Goal: Information Seeking & Learning: Learn about a topic

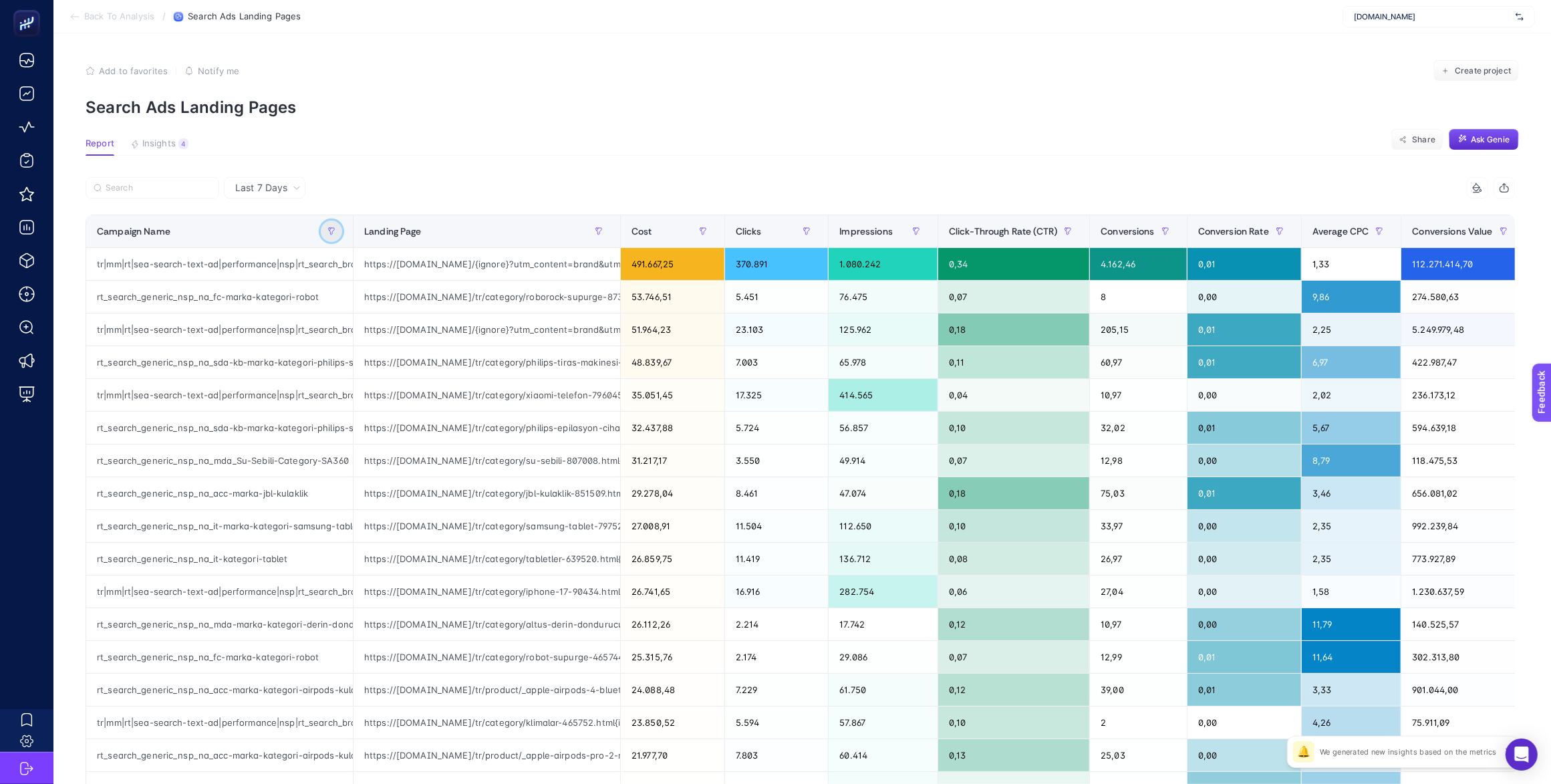
click at [328, 232] on icon "button" at bounding box center [332, 231] width 8 height 8
click at [399, 308] on span "Starts with" at bounding box center [392, 305] width 119 height 27
click at [393, 370] on li "Contains" at bounding box center [399, 365] width 135 height 27
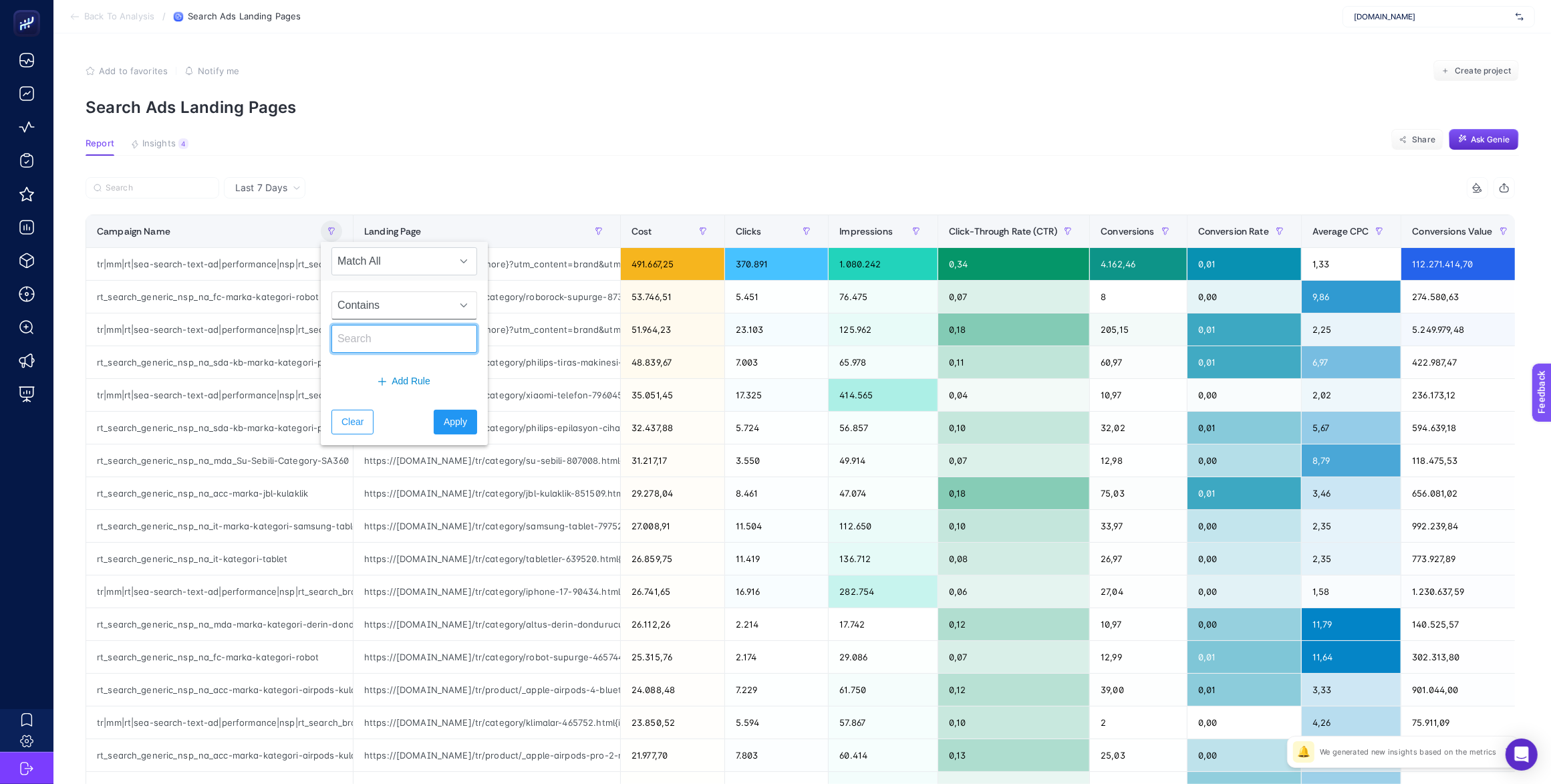
click at [383, 328] on input "text" at bounding box center [404, 339] width 146 height 28
type input "akakce"
click at [444, 426] on span "Apply" at bounding box center [456, 422] width 23 height 14
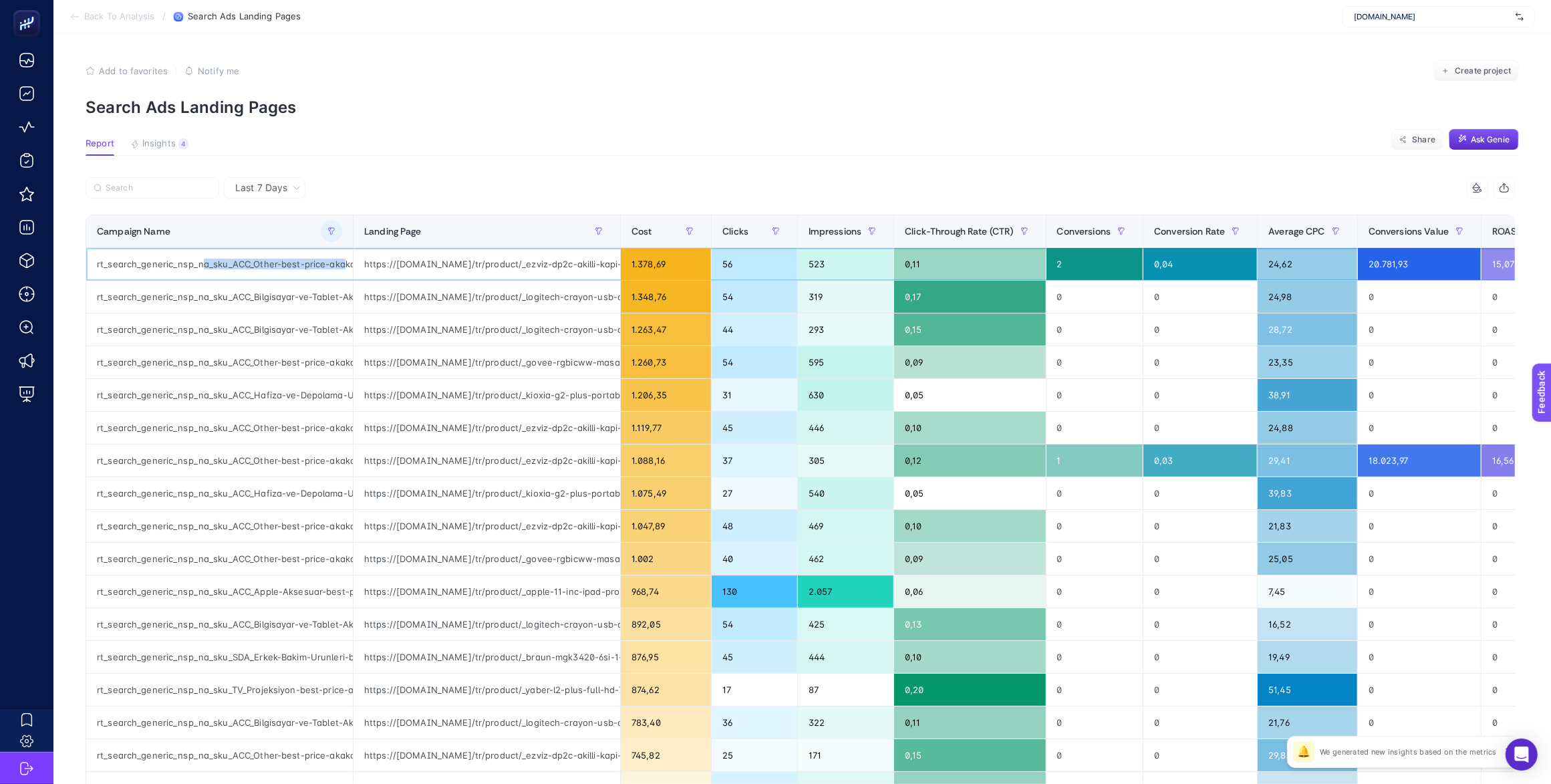
scroll to position [0, 67]
drag, startPoint x: 192, startPoint y: 258, endPoint x: 357, endPoint y: 268, distance: 165.3
click at [357, 268] on tr "rt_search_generic_nsp_na_sku_ACC_Other-best-price-akakce|SKU-SA360 https://www.…" at bounding box center [842, 264] width 1512 height 33
drag, startPoint x: 474, startPoint y: 264, endPoint x: 597, endPoint y: 265, distance: 123.0
click at [597, 265] on div "https://www.mediamarkt.com.tr/tr/product/_ezviz-dp2c-akilli-kapi-goruntuleyici-…" at bounding box center [487, 264] width 267 height 32
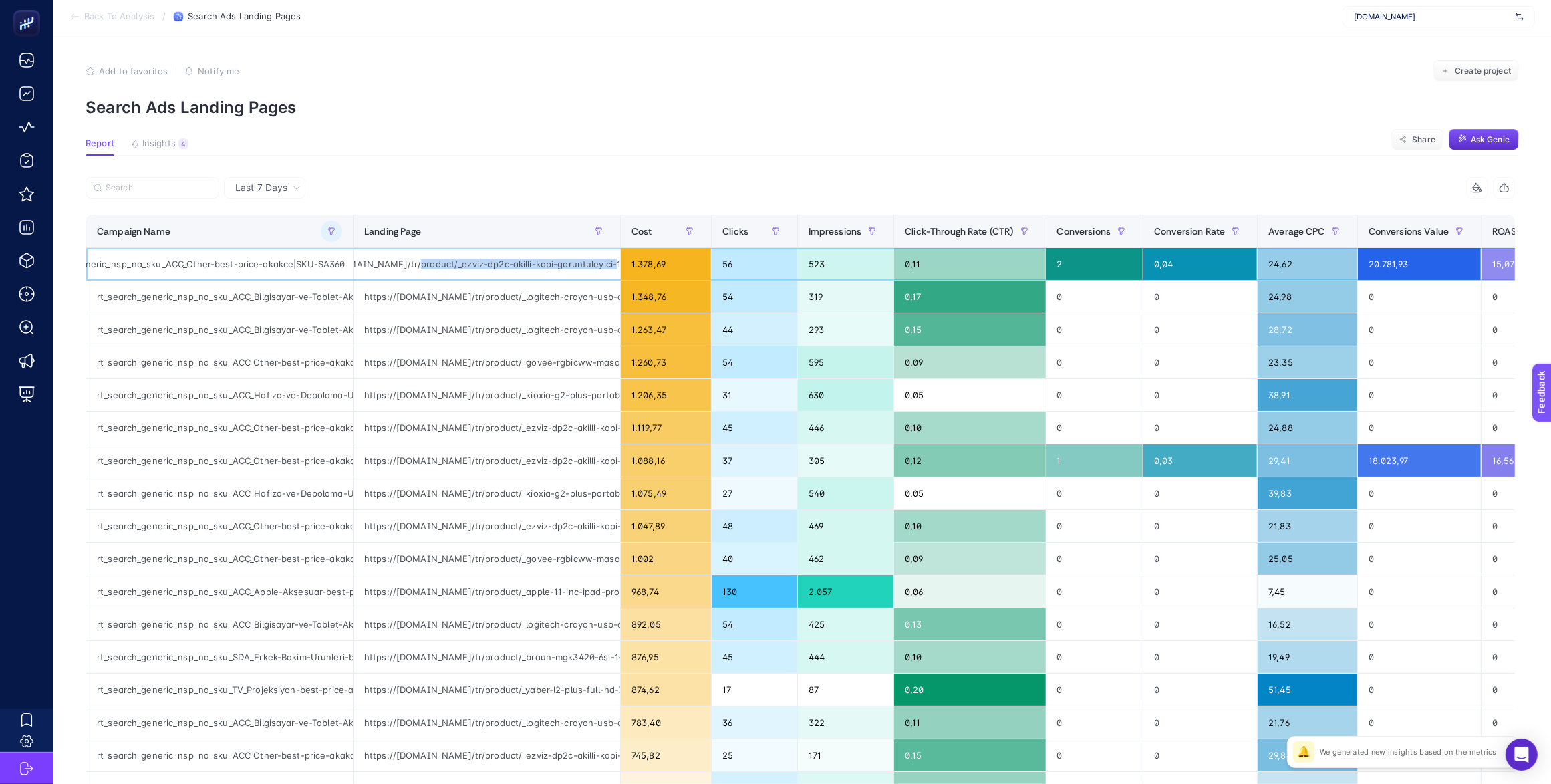
scroll to position [0, 81]
click at [679, 236] on button "button" at bounding box center [689, 231] width 21 height 21
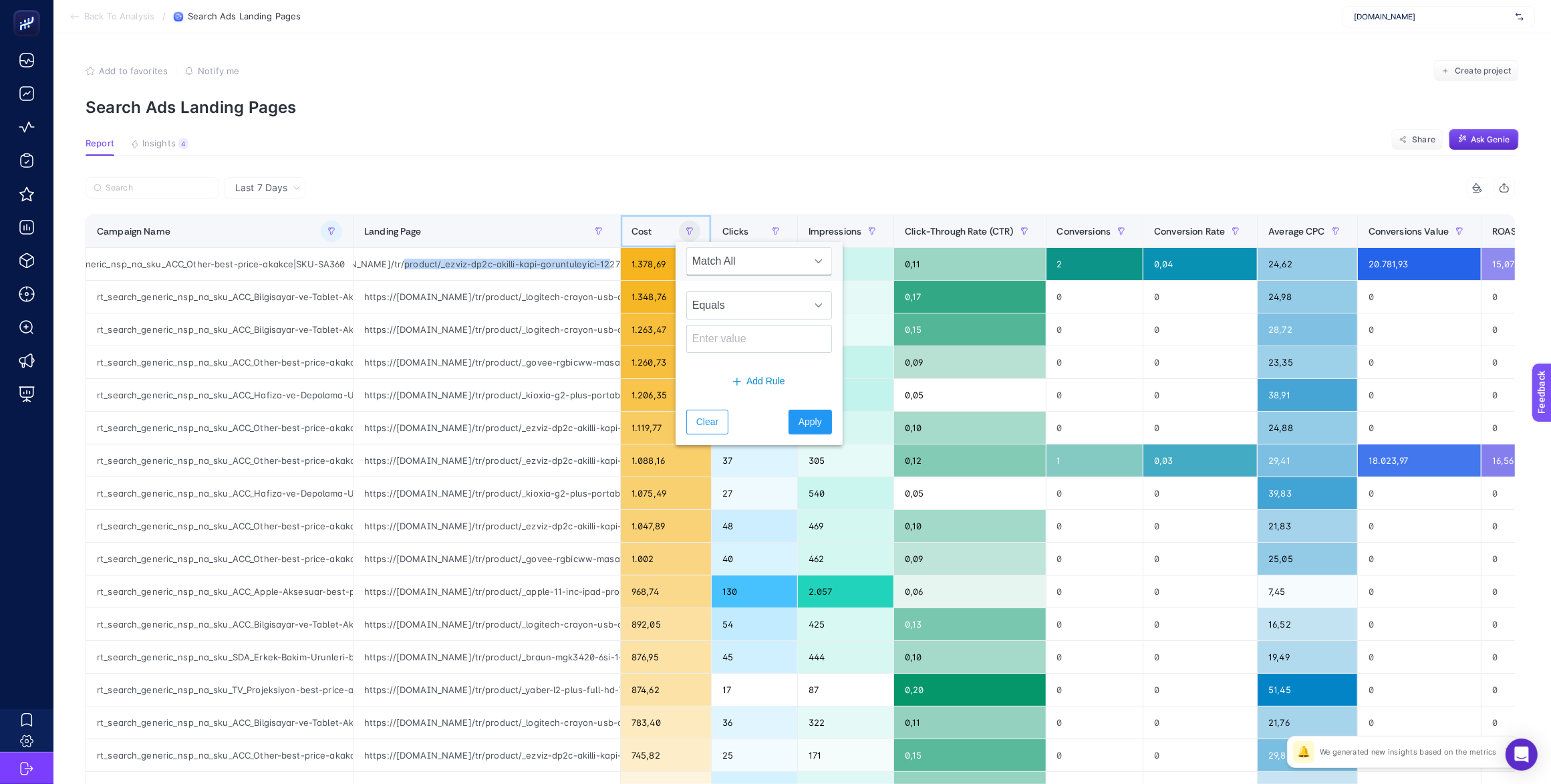
click at [640, 237] on div "Cost" at bounding box center [665, 231] width 69 height 21
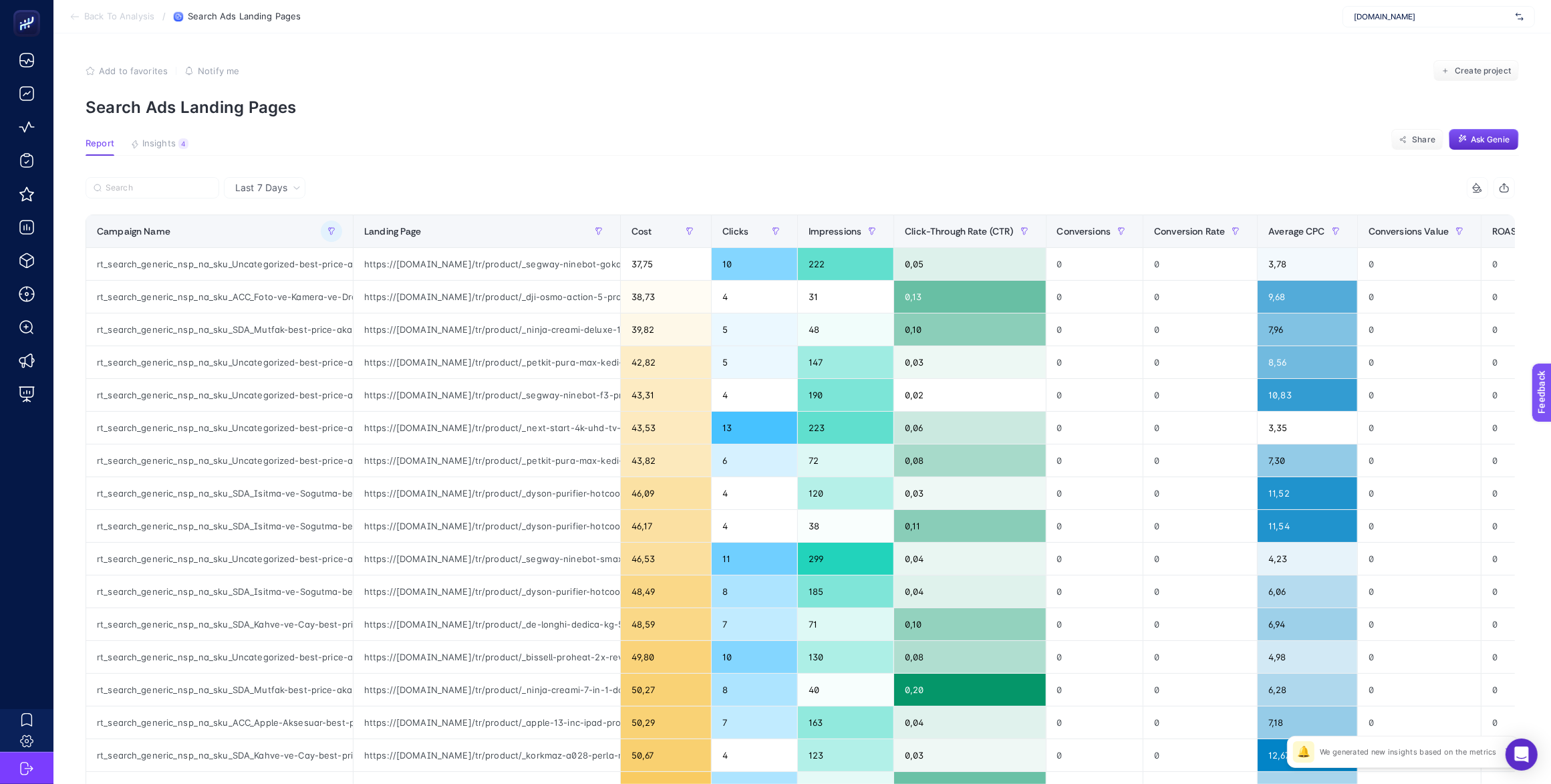
click at [293, 187] on icon at bounding box center [296, 188] width 8 height 8
click at [278, 184] on div "Last 7 Days" at bounding box center [268, 188] width 76 height 9
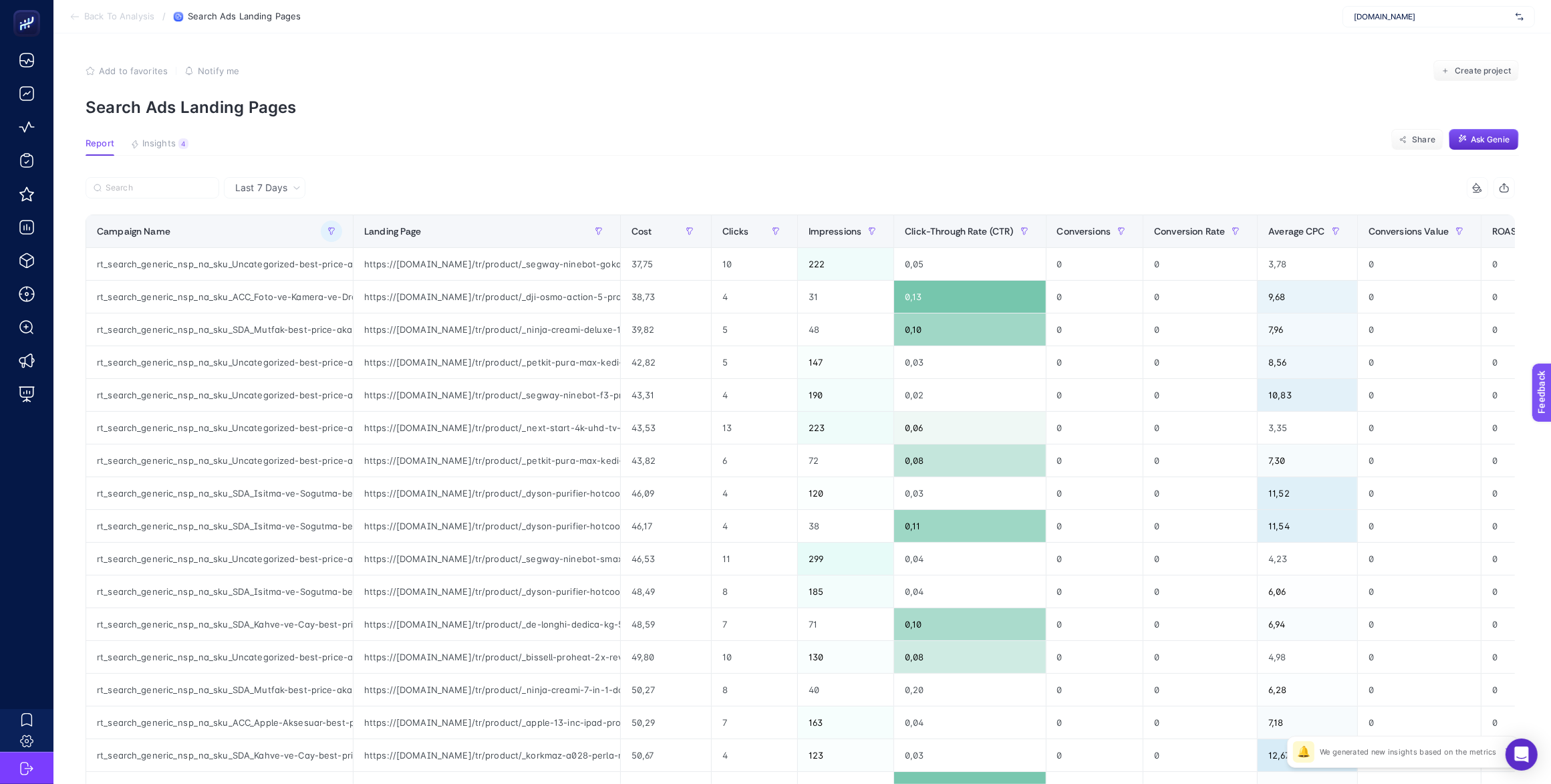
click at [266, 186] on span "Last 7 Days" at bounding box center [261, 187] width 52 height 13
click at [264, 182] on span "Last 7 Days" at bounding box center [261, 187] width 52 height 13
drag, startPoint x: 398, startPoint y: 169, endPoint x: 451, endPoint y: 247, distance: 94.3
click at [398, 169] on article "Add to favorites false Notify me Create project Search Ads Landing Pages Report…" at bounding box center [802, 555] width 1497 height 1044
click at [289, 192] on div "Last 7 Days" at bounding box center [268, 188] width 76 height 9
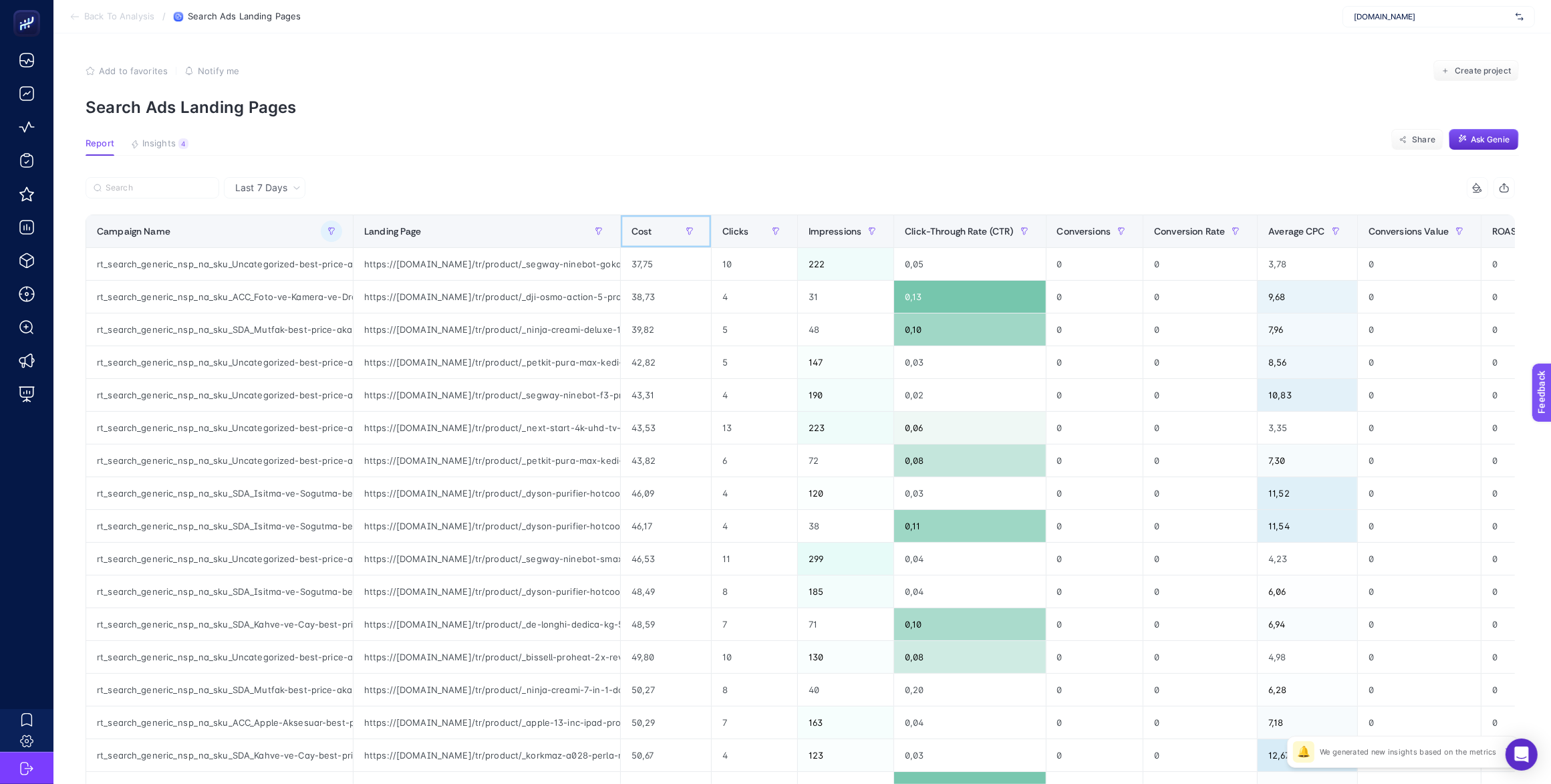
click at [647, 227] on div "Cost" at bounding box center [665, 231] width 69 height 21
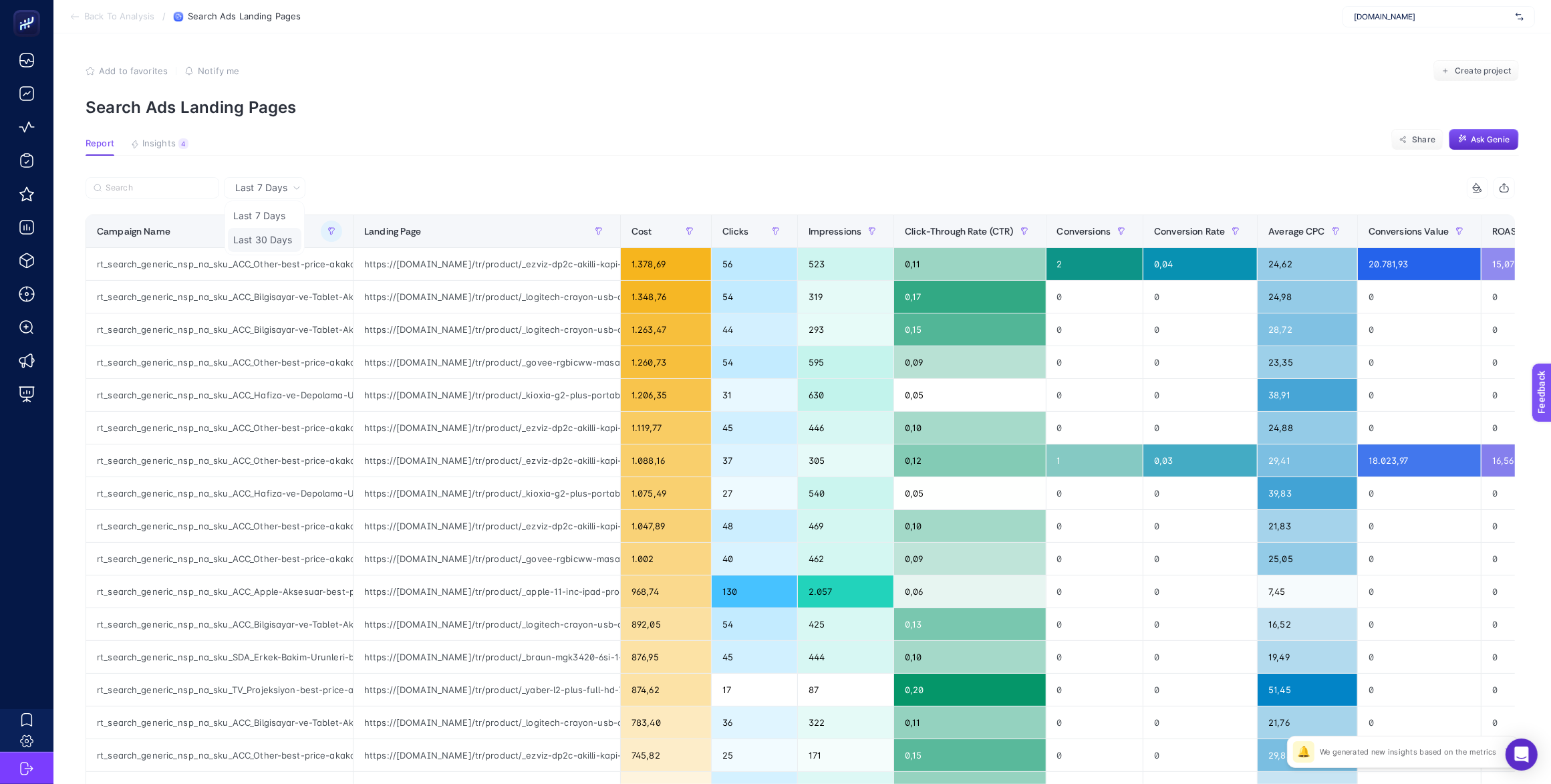
click at [255, 232] on li "Last 30 Days" at bounding box center [264, 239] width 73 height 24
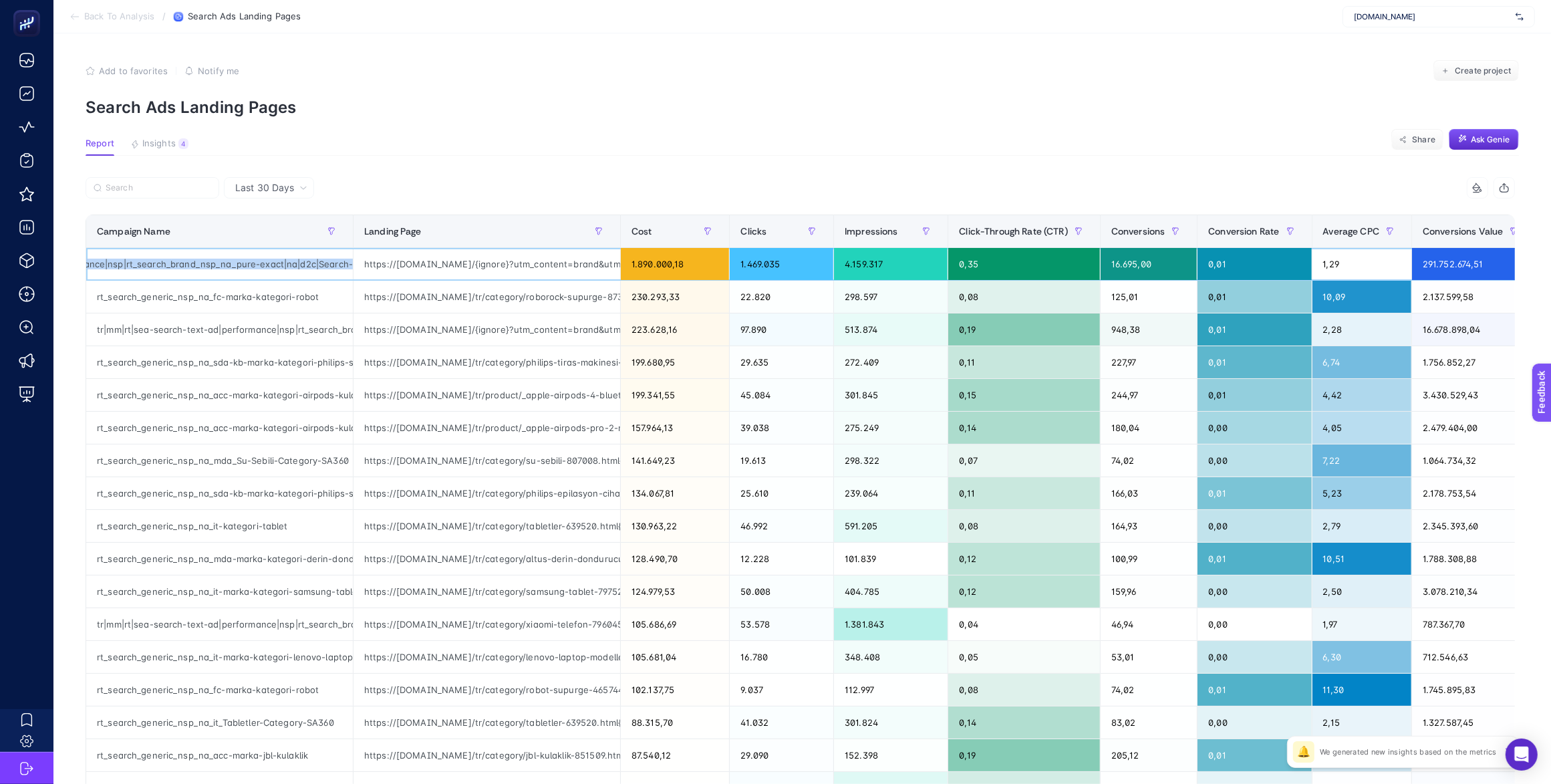
scroll to position [0, 264]
drag, startPoint x: 218, startPoint y: 265, endPoint x: 300, endPoint y: 217, distance: 95.0
click at [356, 252] on tr "tr|mm|rt|sea-search-text-ad|performance|nsp|rt_search_brand_nsp_na_pure-exact|n…" at bounding box center [868, 264] width 1566 height 33
click at [328, 230] on icon "button" at bounding box center [332, 231] width 8 height 8
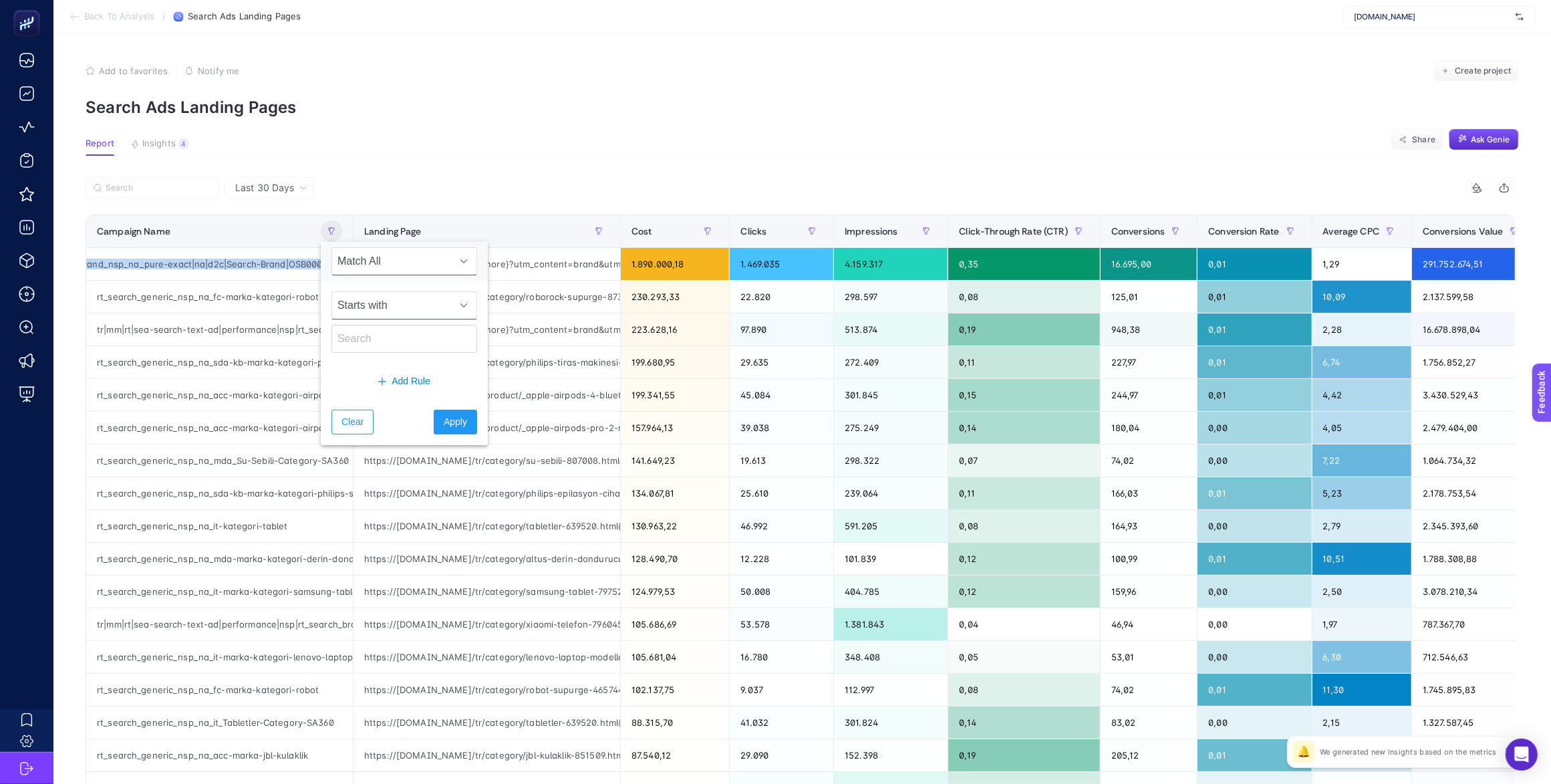
click at [379, 305] on span "Starts with" at bounding box center [392, 305] width 119 height 27
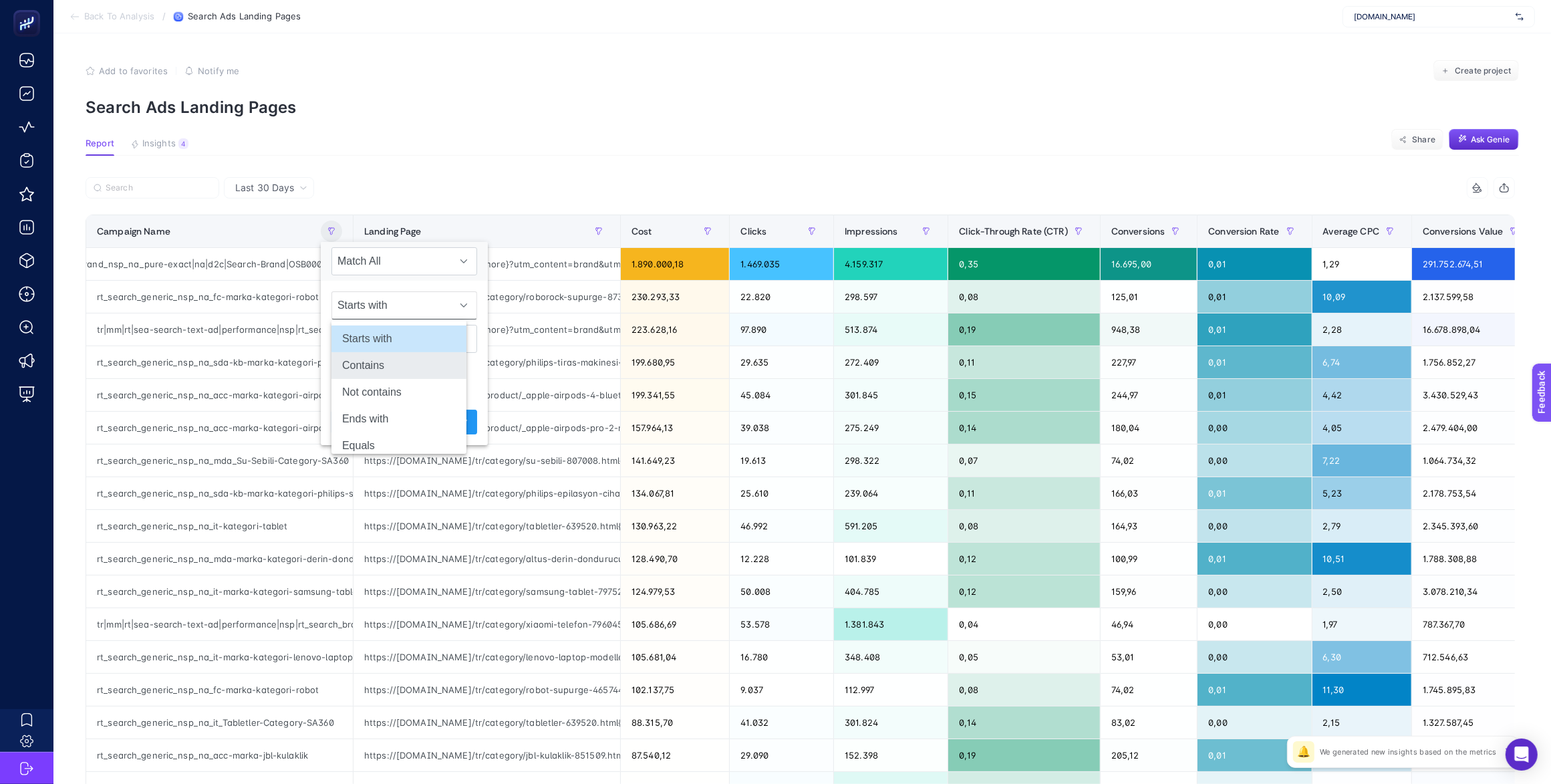
click at [378, 369] on li "Contains" at bounding box center [399, 365] width 135 height 27
click at [396, 336] on input "text" at bounding box center [404, 339] width 146 height 28
type input "akakce"
click at [444, 420] on span "Apply" at bounding box center [456, 422] width 23 height 14
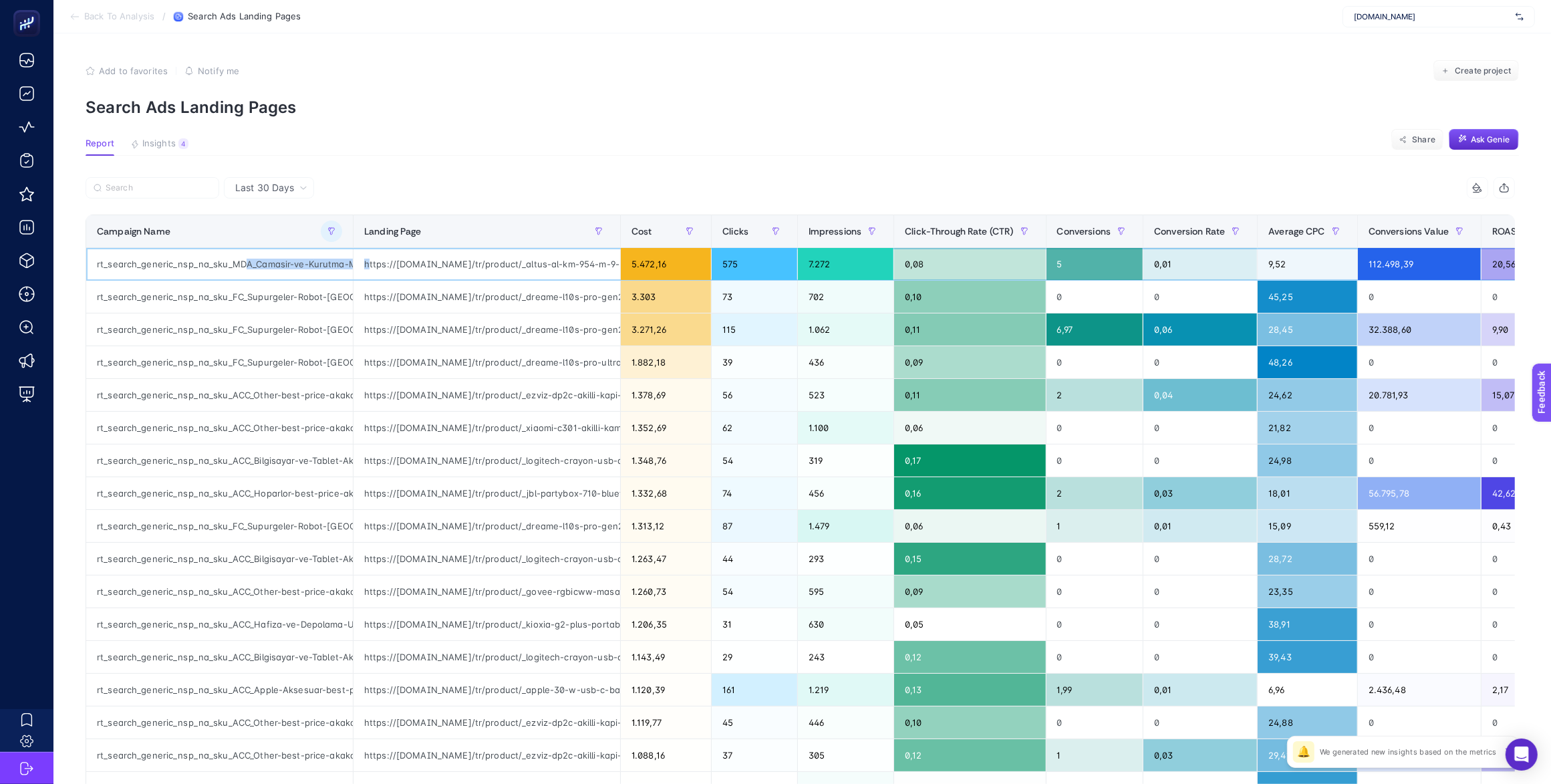
scroll to position [0, 181]
drag, startPoint x: 232, startPoint y: 262, endPoint x: 381, endPoint y: 264, distance: 149.0
click at [381, 264] on tr "rt_search_generic_nsp_na_sku_MDA_Camasir-ve-Kurutma-Makineleri-best-price-akakc…" at bounding box center [842, 264] width 1512 height 33
drag, startPoint x: 471, startPoint y: 264, endPoint x: 321, endPoint y: 264, distance: 150.0
click at [539, 264] on div "https://www.mediamarkt.com.tr/tr/product/_altus-al-km-954-m-9-kg-isi-pompali-ku…" at bounding box center [487, 264] width 267 height 32
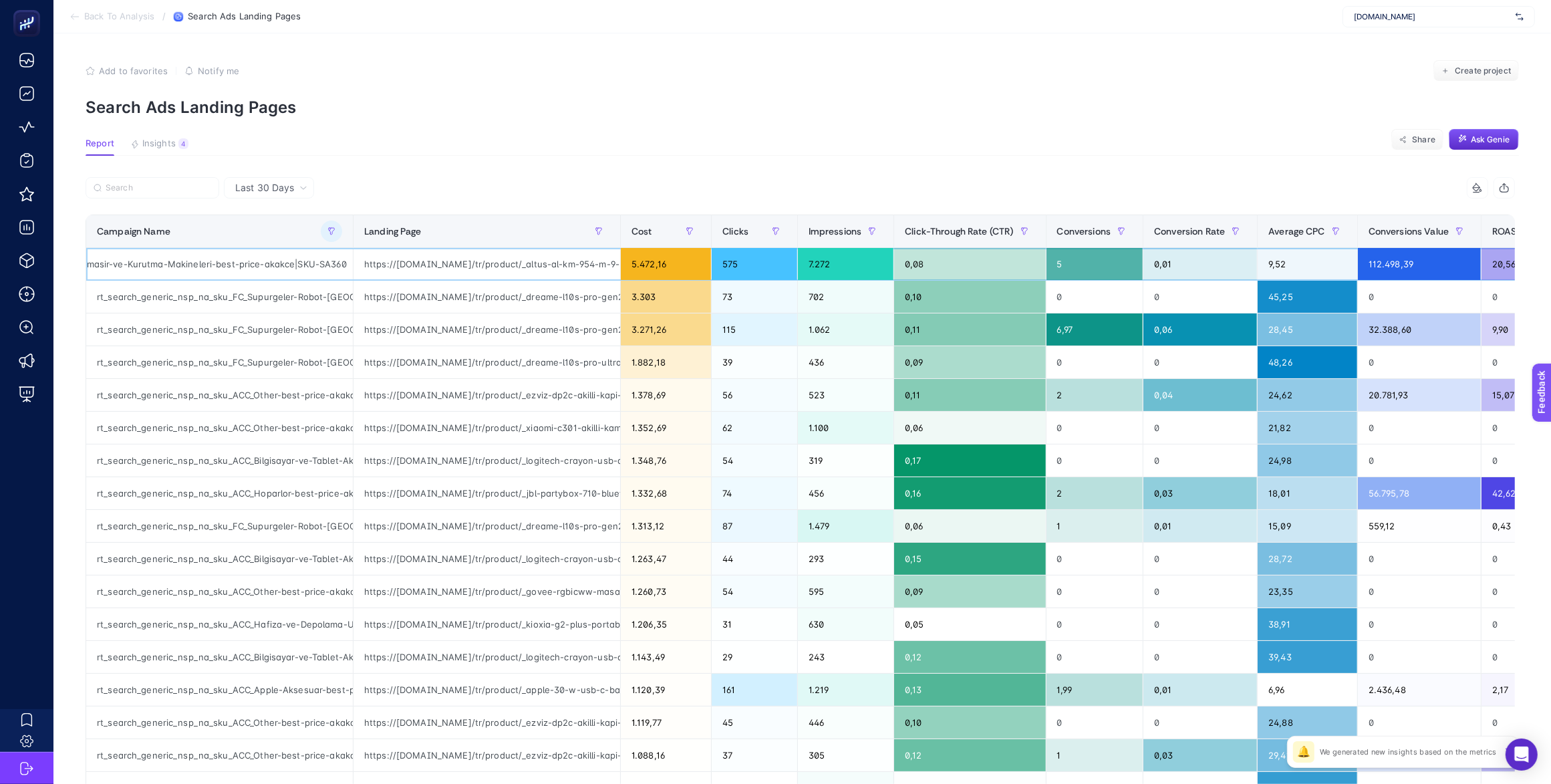
click at [453, 265] on div "https://www.mediamarkt.com.tr/tr/product/_altus-al-km-954-m-9-kg-isi-pompali-ku…" at bounding box center [487, 264] width 267 height 32
drag, startPoint x: 412, startPoint y: 264, endPoint x: 587, endPoint y: 261, distance: 175.0
click at [587, 261] on div "https://www.mediamarkt.com.tr/tr/product/_altus-al-km-954-m-9-kg-isi-pompali-ku…" at bounding box center [487, 264] width 267 height 32
click at [703, 131] on article "Add to favorites false Notify me Create project Search Ads Landing Pages Report…" at bounding box center [802, 555] width 1497 height 1044
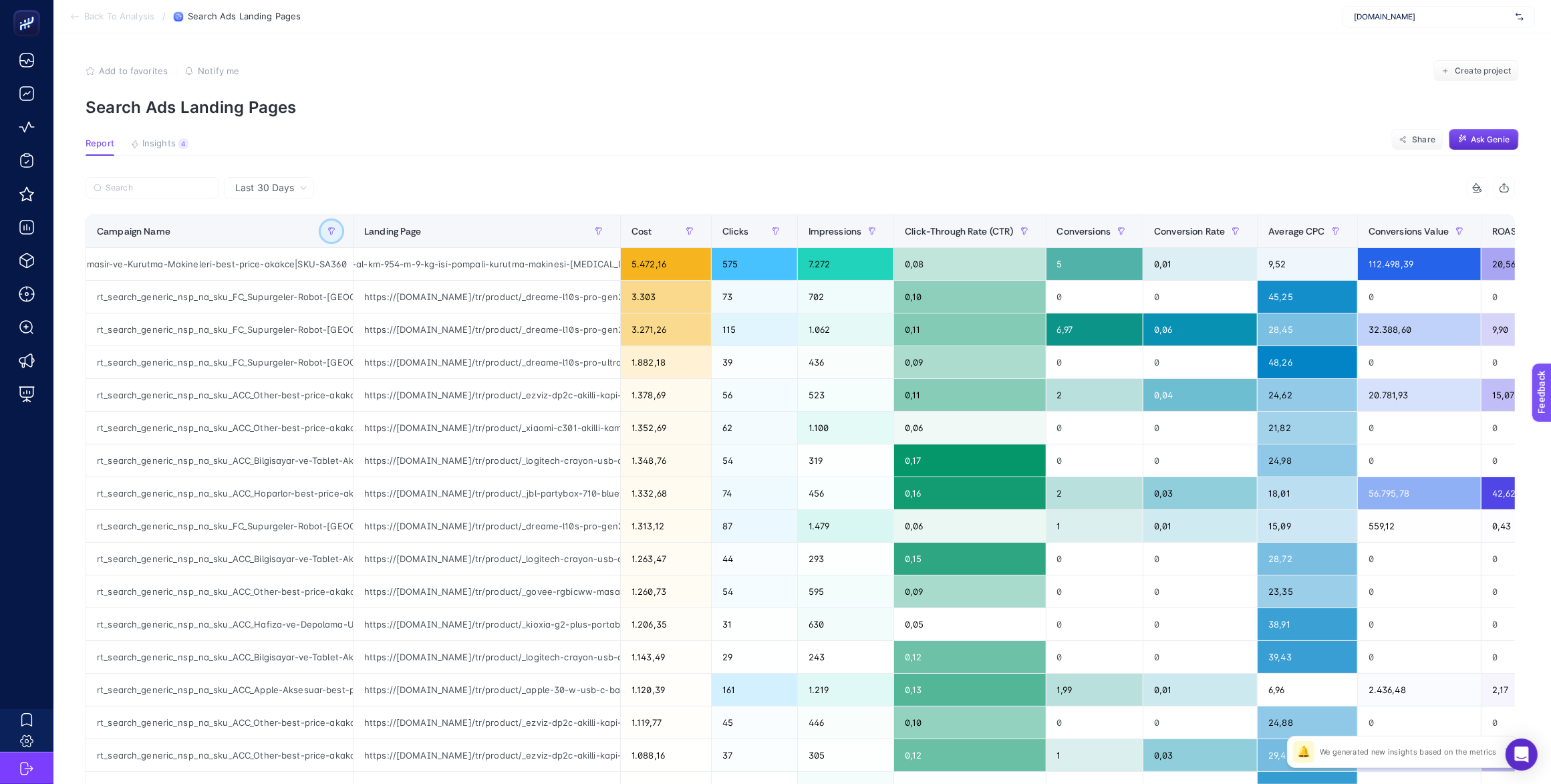
click at [328, 230] on icon "button" at bounding box center [332, 231] width 8 height 8
drag, startPoint x: 433, startPoint y: 188, endPoint x: 296, endPoint y: 202, distance: 137.7
click at [431, 188] on div at bounding box center [443, 192] width 715 height 30
drag, startPoint x: 389, startPoint y: 262, endPoint x: 594, endPoint y: 261, distance: 205.0
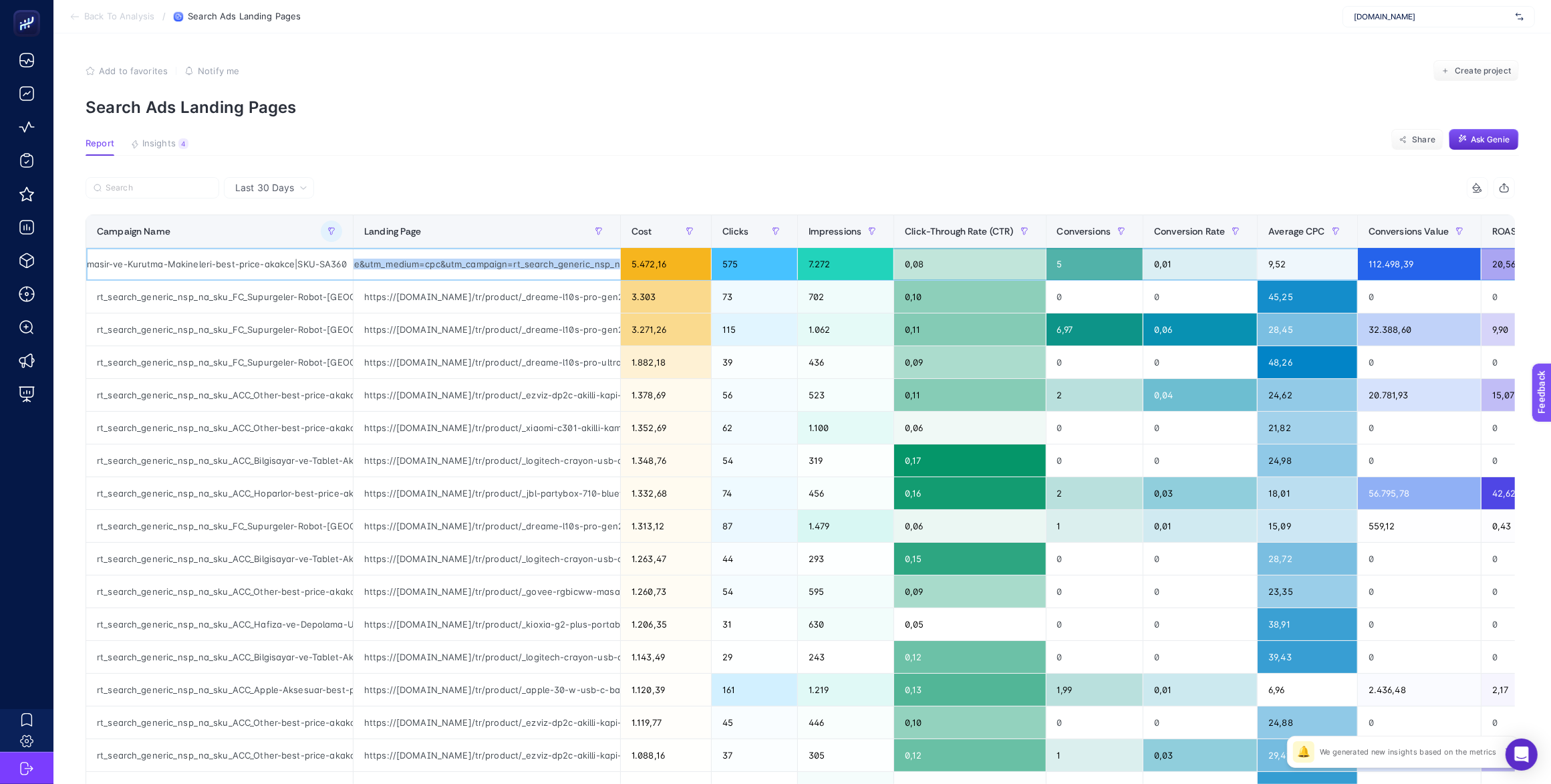
click at [609, 259] on div "https://www.mediamarkt.com.tr/tr/product/_altus-al-km-954-m-9-kg-isi-pompali-ku…" at bounding box center [487, 264] width 267 height 32
drag, startPoint x: 538, startPoint y: 293, endPoint x: 410, endPoint y: 293, distance: 128.0
click at [410, 293] on div "https://www.mediamarkt.com.tr/tr/product/_dreame-l10s-pro-gen2-robot-supurge-be…" at bounding box center [487, 296] width 267 height 32
click at [258, 296] on div "rt_search_generic_nsp_na_sku_FC_Supurgeler-Robot-Supurge-best-price-akakce|SKU-…" at bounding box center [219, 296] width 267 height 32
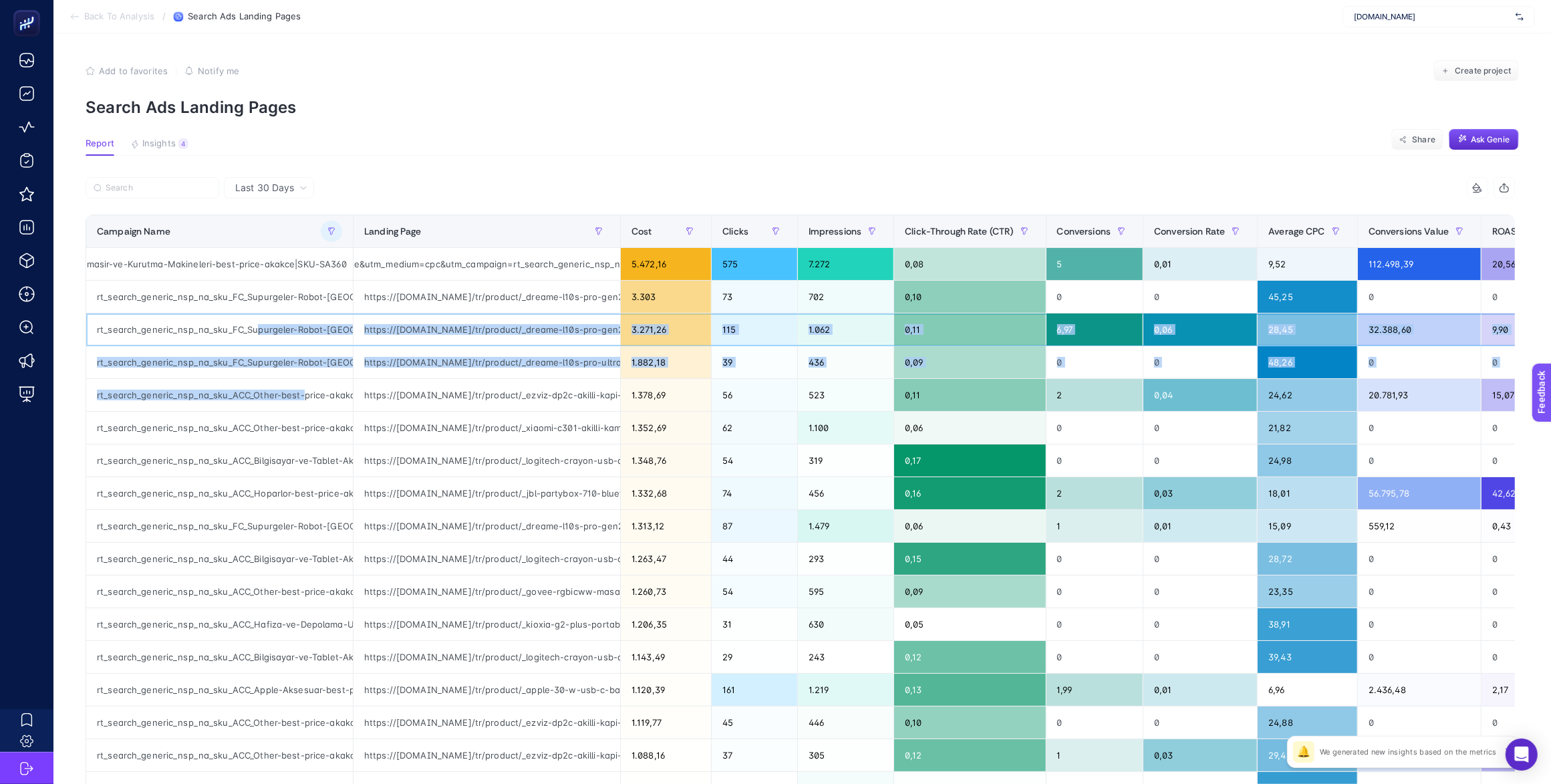
drag, startPoint x: 246, startPoint y: 328, endPoint x: 294, endPoint y: 406, distance: 91.6
click at [294, 406] on tbody "rt_search_generic_nsp_na_sku_MDA_Camasir-ve-Kurutma-Makineleri-best-price-akakc…" at bounding box center [842, 575] width 1512 height 655
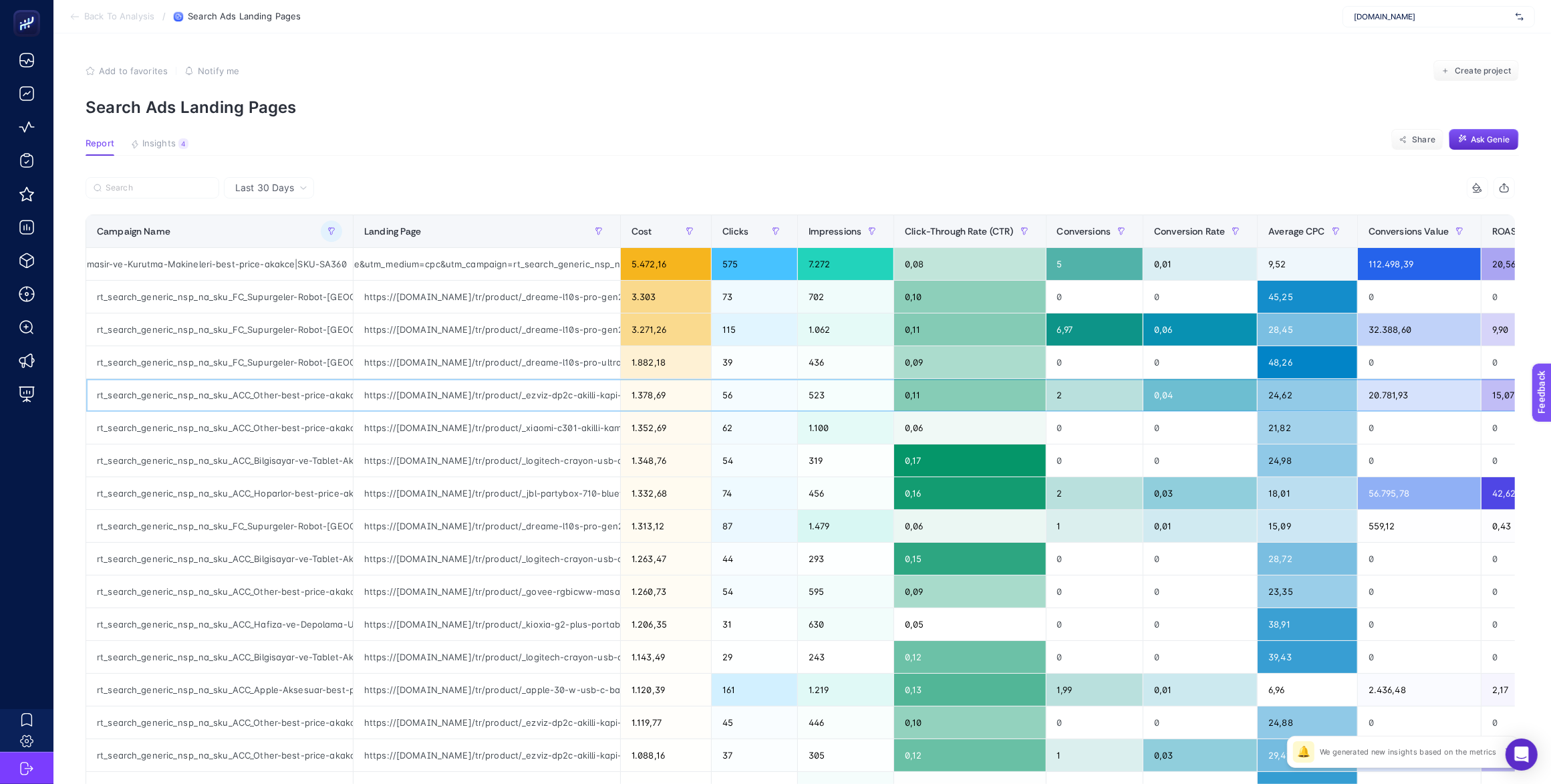
click at [670, 396] on div "1.378,69" at bounding box center [666, 395] width 91 height 32
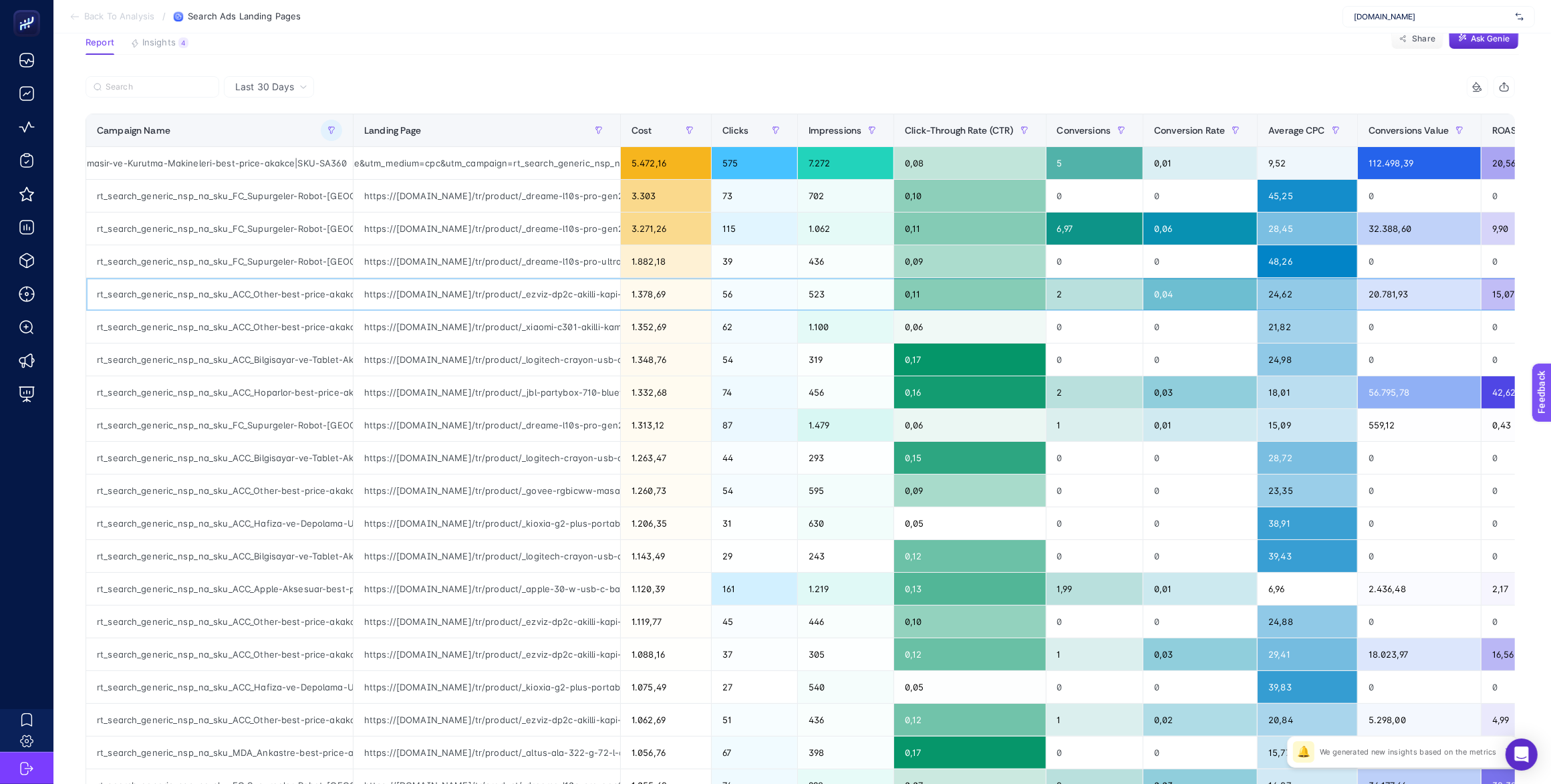
scroll to position [83, 8]
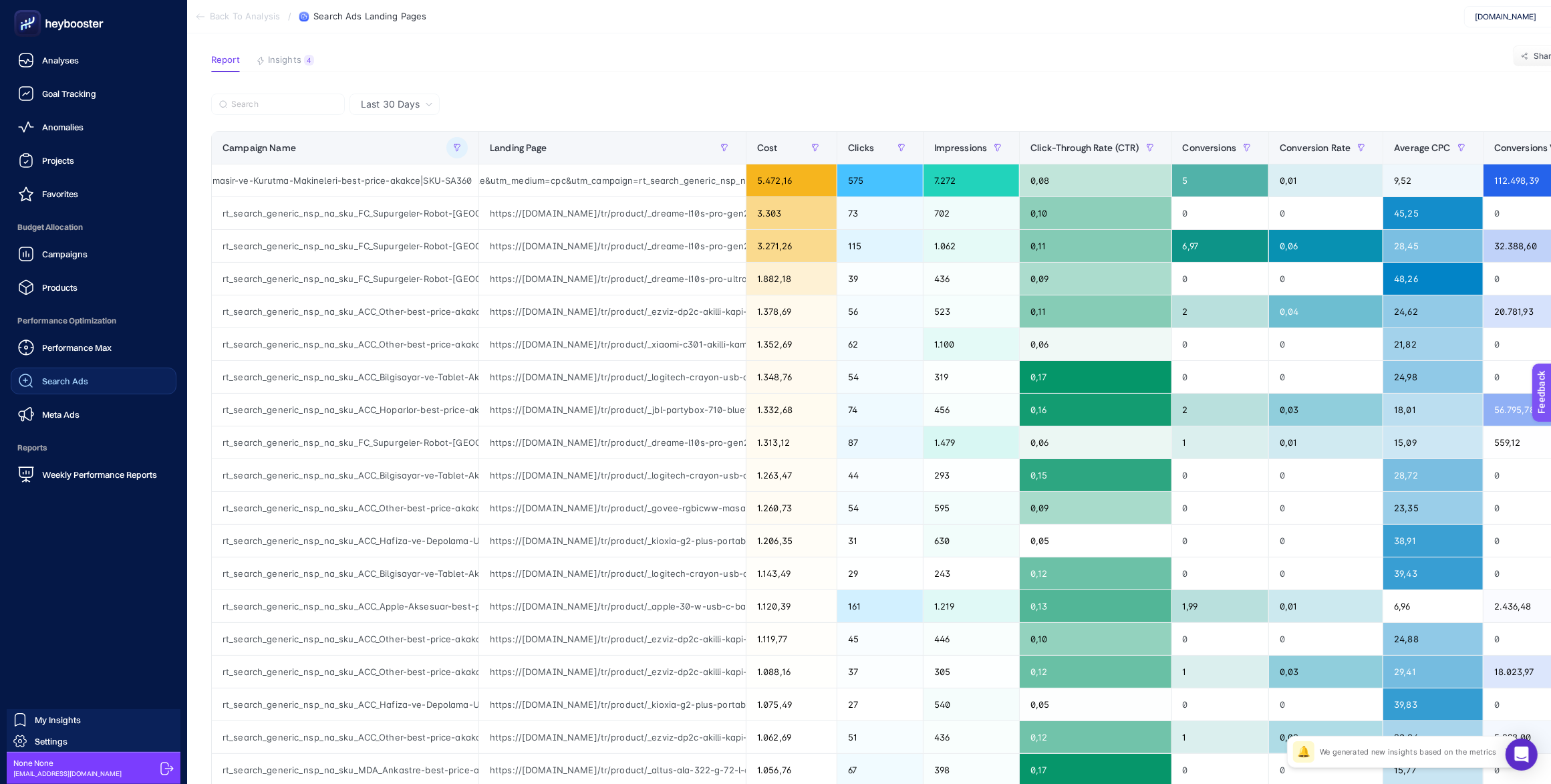
click at [69, 381] on span "Search Ads" at bounding box center [65, 381] width 46 height 11
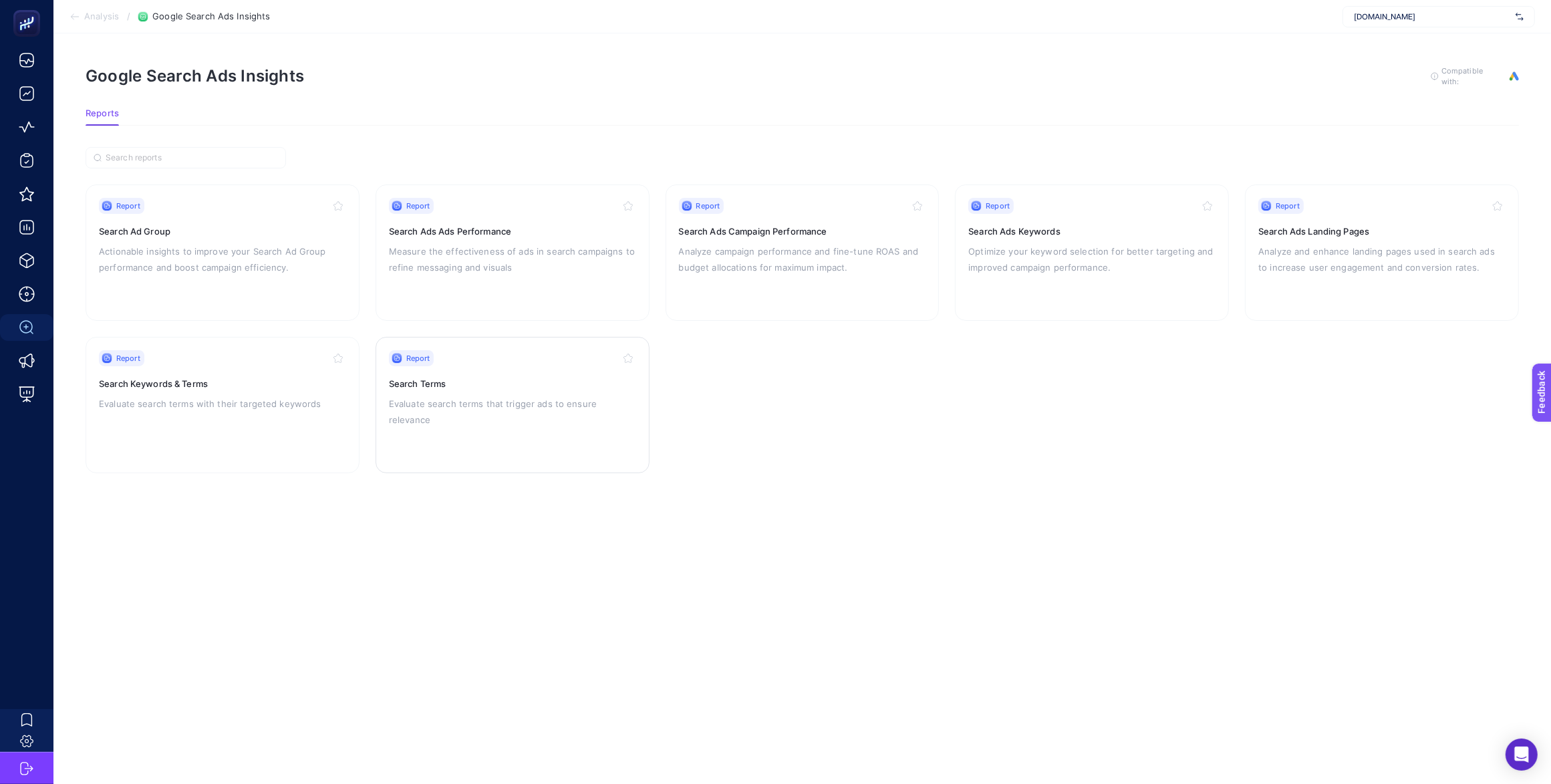
click at [483, 403] on p "Evaluate search terms that trigger ads to ensure relevance" at bounding box center [512, 411] width 247 height 32
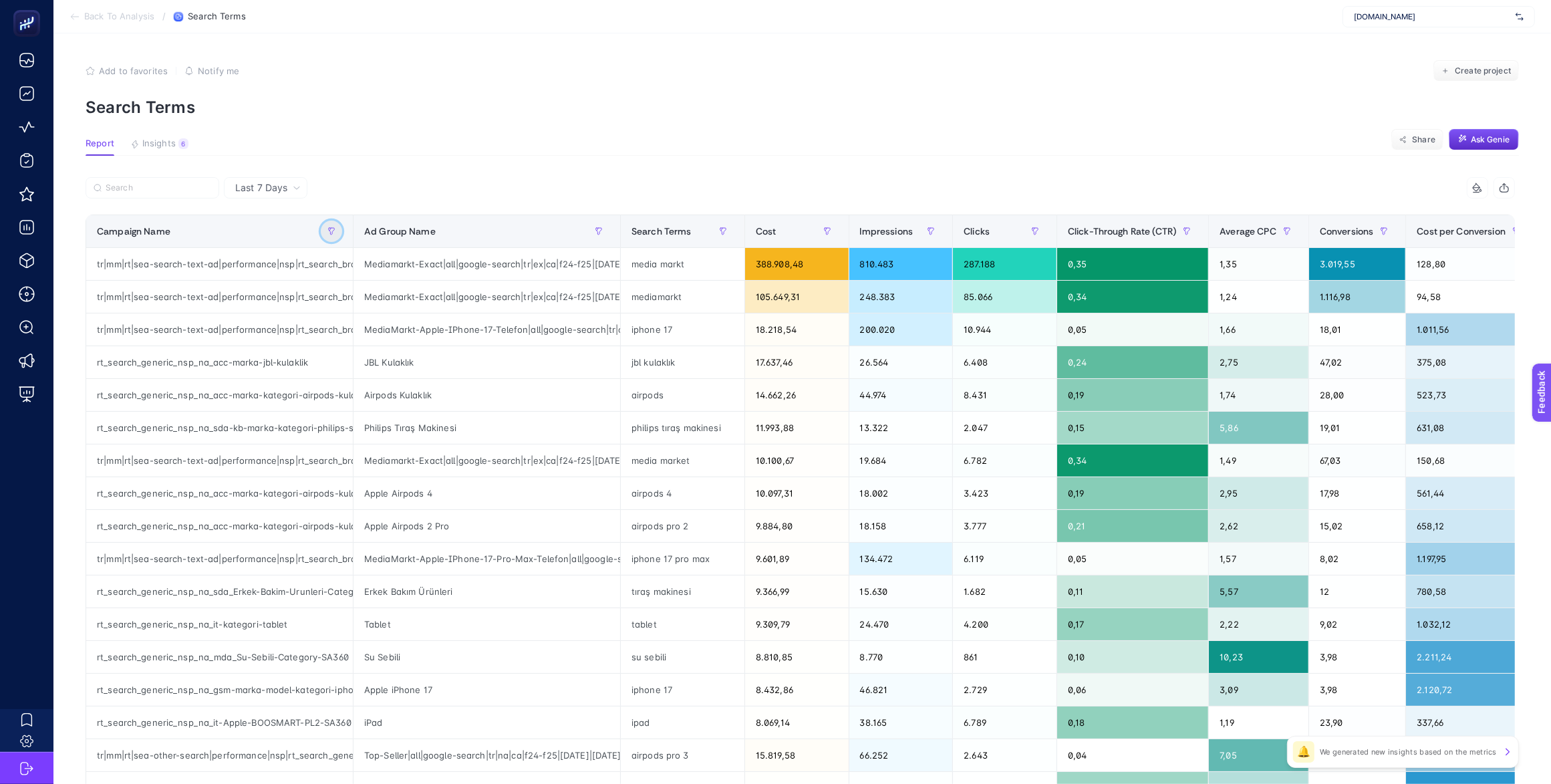
click at [337, 232] on button "button" at bounding box center [331, 231] width 21 height 21
click at [375, 302] on span "Starts with" at bounding box center [392, 305] width 119 height 27
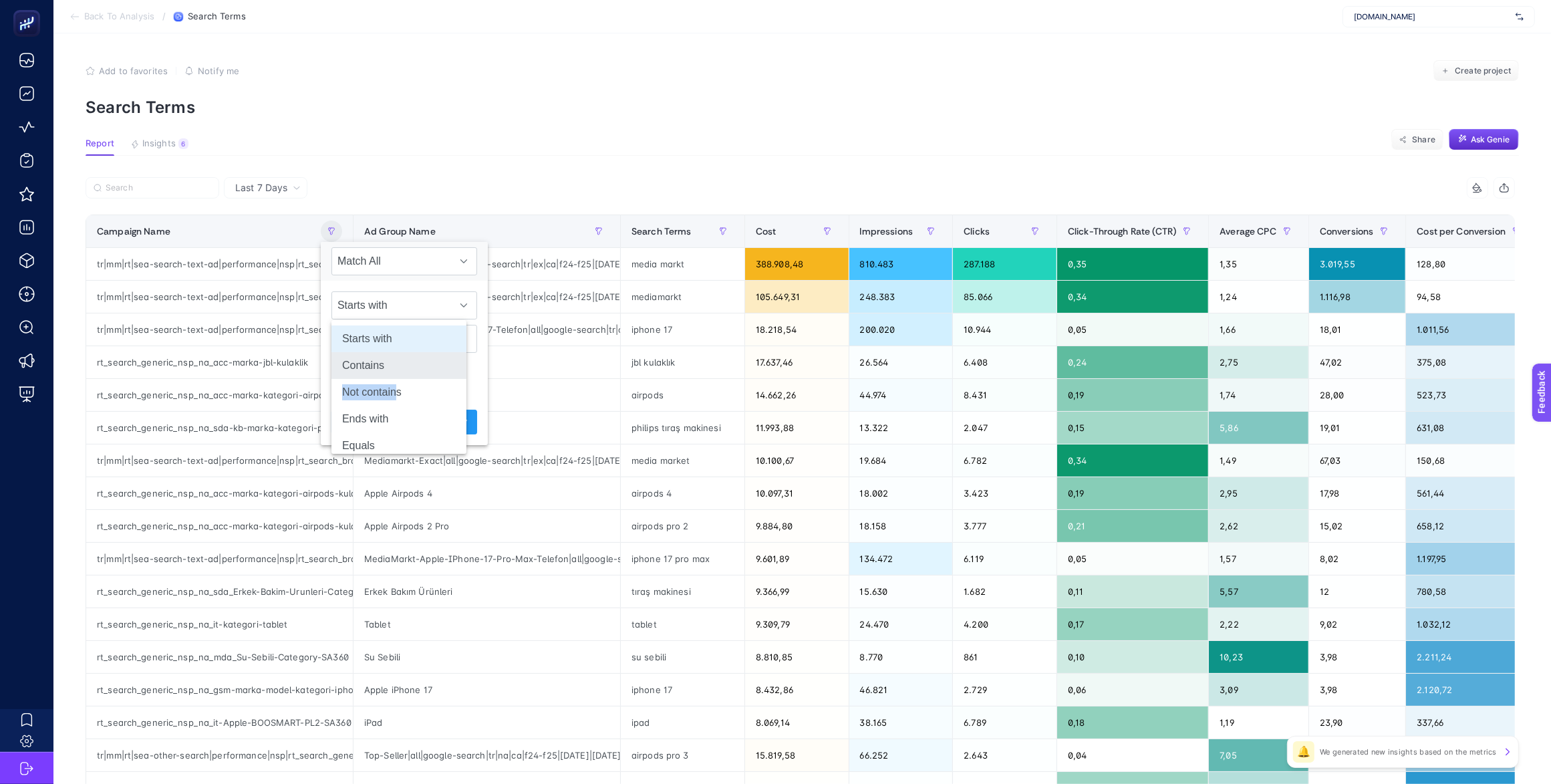
drag, startPoint x: 389, startPoint y: 386, endPoint x: 385, endPoint y: 365, distance: 21.4
click at [385, 365] on ul "Starts with Contains Not contains Ends with Equals Not equals" at bounding box center [399, 405] width 135 height 171
click at [383, 364] on li "Contains" at bounding box center [399, 365] width 135 height 27
click at [385, 346] on input "text" at bounding box center [404, 339] width 146 height 28
type input "akakce"
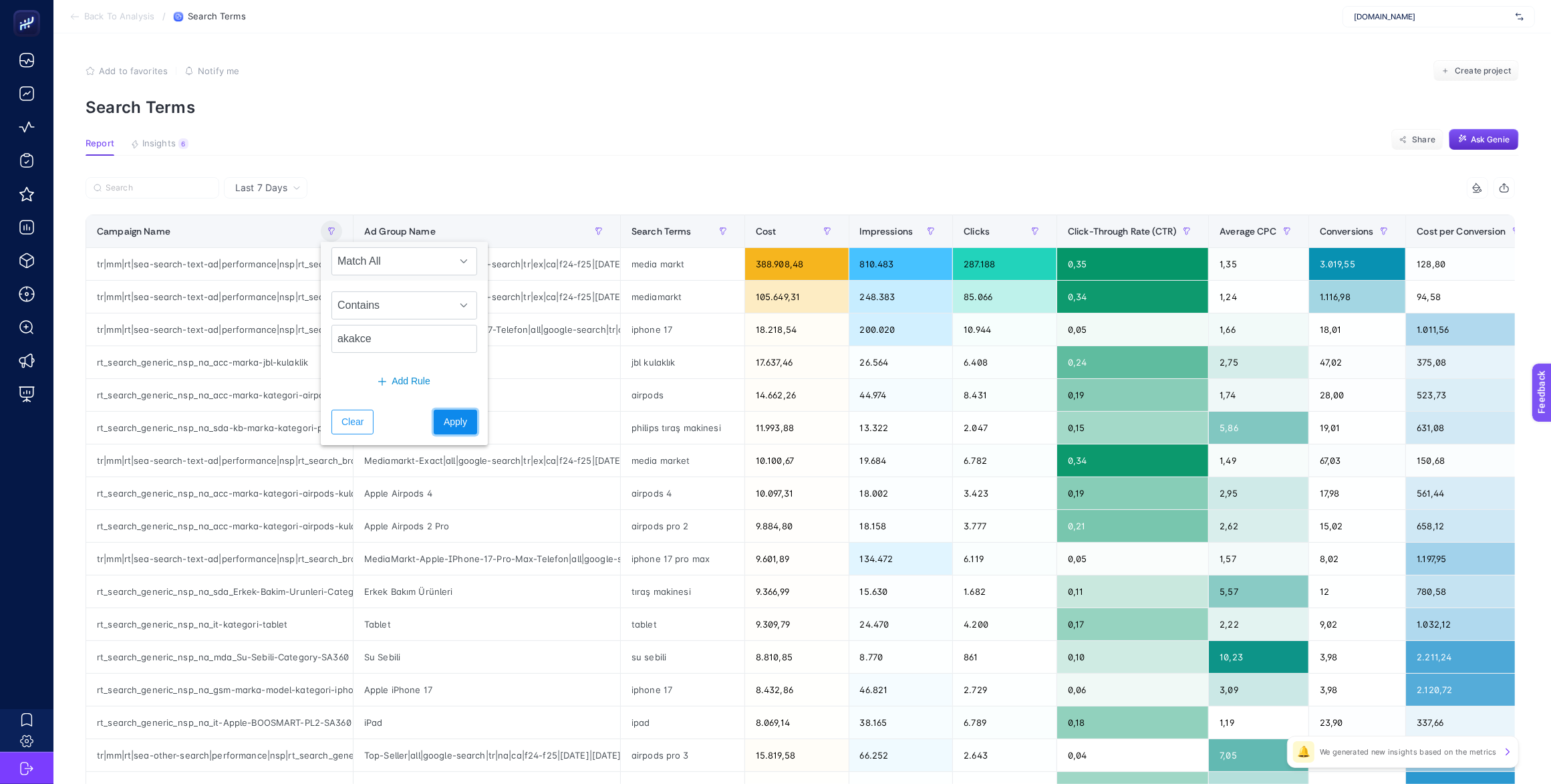
click at [444, 429] on span "Apply" at bounding box center [456, 422] width 23 height 14
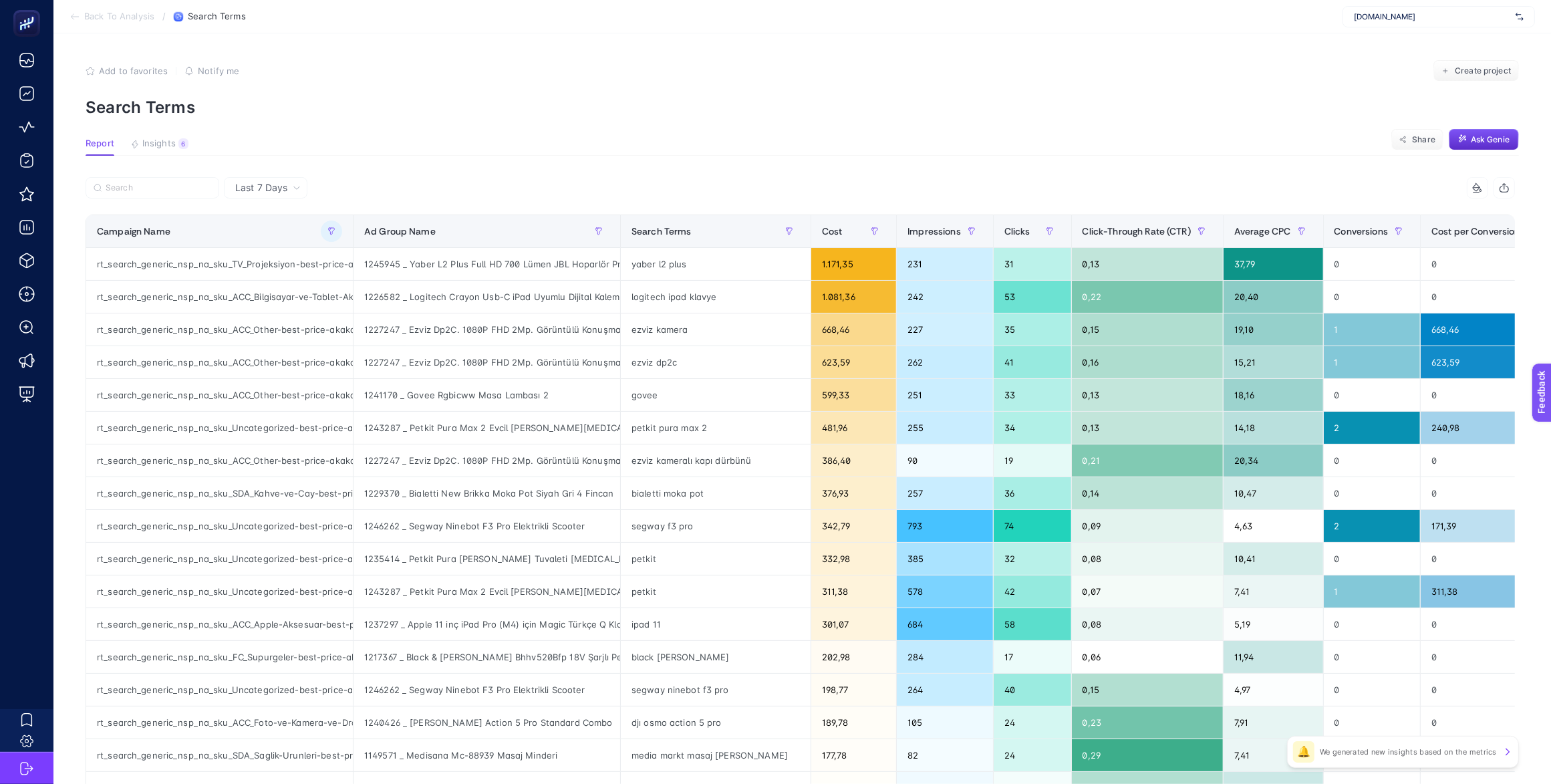
click at [259, 192] on span "Last 7 Days" at bounding box center [261, 187] width 52 height 13
click at [281, 192] on div "Last 7 Days" at bounding box center [268, 188] width 76 height 9
click at [264, 235] on div "Campaign Name" at bounding box center [219, 231] width 245 height 21
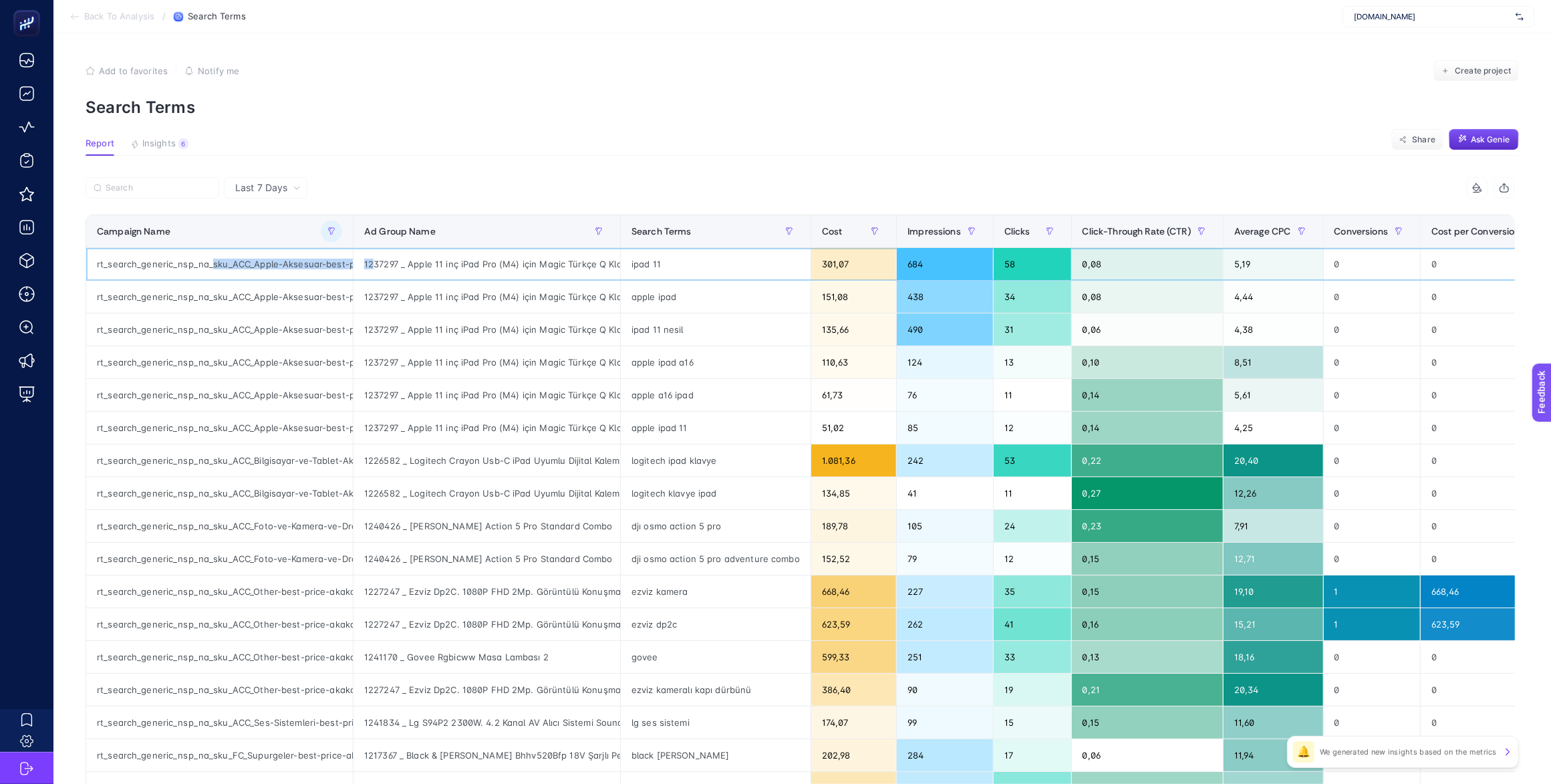
scroll to position [0, 111]
drag, startPoint x: 202, startPoint y: 263, endPoint x: 414, endPoint y: 258, distance: 212.1
click at [414, 258] on tr "rt_search_generic_nsp_na_sku_ACC_Apple-Aksesuar-best-price-akakce|SKU-SA360 123…" at bounding box center [939, 264] width 1707 height 33
click at [597, 284] on div "1237297 _ Apple 11 inç iPad Pro (M4) için Magic Türkçe Q Klavye Siyah" at bounding box center [487, 296] width 267 height 32
click at [829, 231] on span "Cost" at bounding box center [832, 231] width 21 height 11
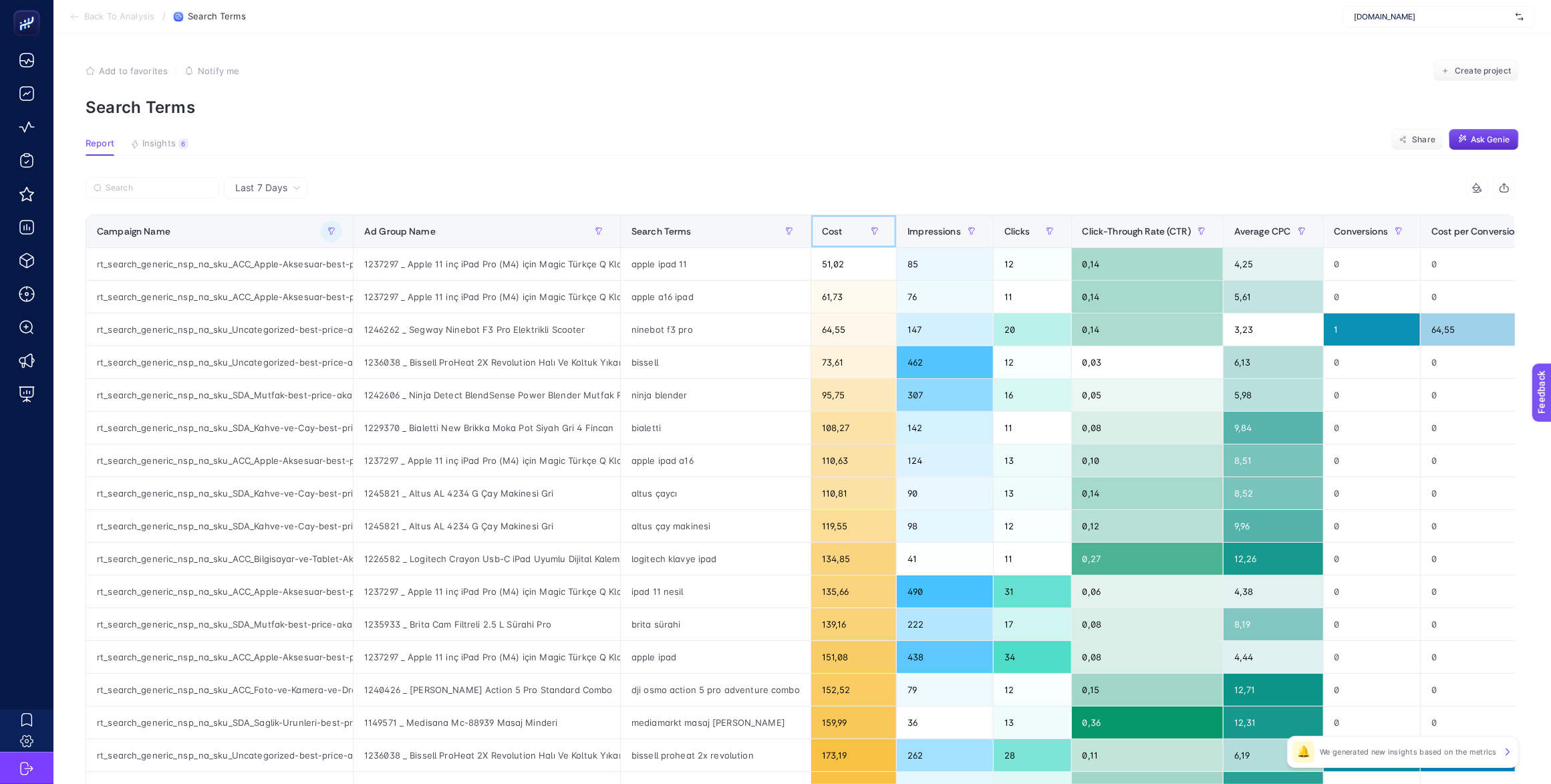
click at [829, 232] on span "Cost" at bounding box center [832, 231] width 21 height 11
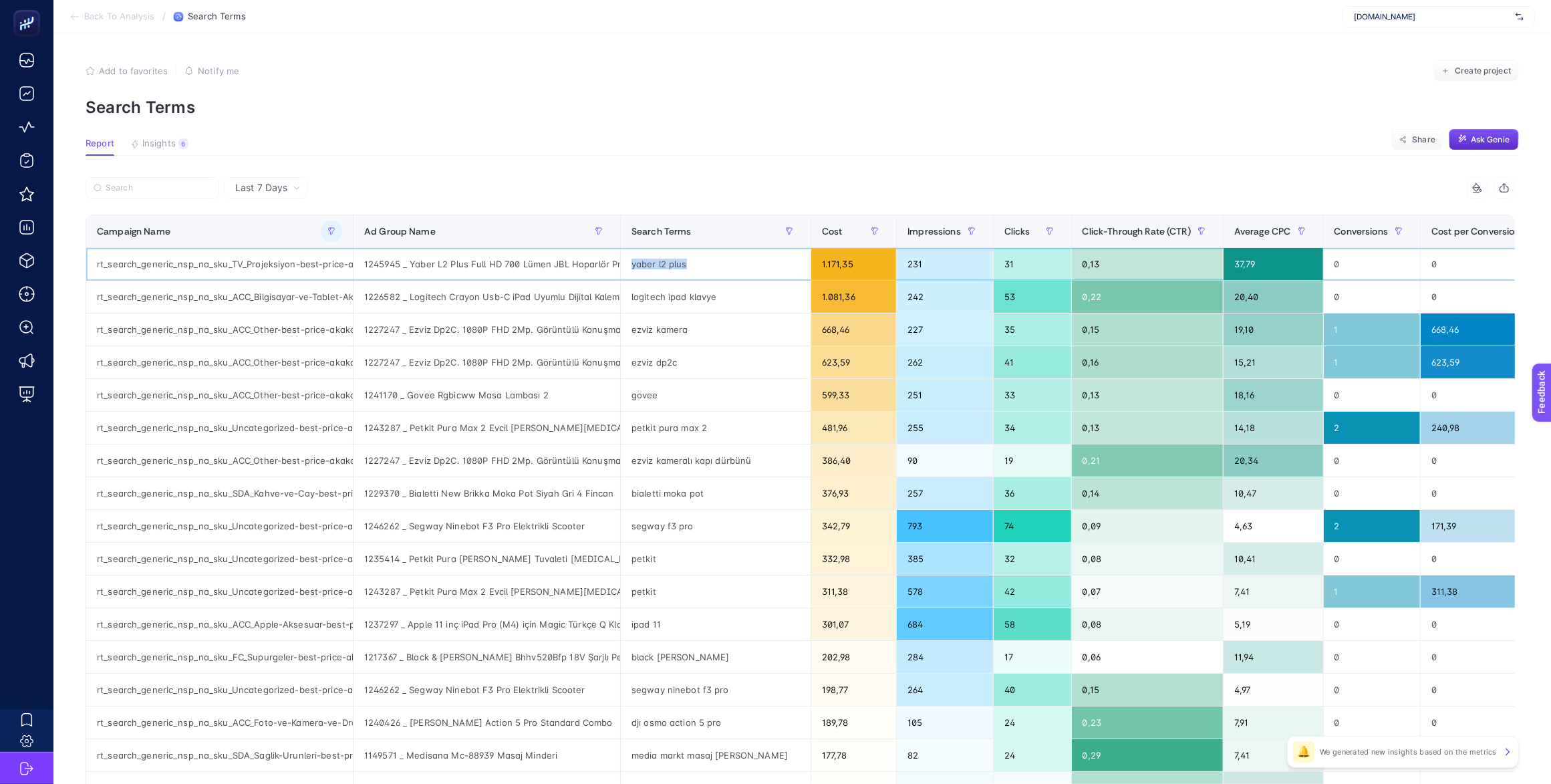
drag, startPoint x: 621, startPoint y: 259, endPoint x: 696, endPoint y: 264, distance: 75.2
click at [696, 264] on div "yaber l2 plus" at bounding box center [715, 264] width 190 height 32
drag, startPoint x: 647, startPoint y: 305, endPoint x: 729, endPoint y: 305, distance: 82.0
click at [729, 305] on div "logitech ipad klavye" at bounding box center [715, 296] width 190 height 32
drag, startPoint x: 615, startPoint y: 332, endPoint x: 693, endPoint y: 331, distance: 78.0
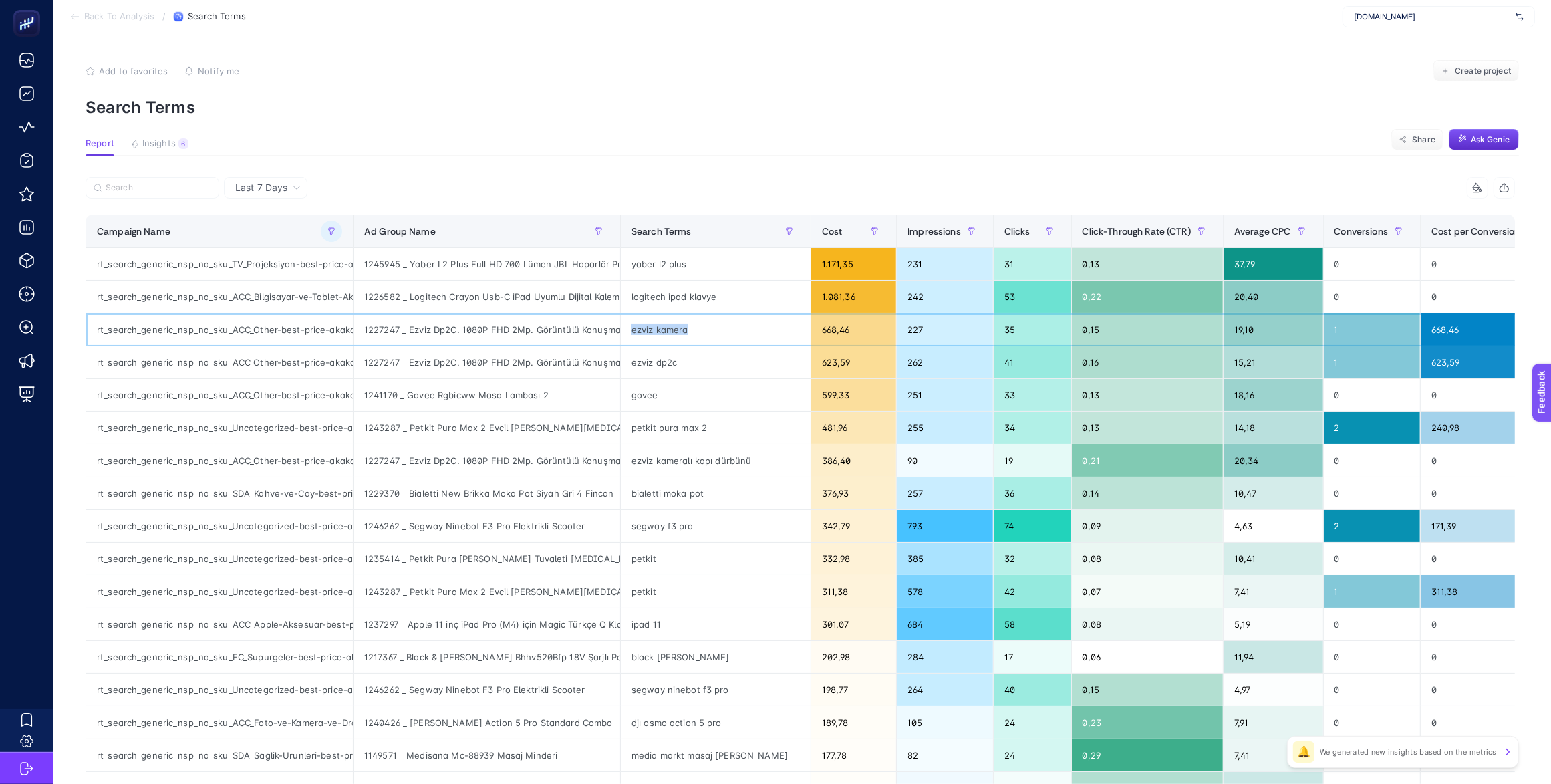
click at [693, 331] on div "ezviz kamera" at bounding box center [715, 329] width 190 height 32
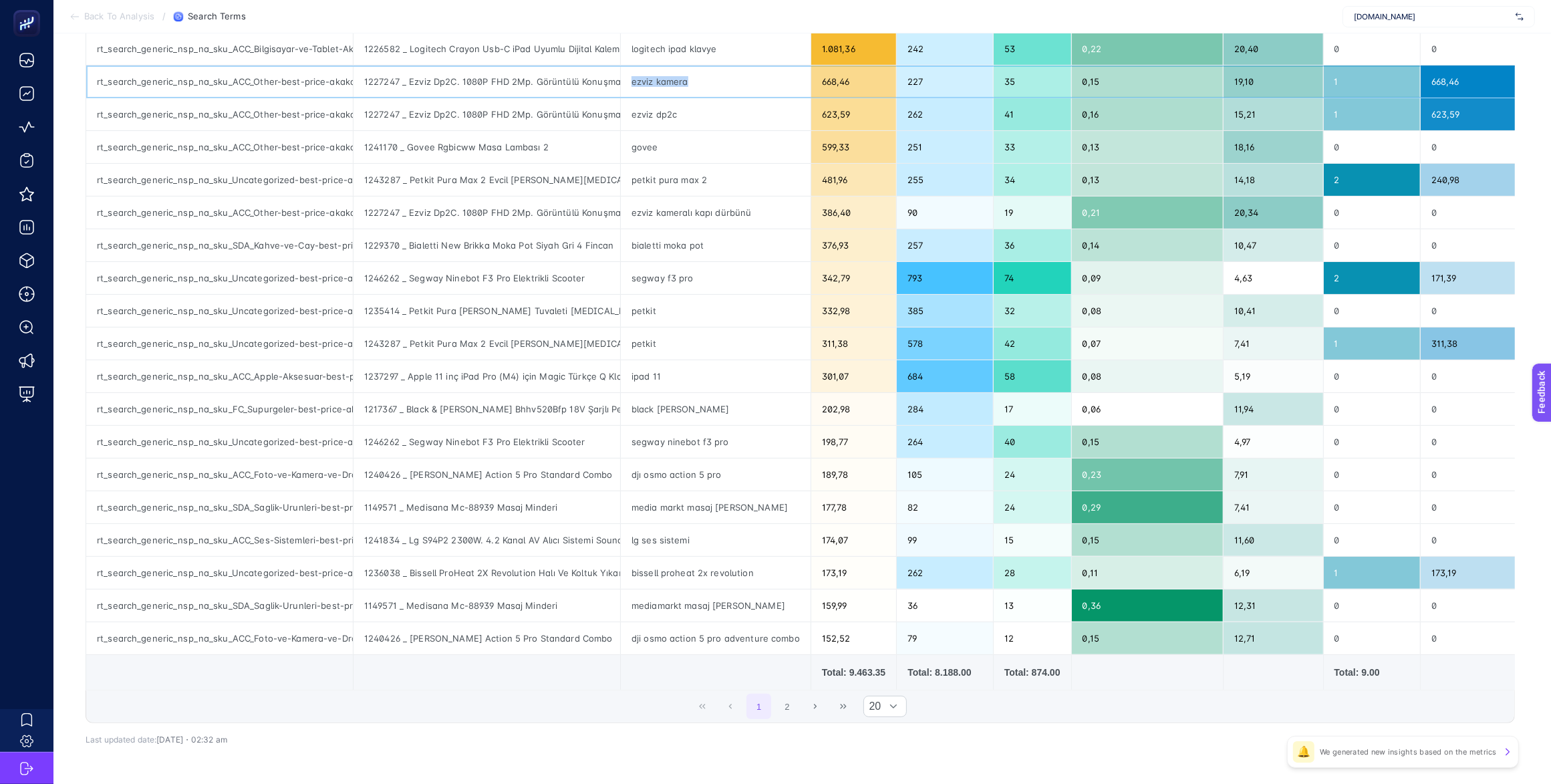
scroll to position [250, 8]
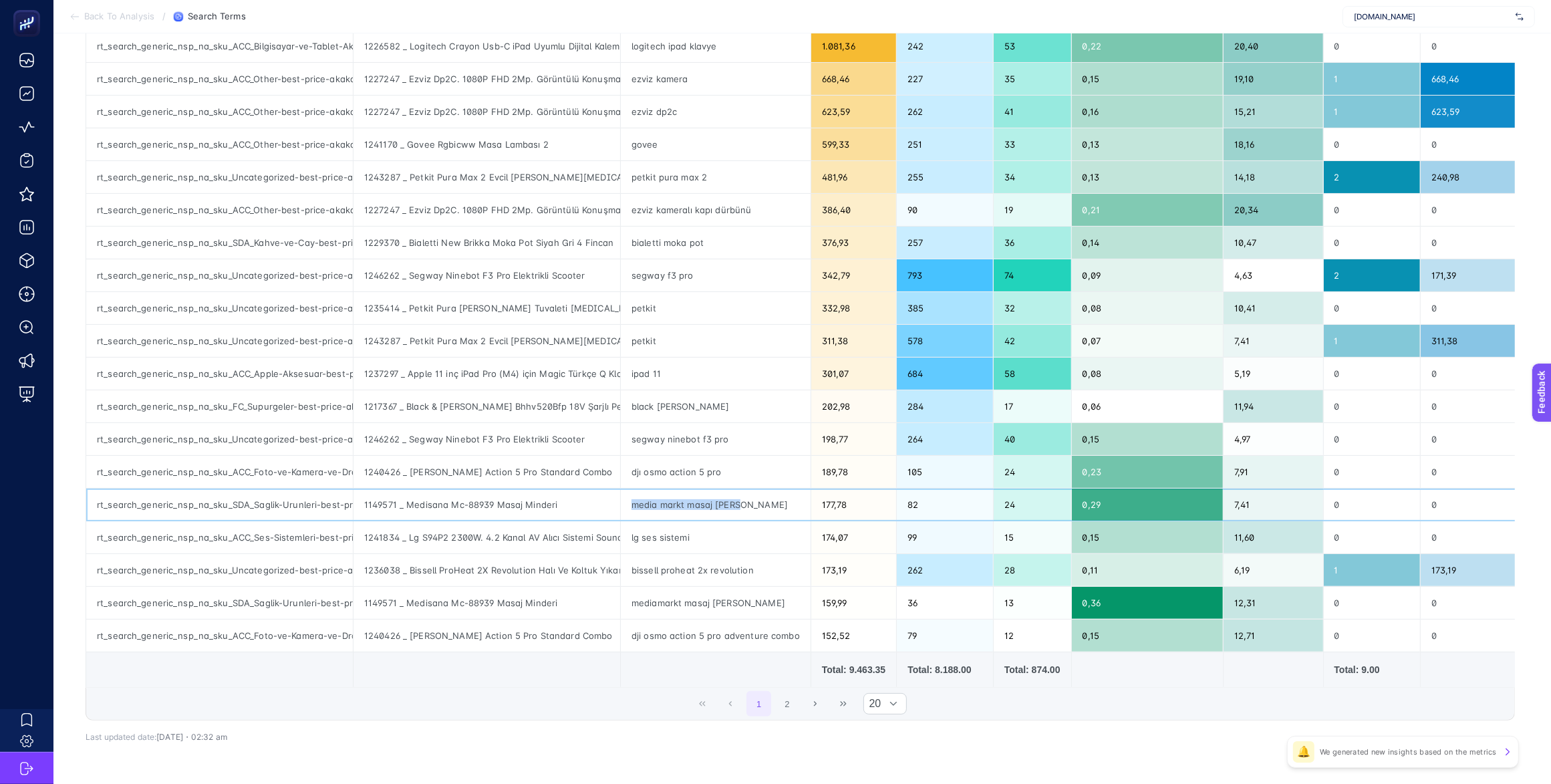
drag, startPoint x: 727, startPoint y: 506, endPoint x: 616, endPoint y: 505, distance: 111.0
click at [621, 505] on div "media markt masaj aleti" at bounding box center [715, 504] width 190 height 32
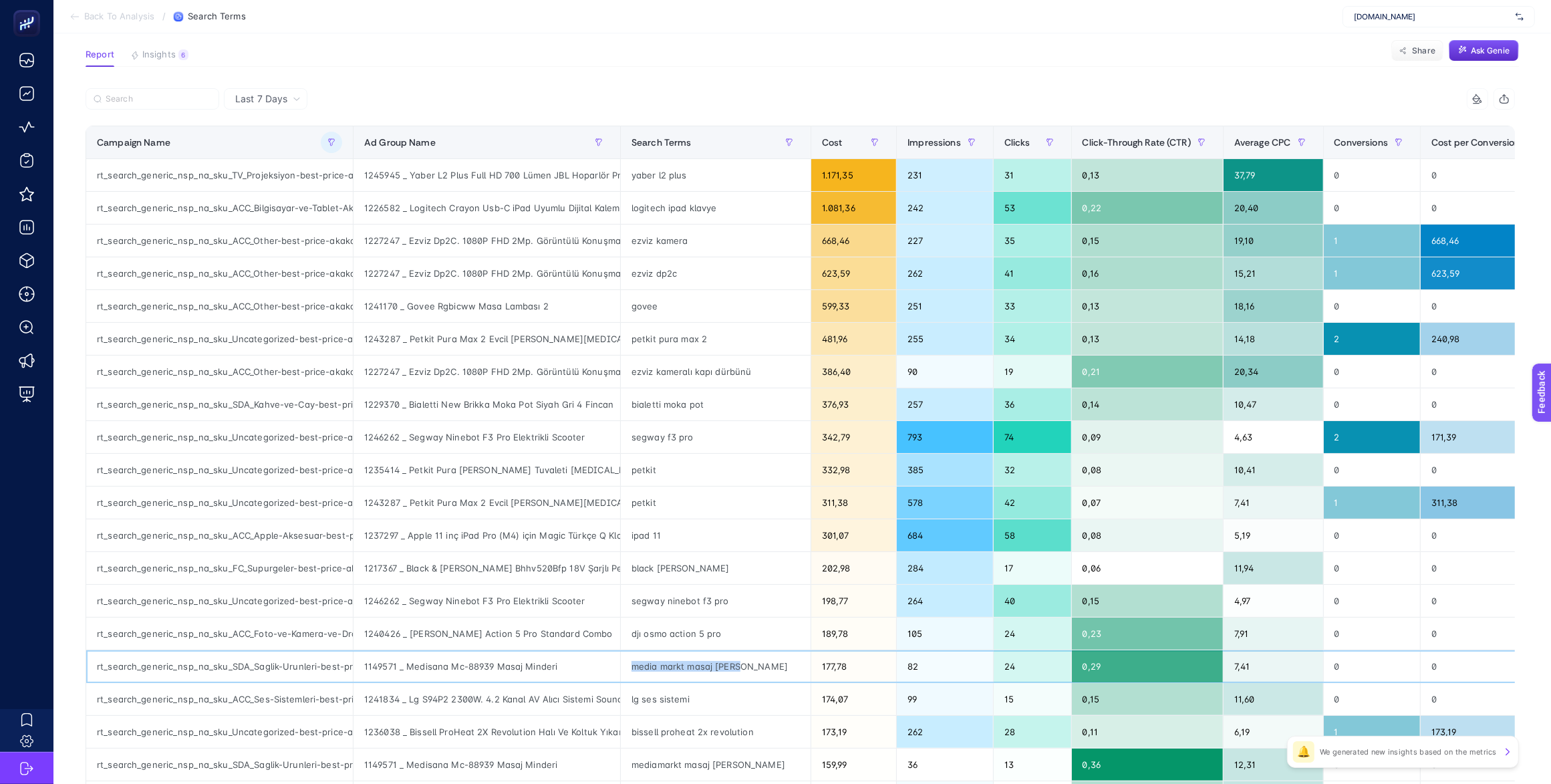
scroll to position [51, 8]
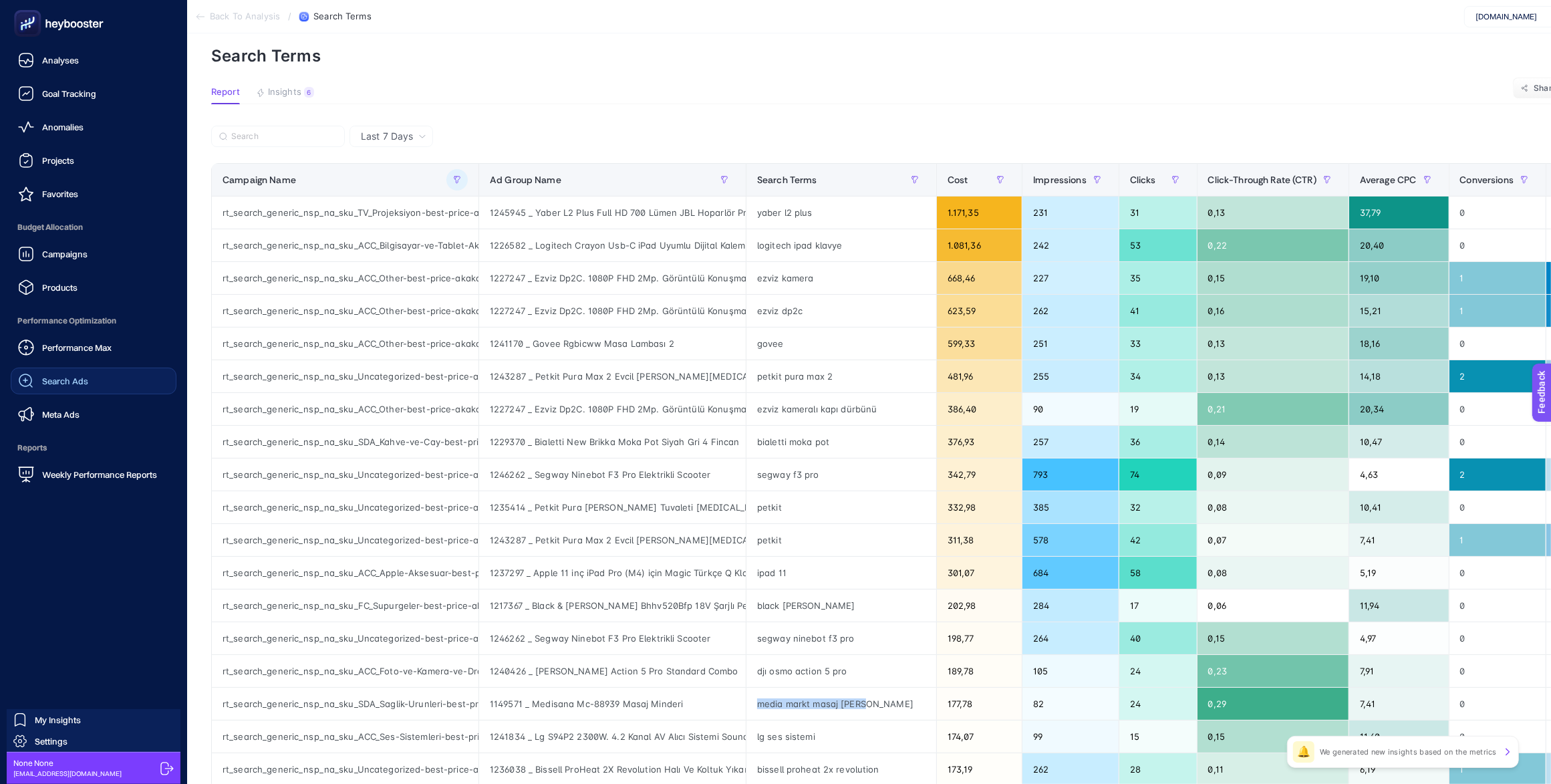
click at [75, 379] on span "Search Ads" at bounding box center [65, 381] width 46 height 11
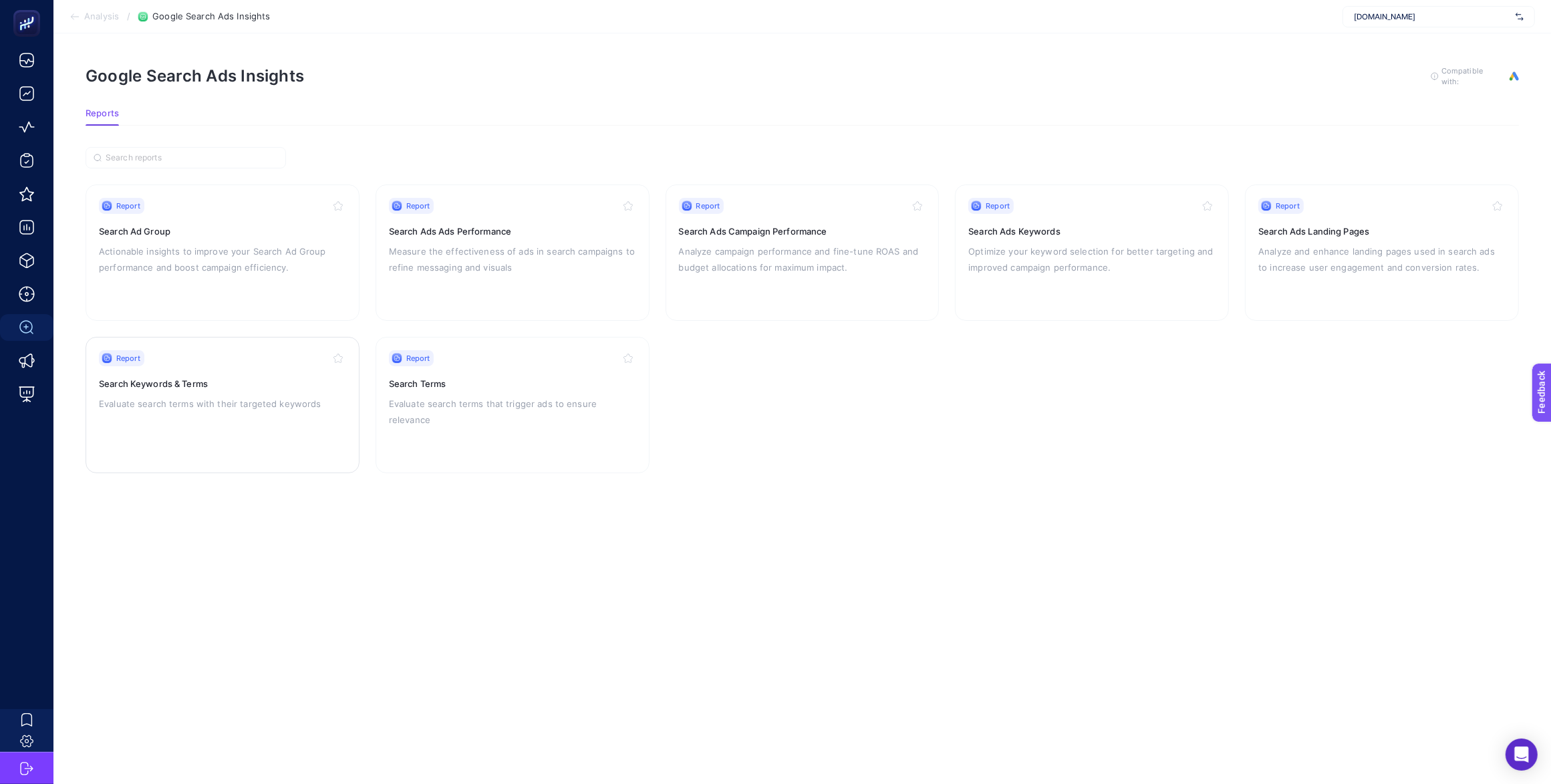
click at [239, 409] on p "Evaluate search terms with their targeted keywords" at bounding box center [222, 403] width 247 height 16
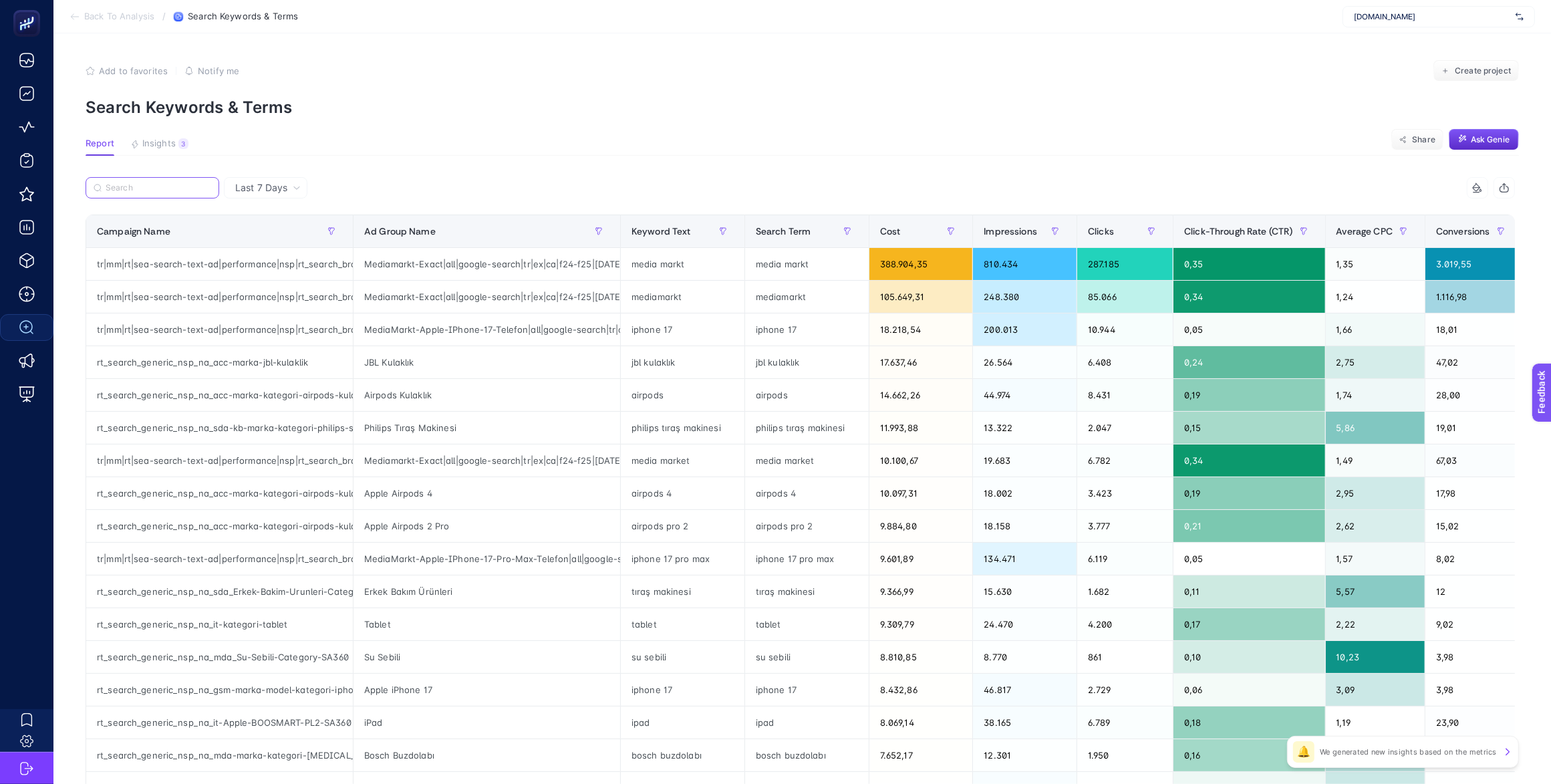
click at [179, 184] on input "Search" at bounding box center [158, 188] width 105 height 10
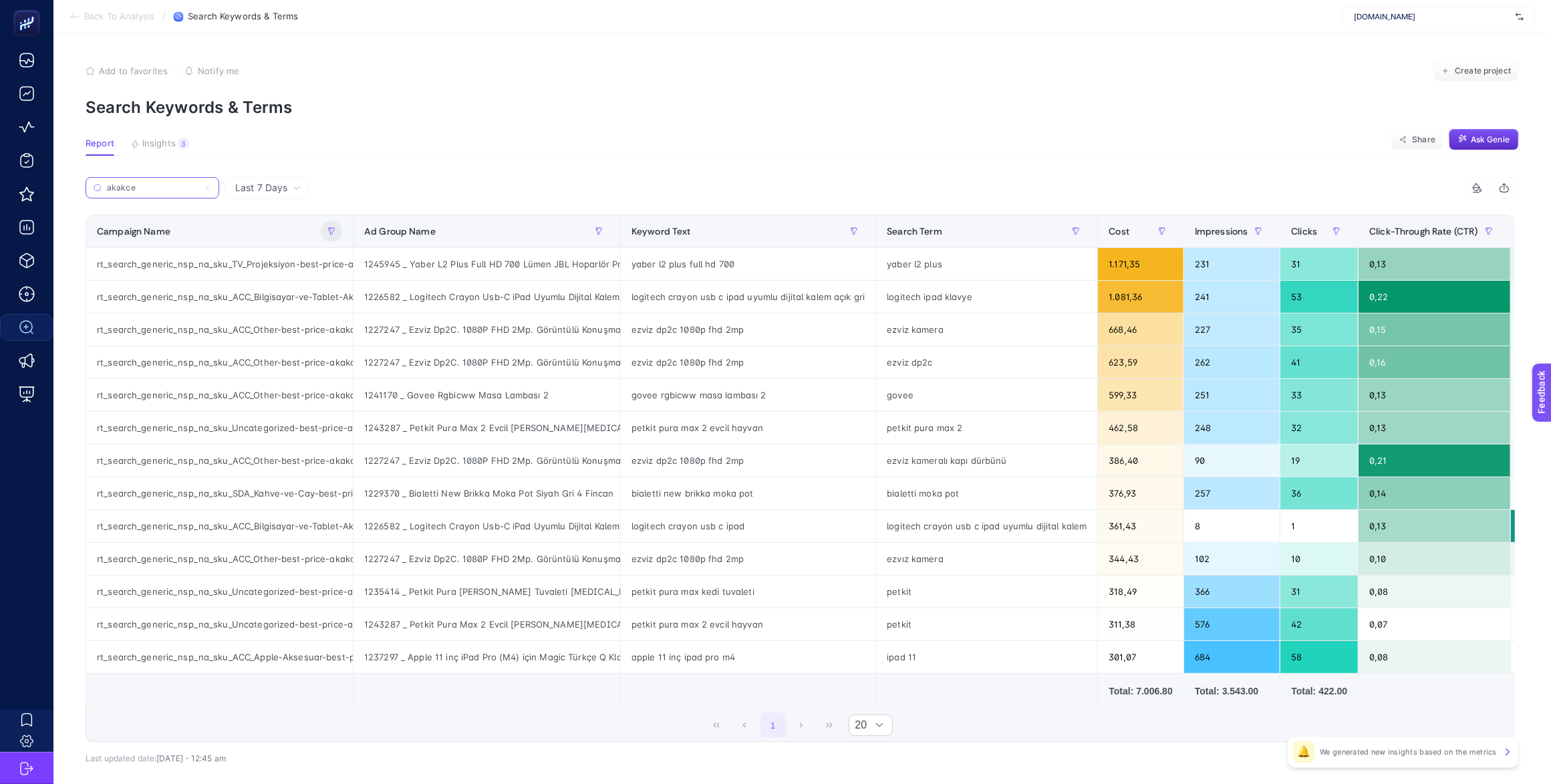
type input "akakce"
click at [335, 225] on button "button" at bounding box center [331, 231] width 21 height 21
click at [399, 309] on span "Starts with" at bounding box center [392, 305] width 119 height 27
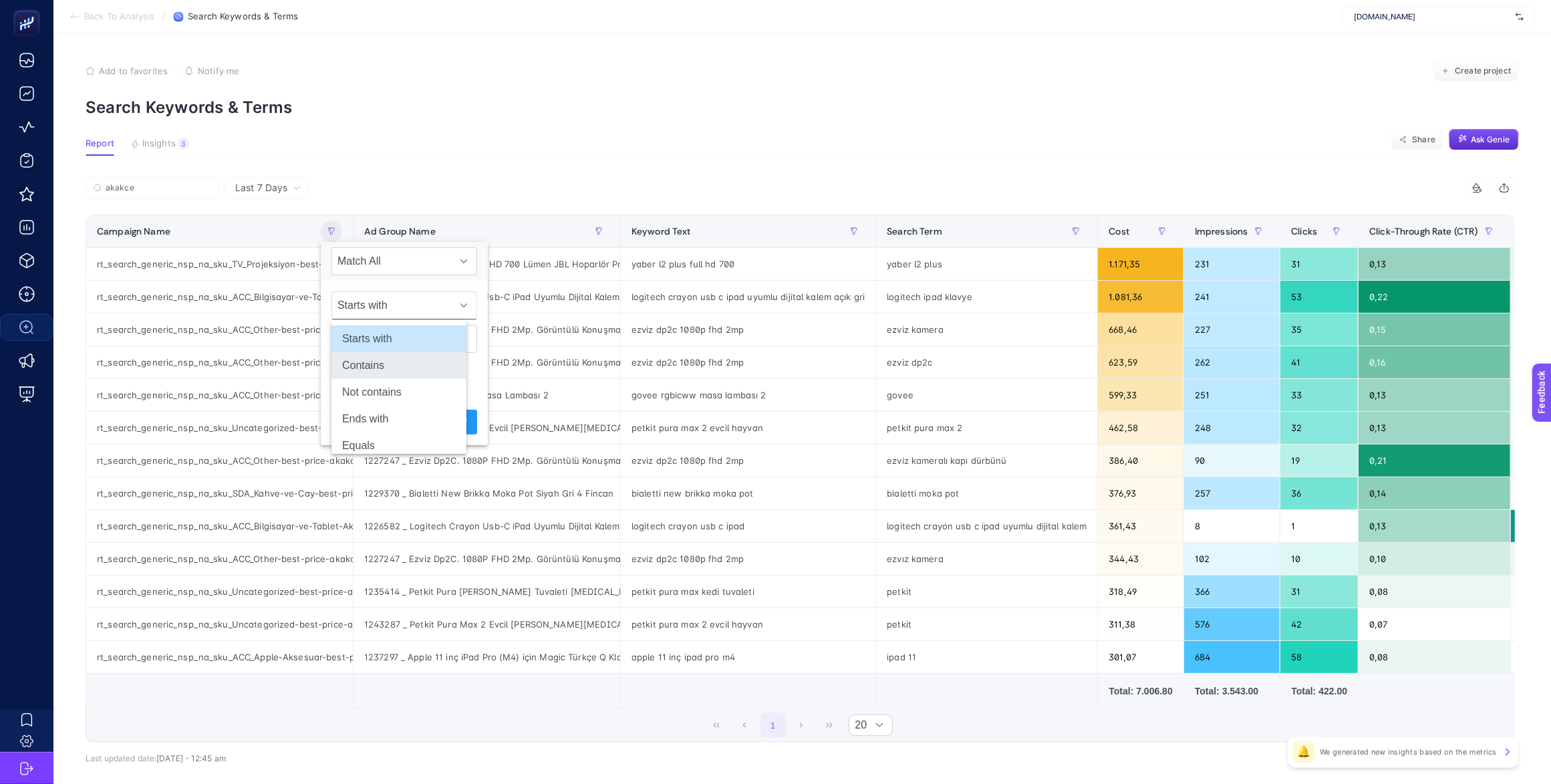
click at [399, 360] on li "Contains" at bounding box center [399, 365] width 135 height 27
click at [379, 337] on input "text" at bounding box center [404, 339] width 146 height 28
type input "akakce"
click at [434, 431] on button "Apply" at bounding box center [456, 422] width 44 height 25
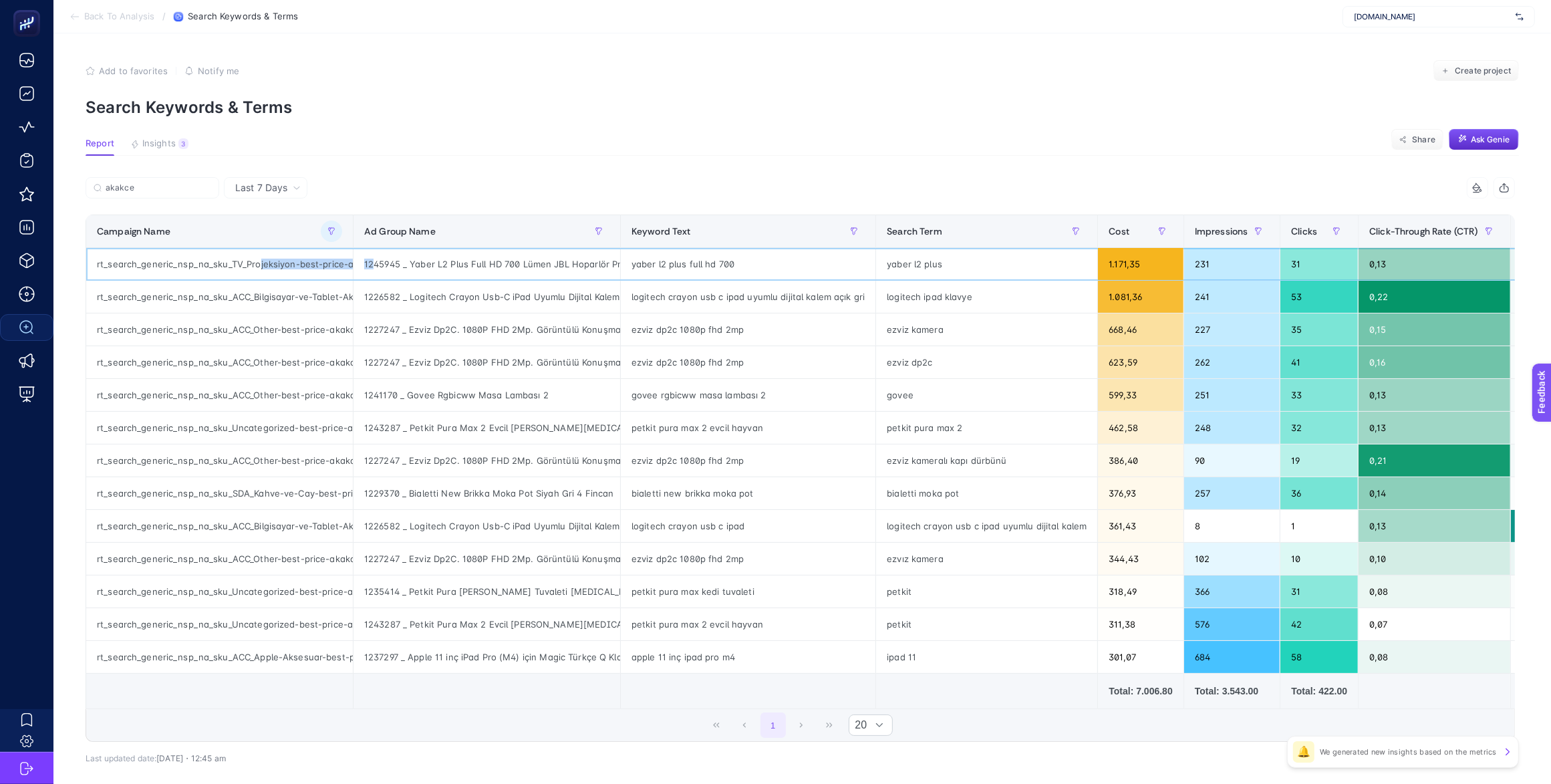
scroll to position [0, 84]
drag, startPoint x: 250, startPoint y: 263, endPoint x: 408, endPoint y: 255, distance: 158.2
click at [408, 255] on tr "rt_search_generic_nsp_na_sku_TV_Projeksiyon-best-price-akakce|SKU-SA360 1245945…" at bounding box center [1082, 264] width 1993 height 33
click at [1109, 228] on span "Cost" at bounding box center [1119, 231] width 21 height 11
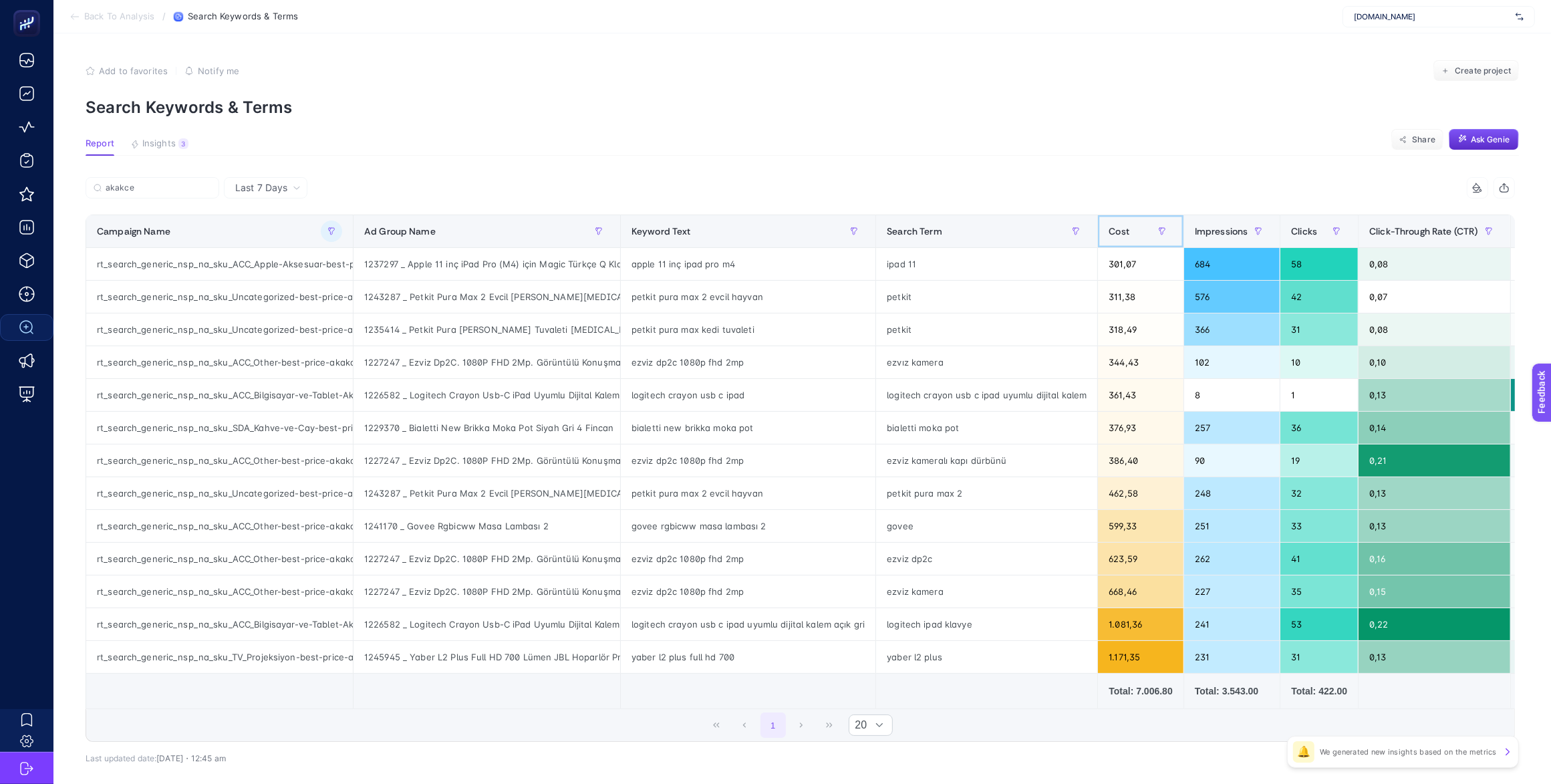
click at [1109, 232] on span "Cost" at bounding box center [1119, 231] width 21 height 11
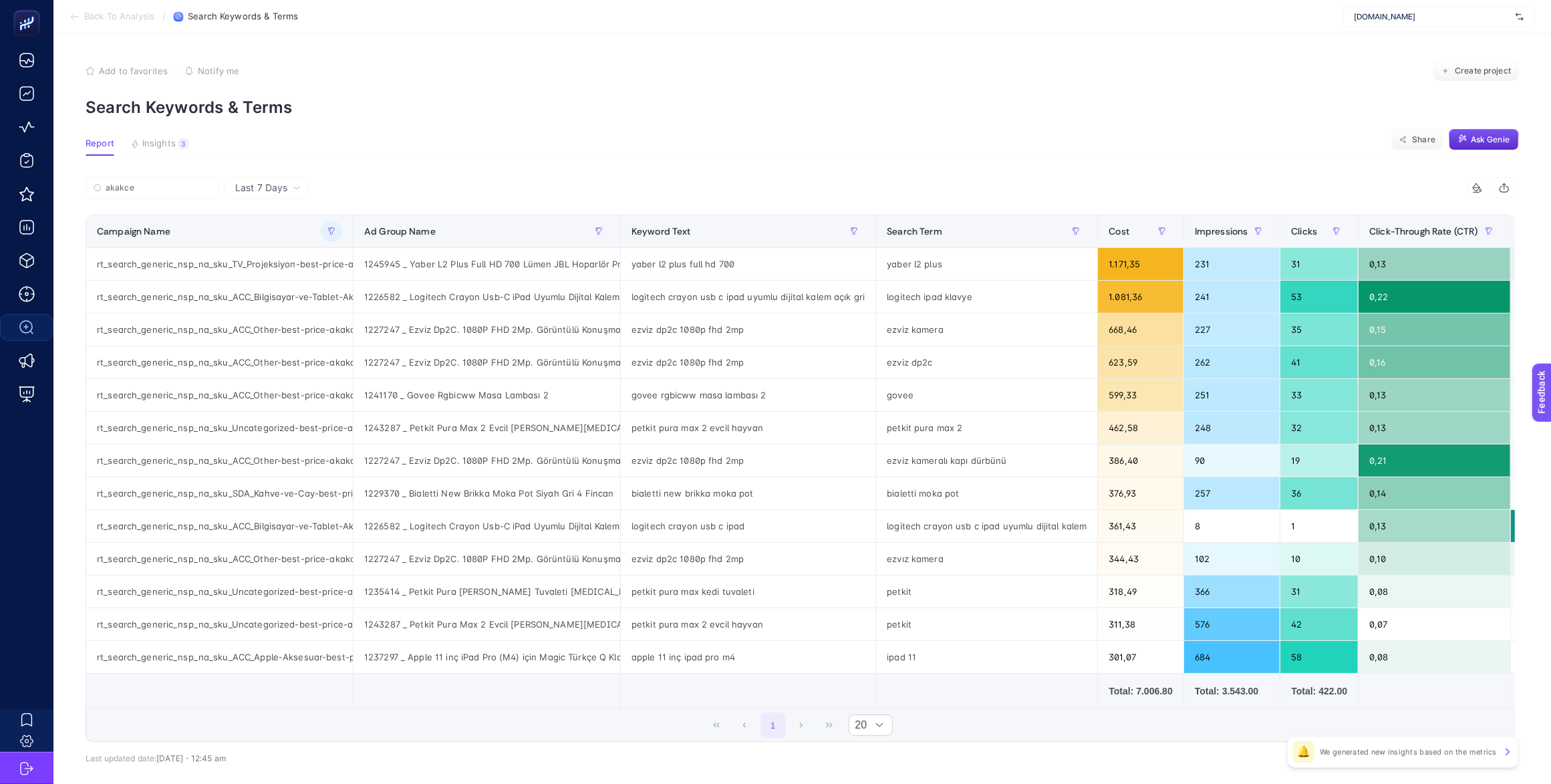
click at [282, 185] on div "Last 7 Days" at bounding box center [268, 188] width 76 height 9
click at [263, 238] on li "Last 30 Days" at bounding box center [265, 239] width 76 height 24
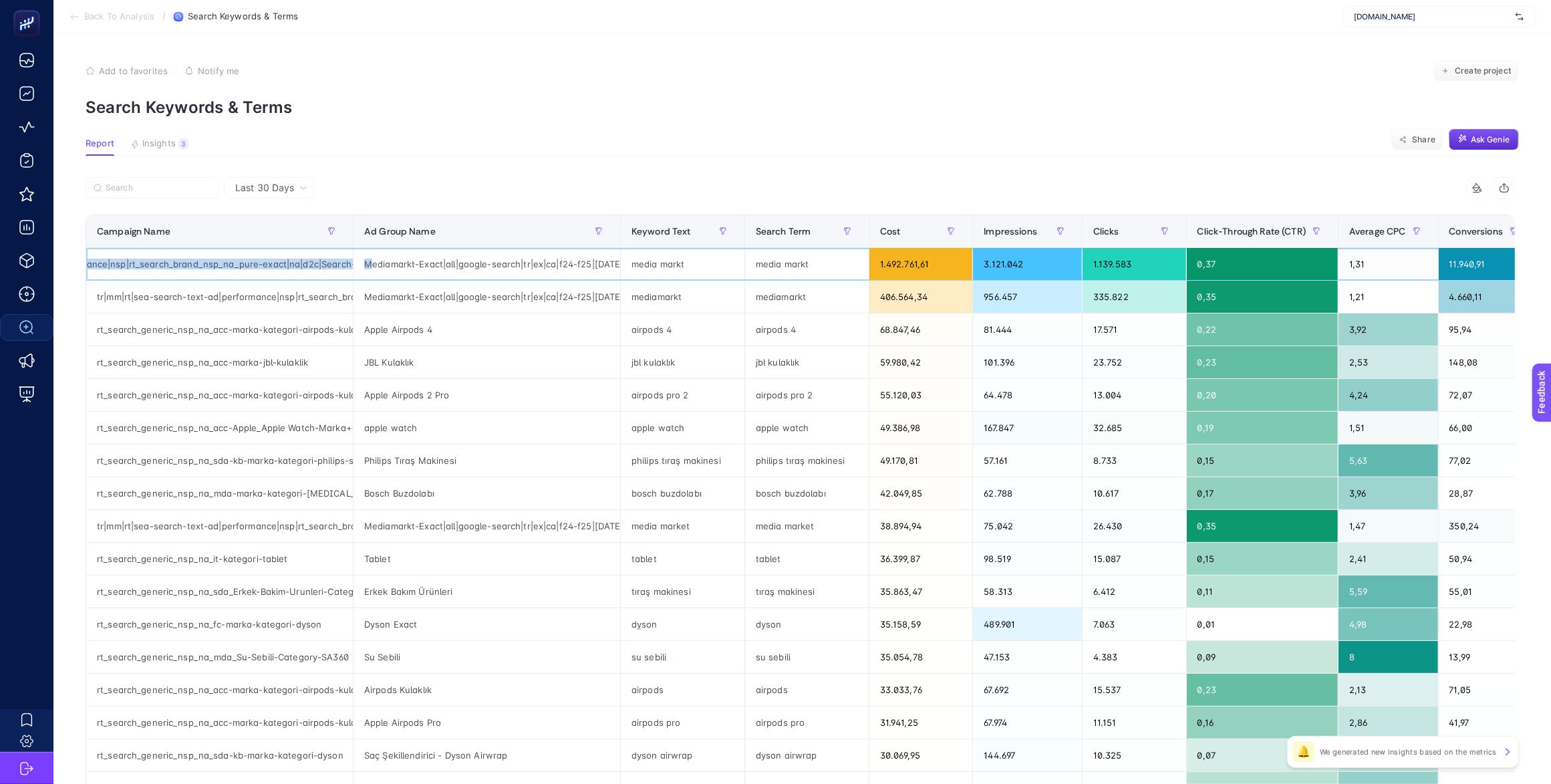
scroll to position [0, 264]
drag, startPoint x: 258, startPoint y: 256, endPoint x: 362, endPoint y: 249, distance: 104.2
click at [362, 249] on tr "tr|mm|rt|sea-search-text-ad|performance|nsp|rt_search_brand_nsp_na_pure-exact|n…" at bounding box center [996, 264] width 1822 height 33
click at [323, 222] on button "button" at bounding box center [331, 231] width 21 height 21
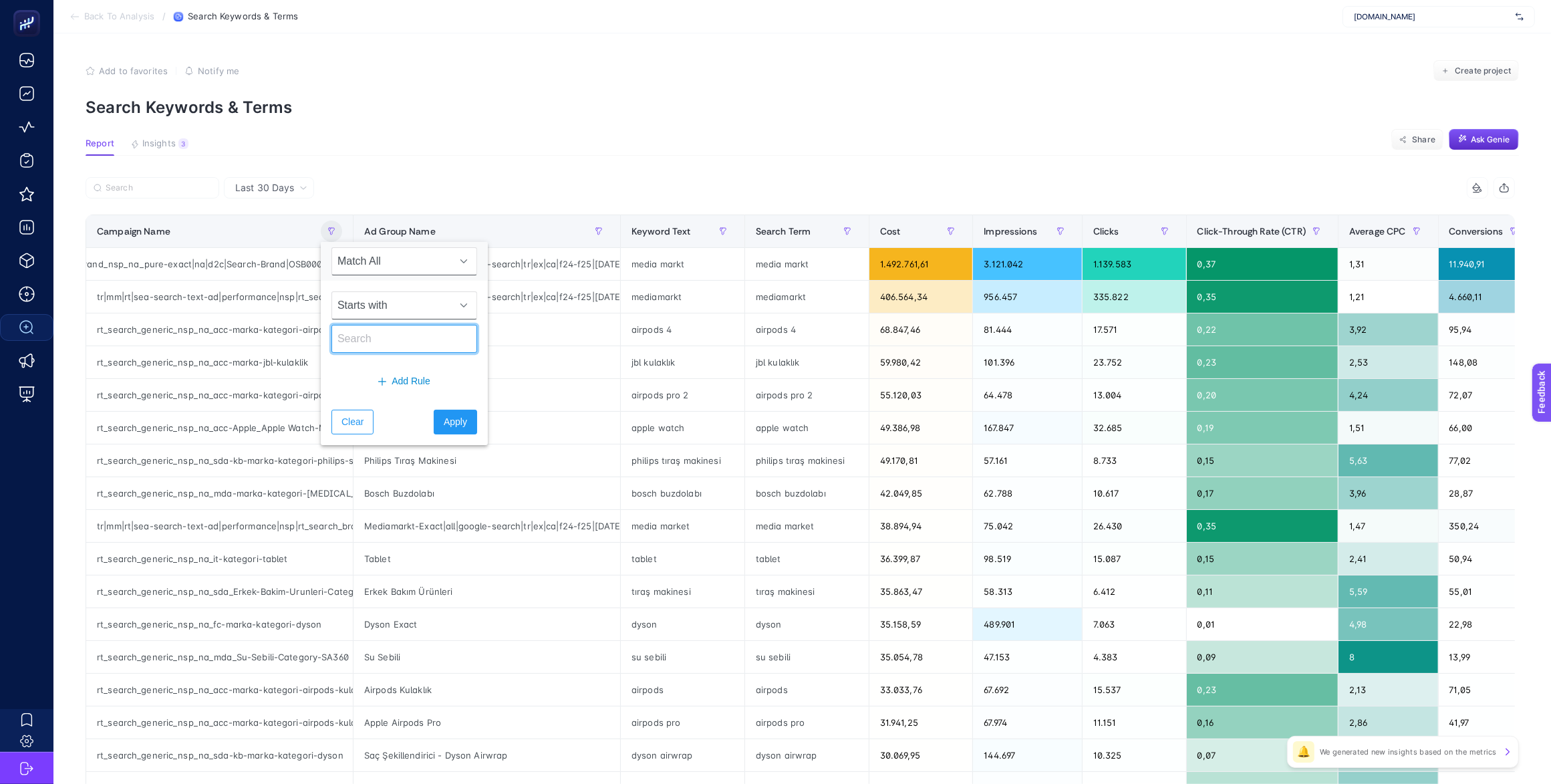
drag, startPoint x: 371, startPoint y: 332, endPoint x: 374, endPoint y: 308, distance: 24.2
click at [371, 332] on input "text" at bounding box center [404, 339] width 146 height 28
click at [374, 305] on span "Starts with" at bounding box center [392, 305] width 119 height 27
click at [392, 361] on li "Contains" at bounding box center [399, 365] width 135 height 27
drag, startPoint x: 379, startPoint y: 342, endPoint x: 386, endPoint y: 347, distance: 8.6
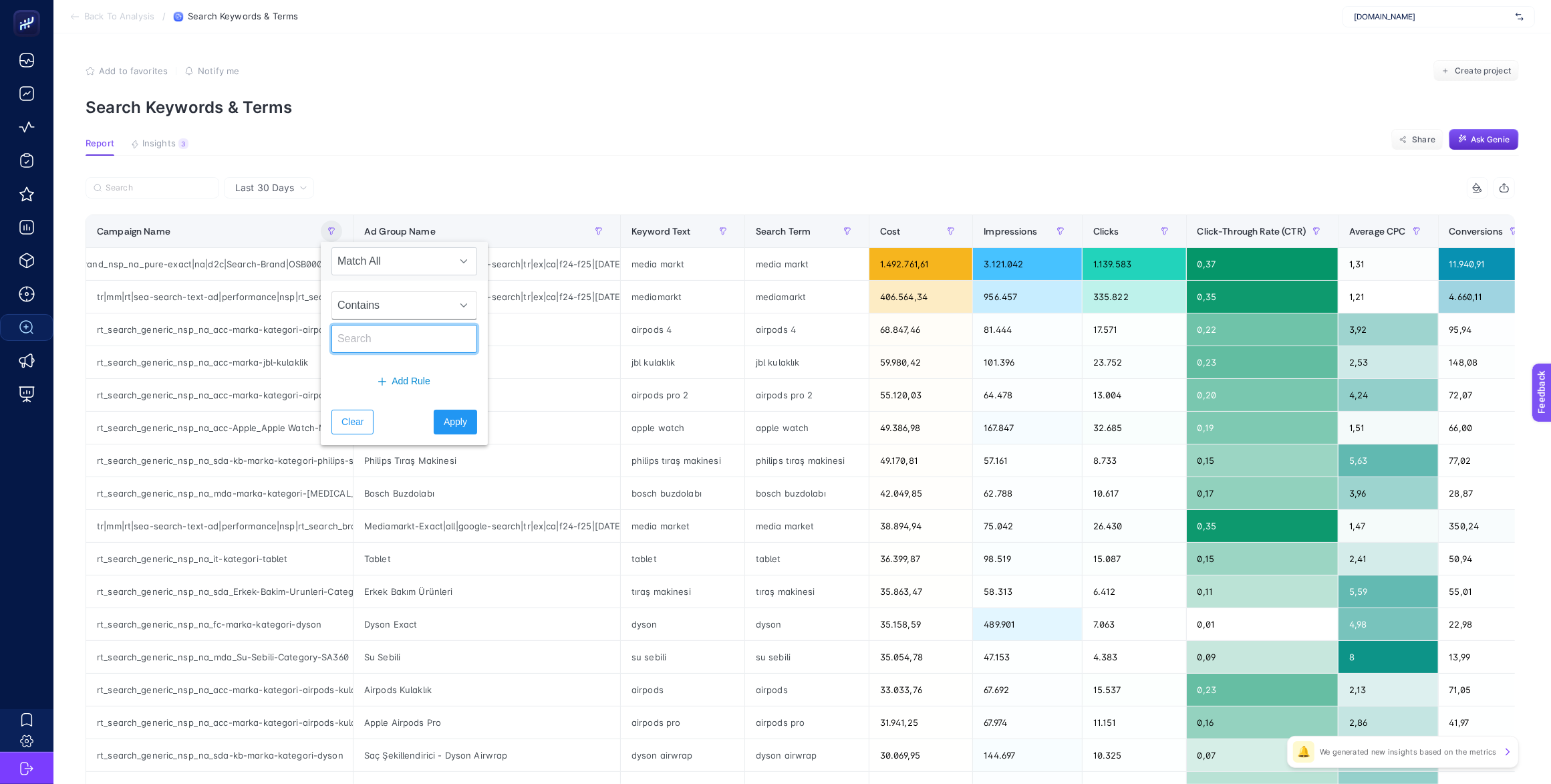
click at [379, 342] on input "text" at bounding box center [404, 339] width 146 height 28
type input "akakce"
click at [444, 422] on span "Apply" at bounding box center [456, 422] width 23 height 14
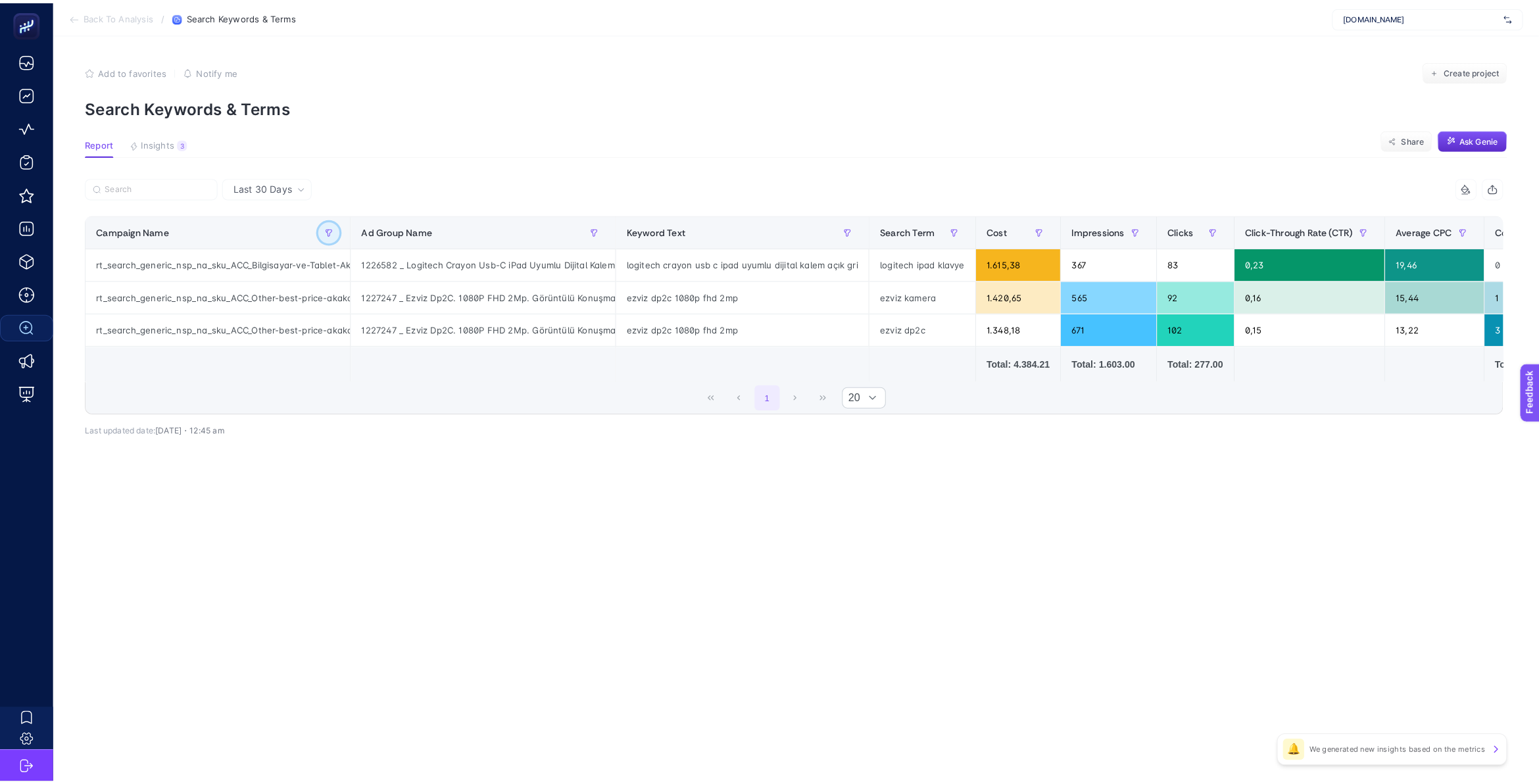
scroll to position [0, 0]
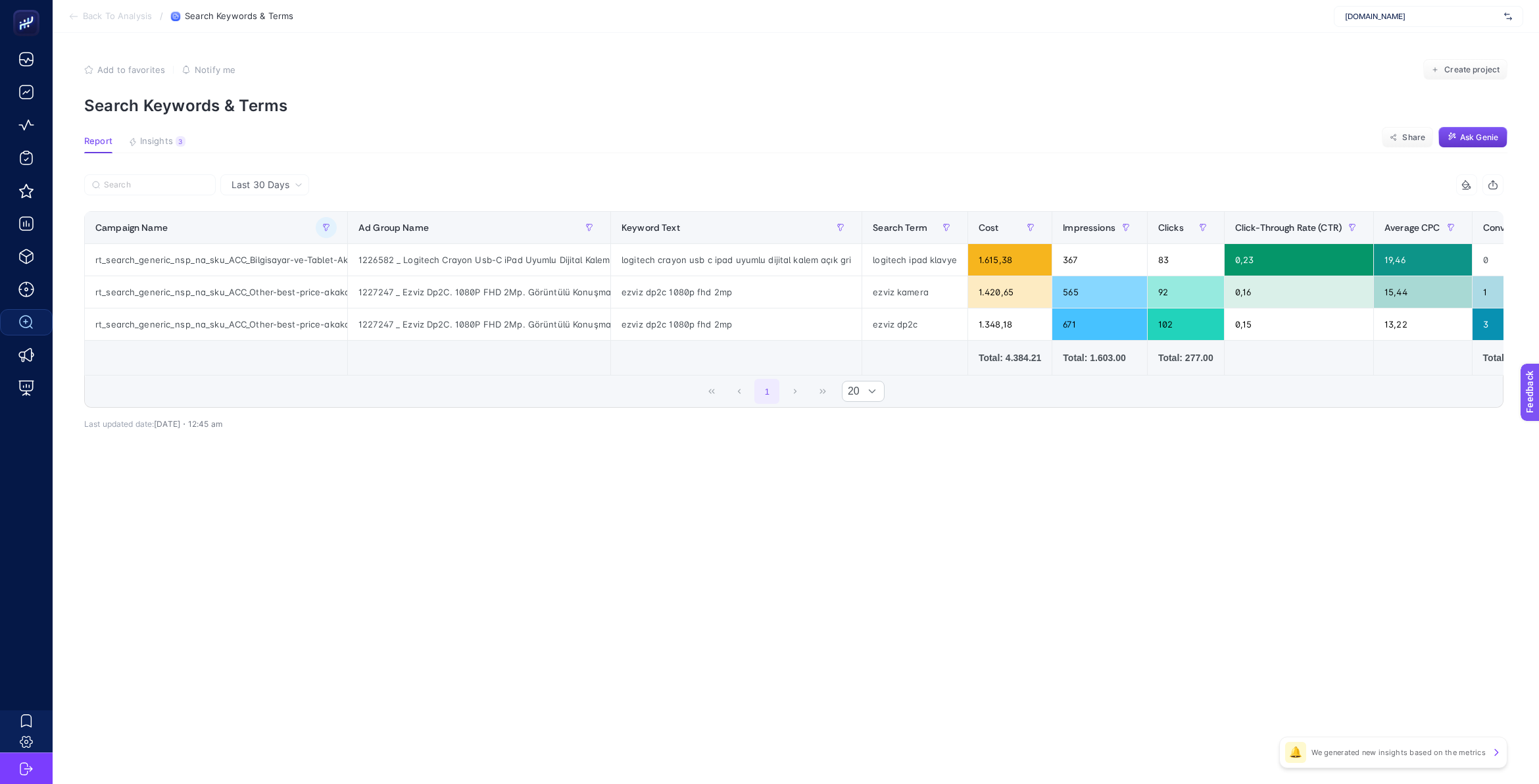
click at [1454, 137] on icon "button" at bounding box center [1455, 137] width 2 height 2
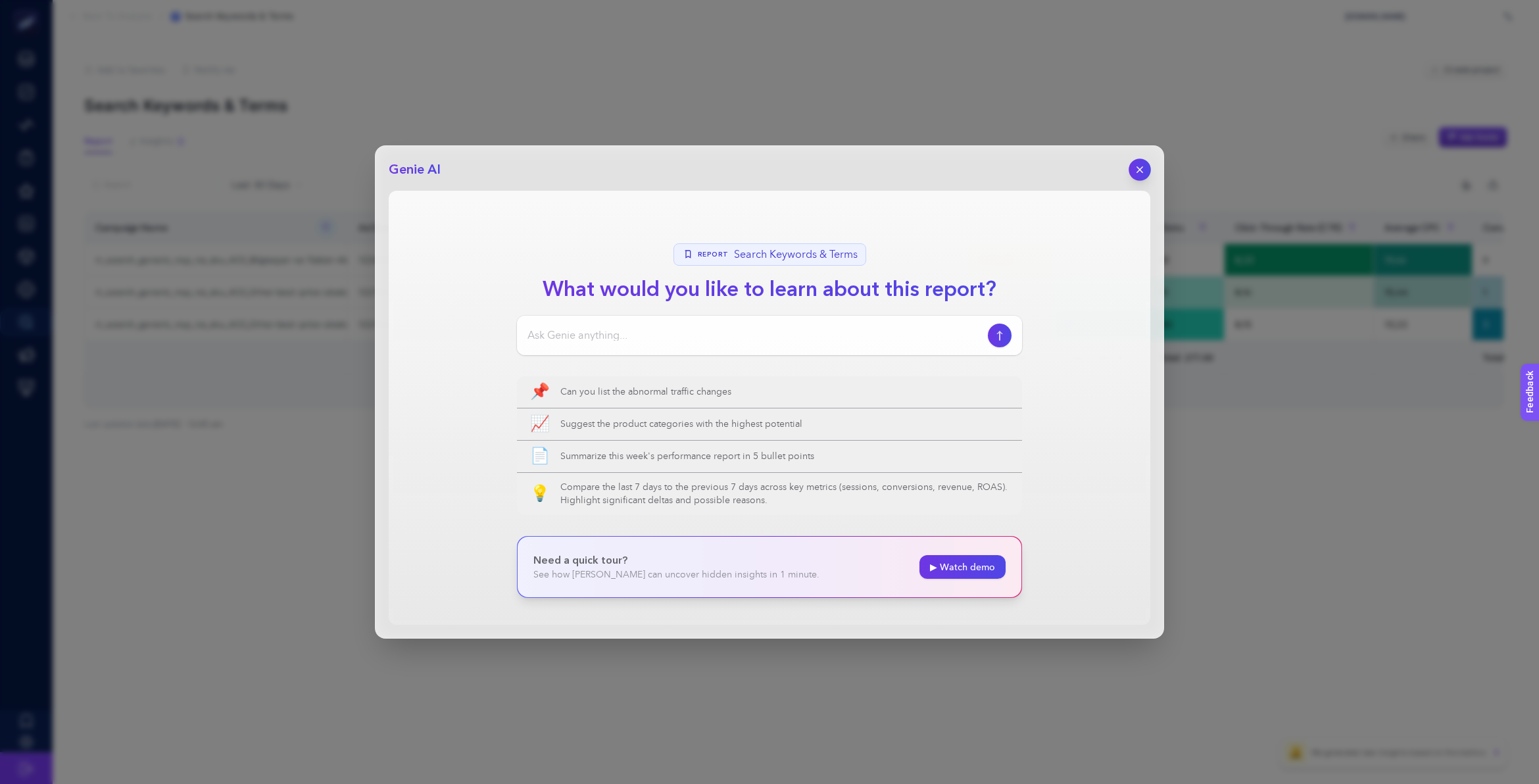
click at [1134, 165] on icon "button" at bounding box center [1140, 170] width 12 height 12
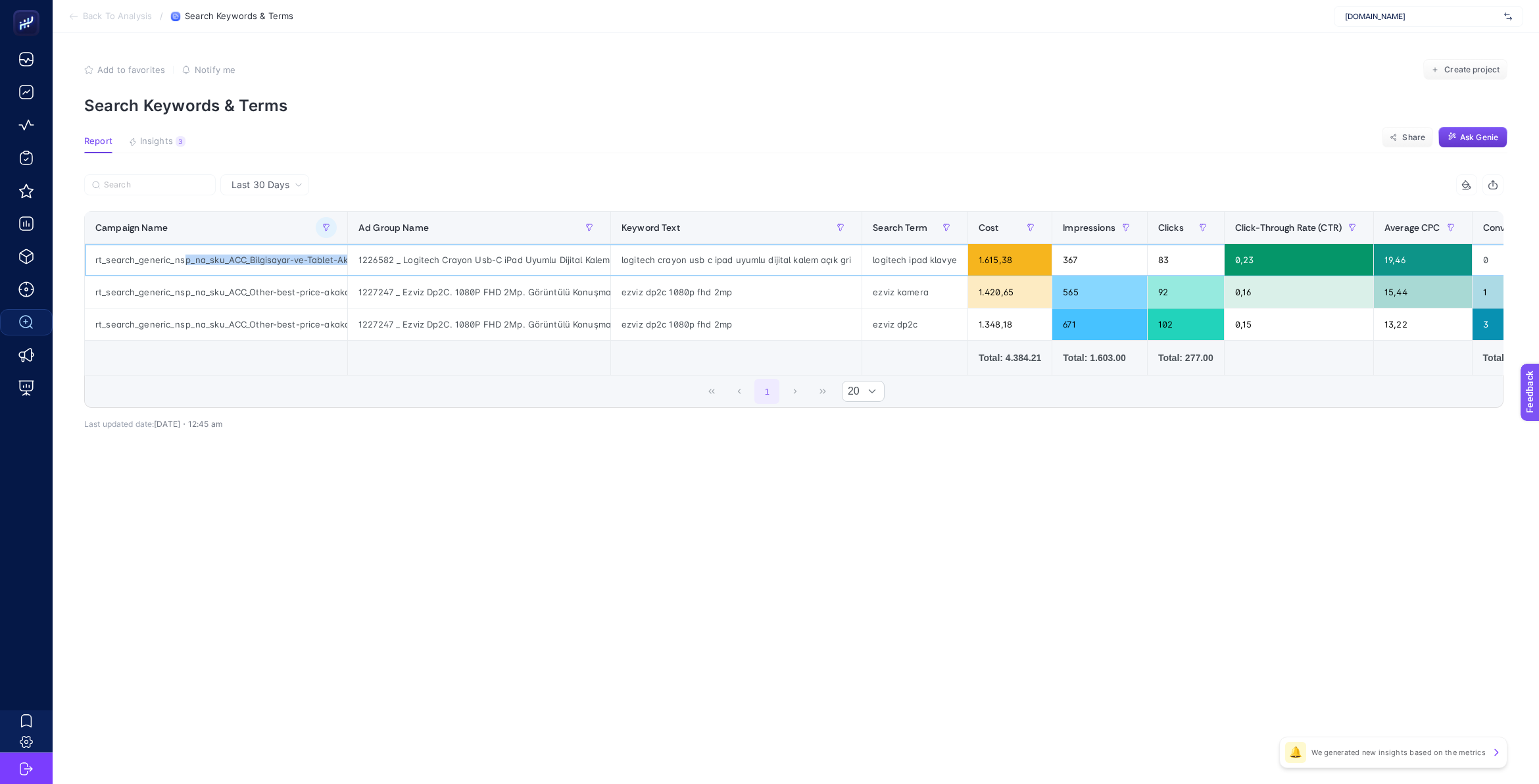
scroll to position [0, 182]
drag, startPoint x: 182, startPoint y: 254, endPoint x: 367, endPoint y: 254, distance: 185.0
click at [367, 254] on tr "rt_search_generic_nsp_na_sku_ACC_Bilgisayar-ve-Tablet-Aksesuarlari-best-price-a…" at bounding box center [1009, 260] width 1850 height 32
drag, startPoint x: 225, startPoint y: 293, endPoint x: 376, endPoint y: 295, distance: 151.0
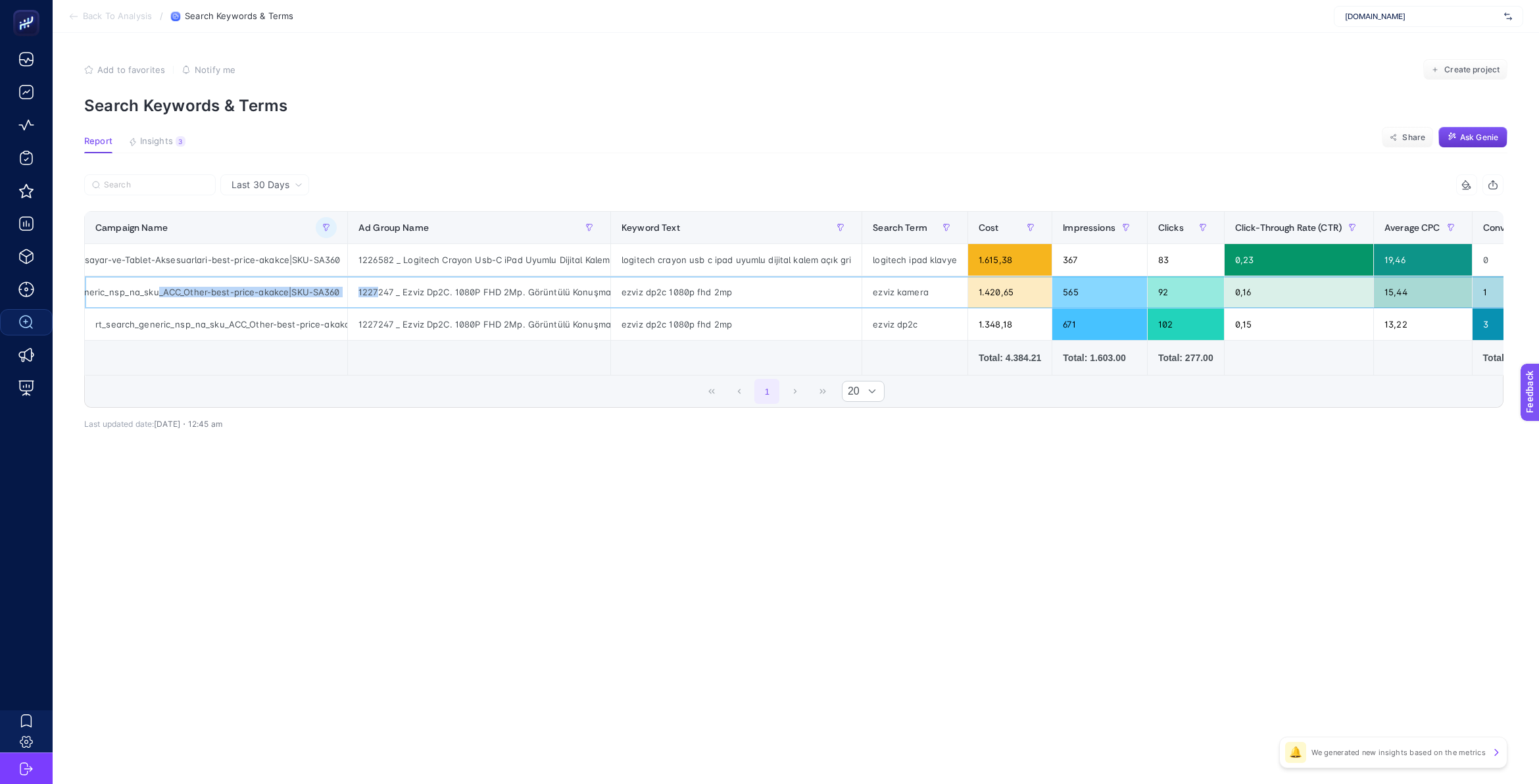
click at [376, 295] on tr "rt_search_generic_nsp_na_sku_ACC_Other-best-price-akakce|SKU-SA360 1227247 _ Ez…" at bounding box center [1009, 293] width 1850 height 32
drag, startPoint x: 260, startPoint y: 320, endPoint x: 349, endPoint y: 323, distance: 89.1
click at [349, 323] on tr "rt_search_generic_nsp_na_sku_ACC_Other-best-price-akakce|SKU-SA360 1227247 _ Ez…" at bounding box center [1009, 325] width 1850 height 32
click at [521, 478] on div "Last 30 Days akakce 9 items selected Campaign Name Ad Group Name Keyword Text S…" at bounding box center [793, 330] width 1440 height 313
click at [284, 183] on span "Last 30 Days" at bounding box center [260, 184] width 58 height 13
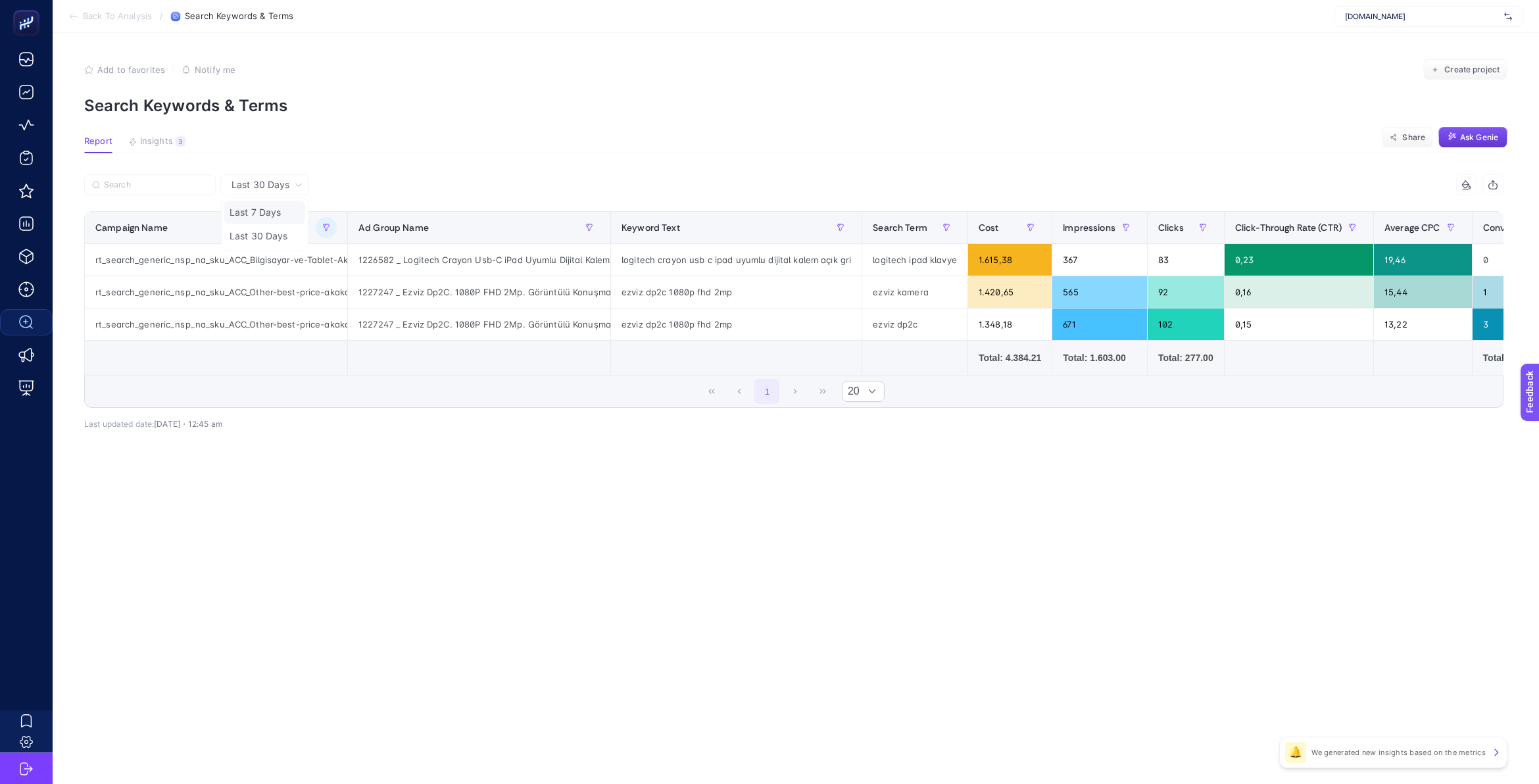
click at [262, 211] on li "Last 7 Days" at bounding box center [264, 212] width 81 height 24
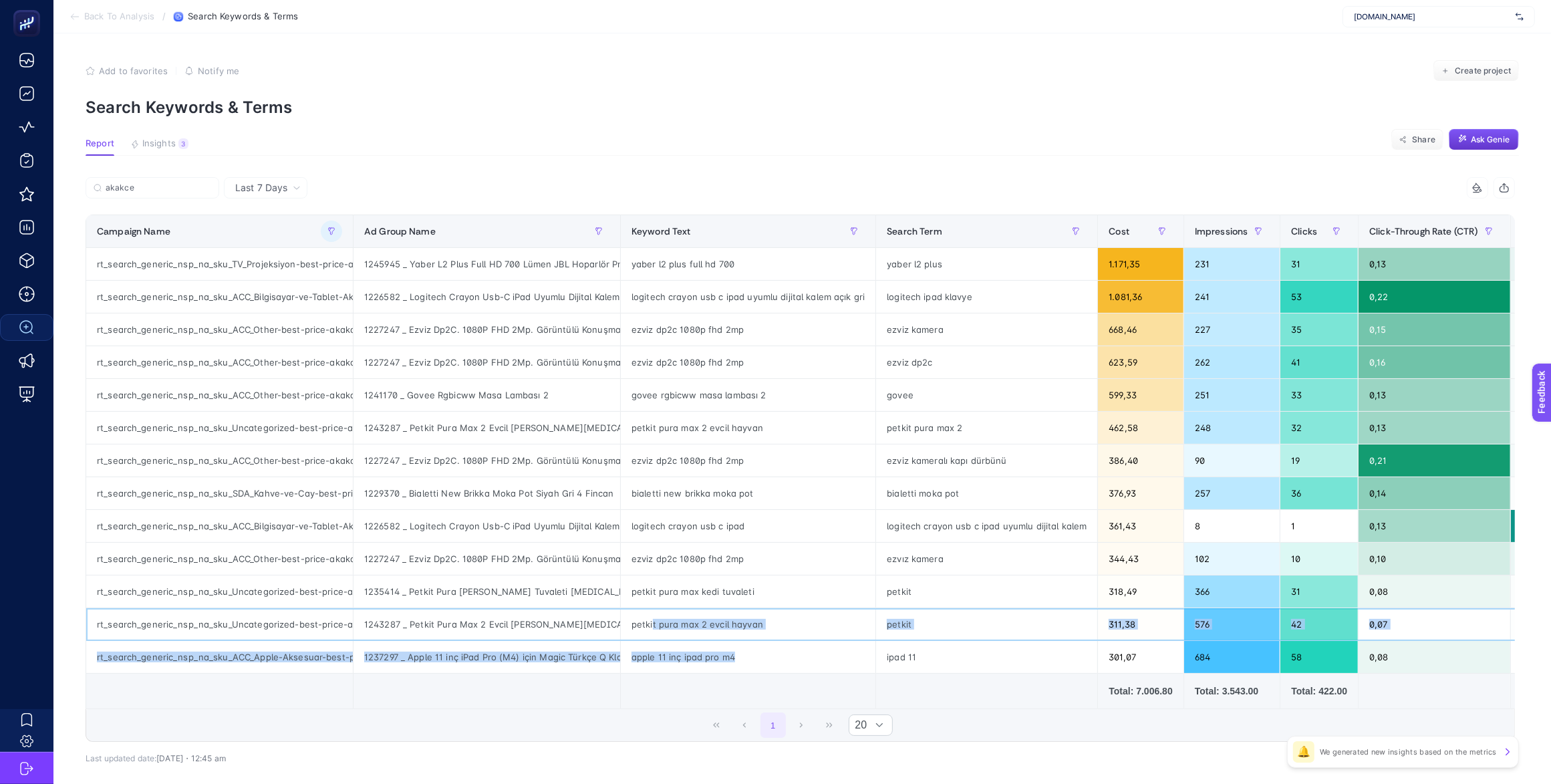
drag, startPoint x: 653, startPoint y: 635, endPoint x: 760, endPoint y: 662, distance: 110.4
click at [760, 662] on tbody "rt_search_generic_nsp_na_sku_TV_Projeksiyon-best-price-akakce|SKU-SA360 1245945…" at bounding box center [1082, 461] width 1993 height 426
click at [733, 670] on div "apple 11 inç ipad pro m4" at bounding box center [748, 656] width 254 height 32
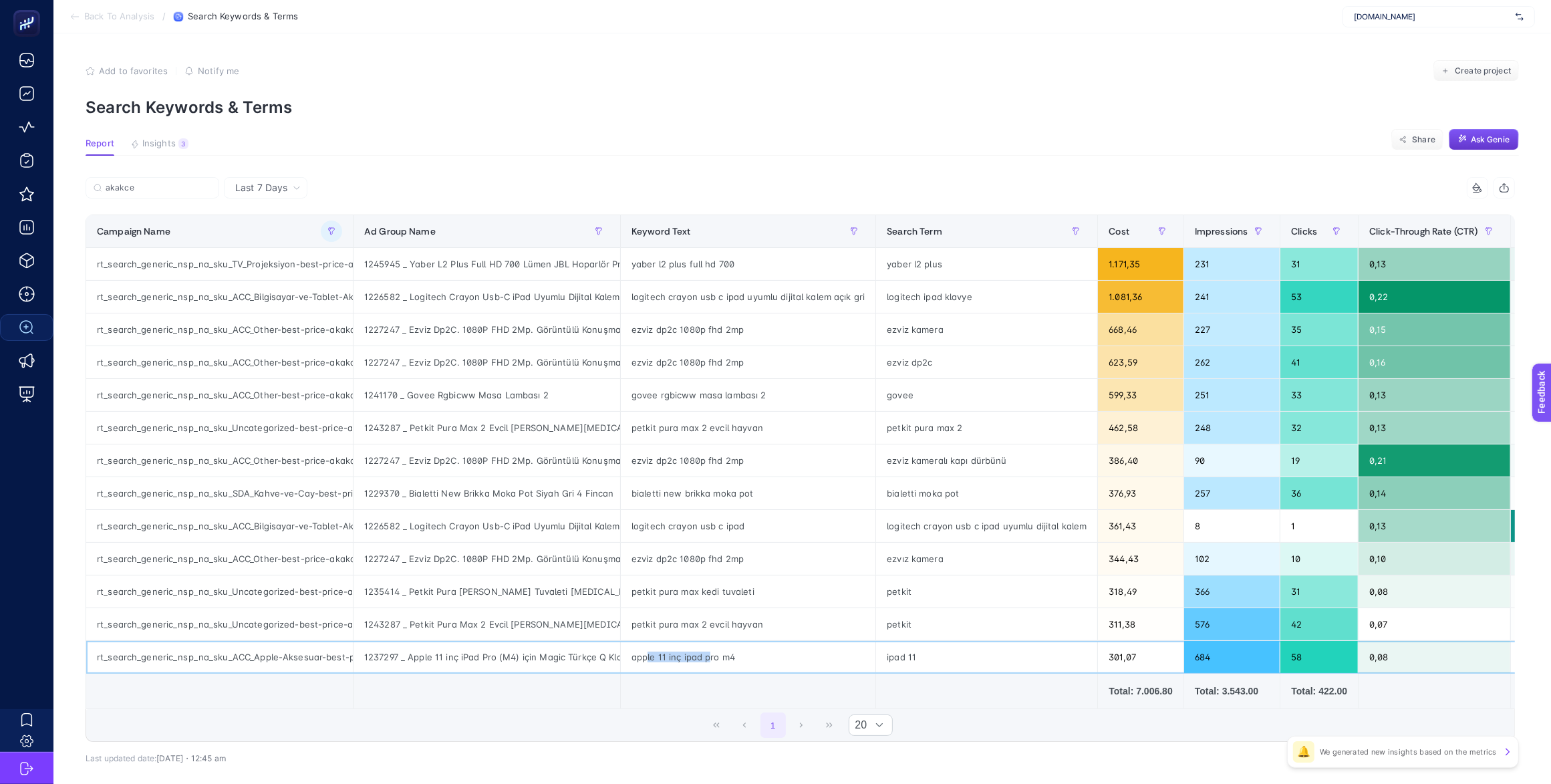
drag, startPoint x: 656, startPoint y: 659, endPoint x: 709, endPoint y: 654, distance: 53.2
click at [709, 654] on div "apple 11 inç ipad pro m4" at bounding box center [748, 656] width 254 height 32
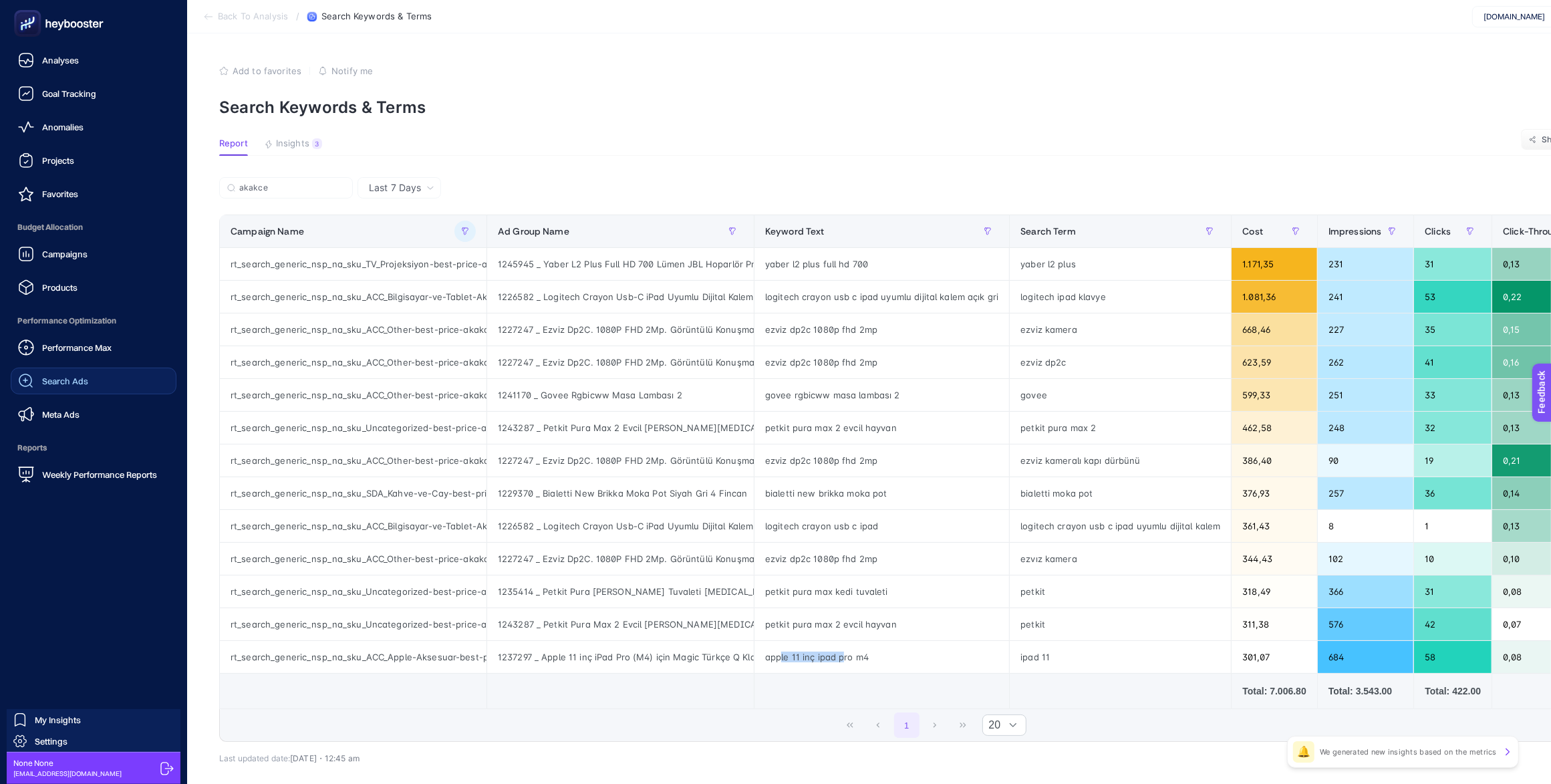
click at [72, 385] on span "Search Ads" at bounding box center [65, 381] width 46 height 11
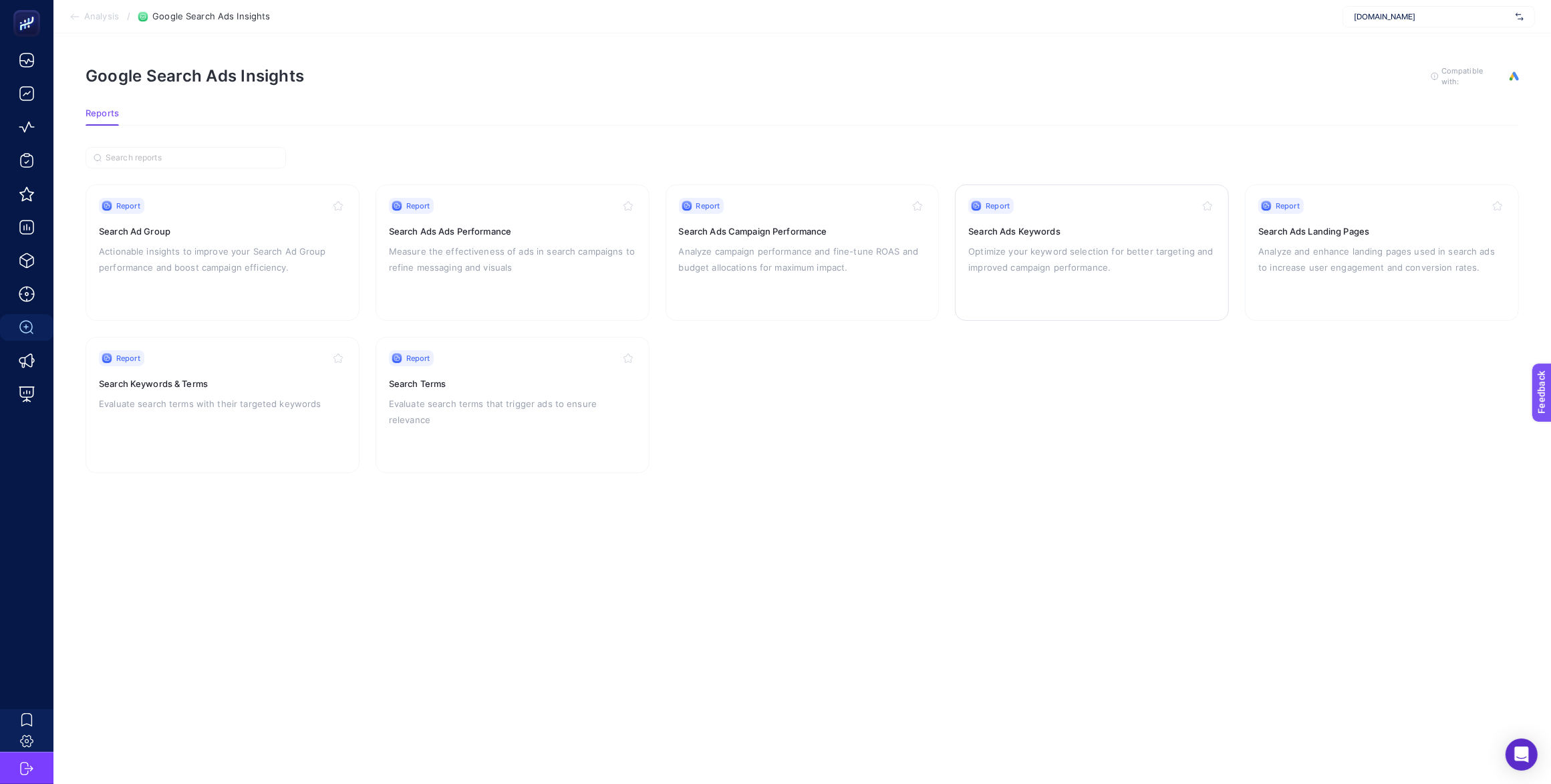
click at [1024, 257] on p "Optimize your keyword selection for better targeting and improved campaign perf…" at bounding box center [1091, 259] width 247 height 32
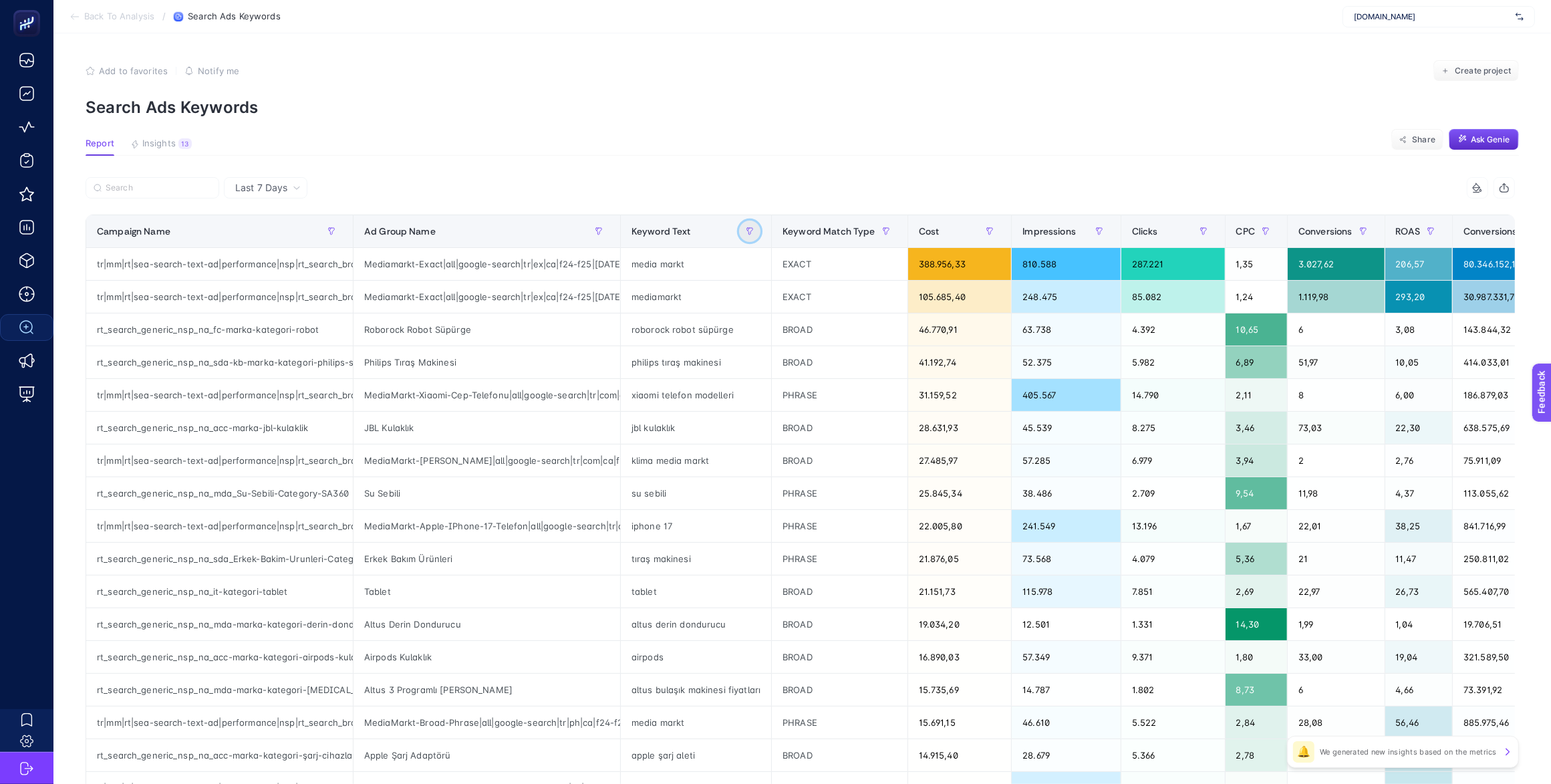
click at [746, 231] on icon "button" at bounding box center [750, 231] width 8 height 8
click at [790, 301] on span "Starts with" at bounding box center [809, 305] width 119 height 27
click at [793, 365] on li "Contains" at bounding box center [816, 365] width 135 height 27
click at [802, 344] on input "text" at bounding box center [822, 339] width 146 height 28
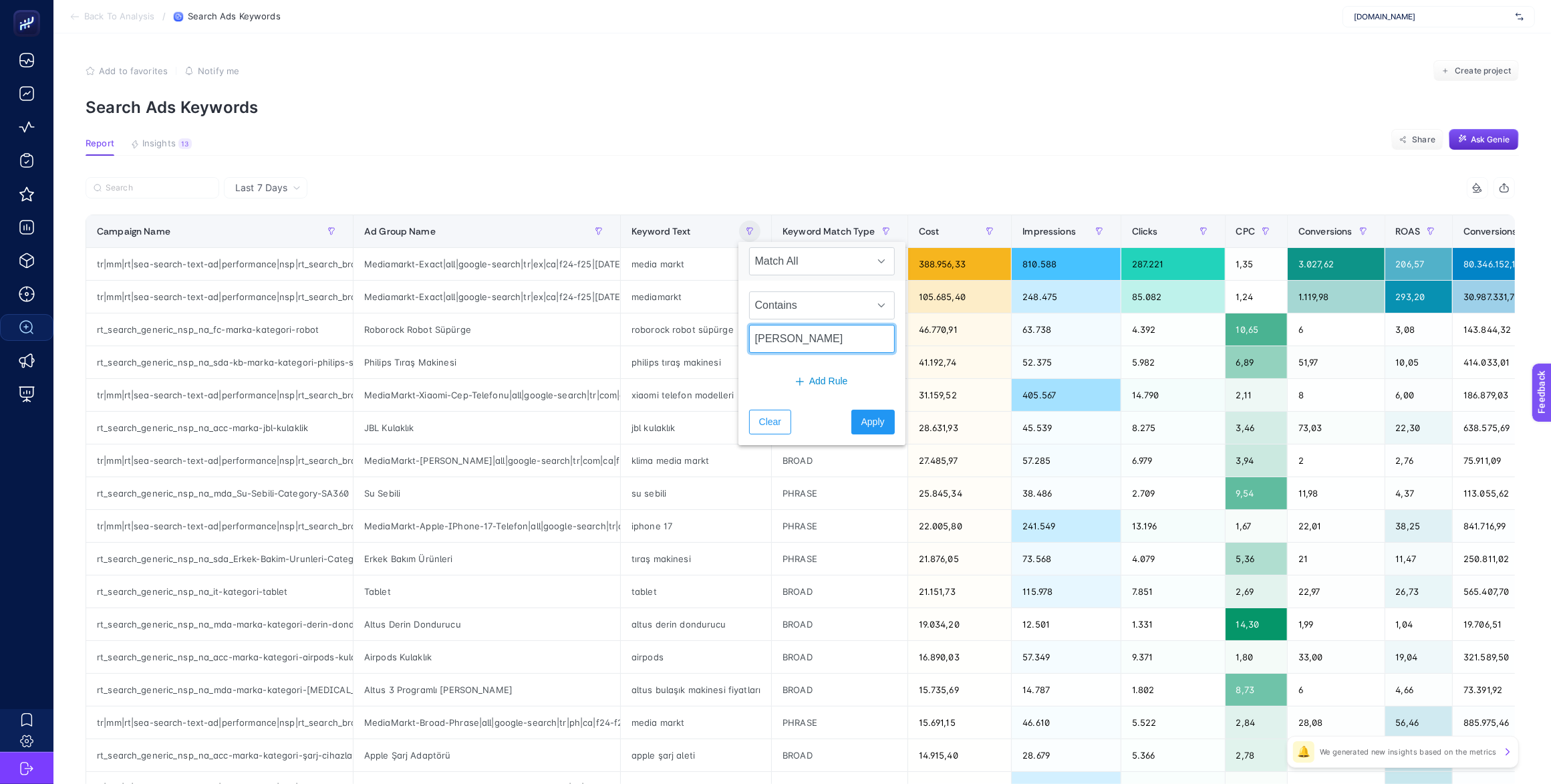
type input "klima"
click at [839, 409] on div "Clear Apply" at bounding box center [822, 421] width 167 height 46
click at [864, 425] on span "Apply" at bounding box center [873, 422] width 23 height 14
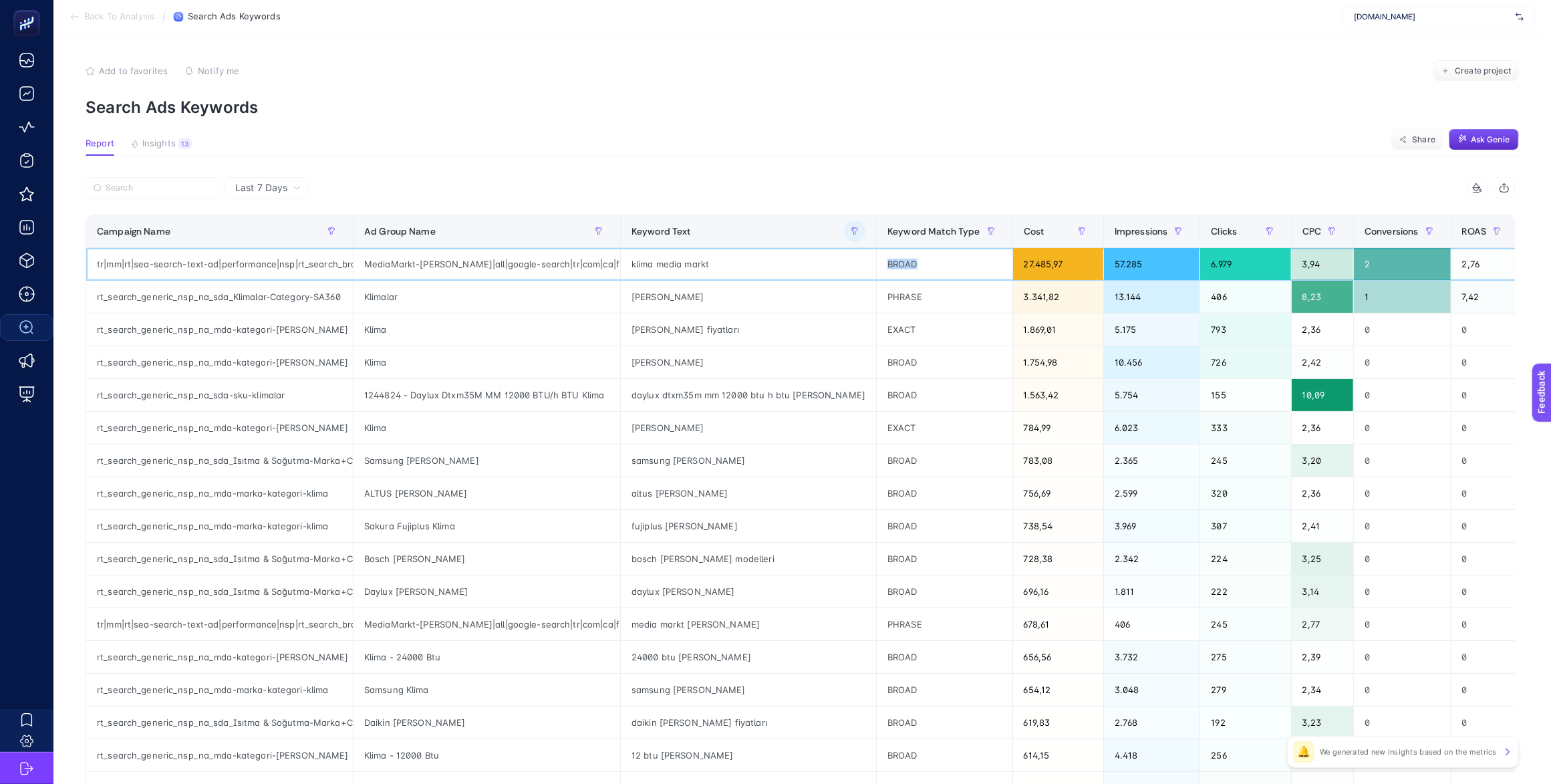
drag, startPoint x: 860, startPoint y: 264, endPoint x: 825, endPoint y: 261, distance: 35.1
click at [877, 261] on div "BROAD" at bounding box center [945, 264] width 136 height 32
drag, startPoint x: 235, startPoint y: 264, endPoint x: 318, endPoint y: 264, distance: 83.0
click at [318, 264] on div "tr|mm|rt|sea-search-text-ad|performance|nsp|rt_search_brand_nsp_na_mda-kategori…" at bounding box center [219, 264] width 267 height 32
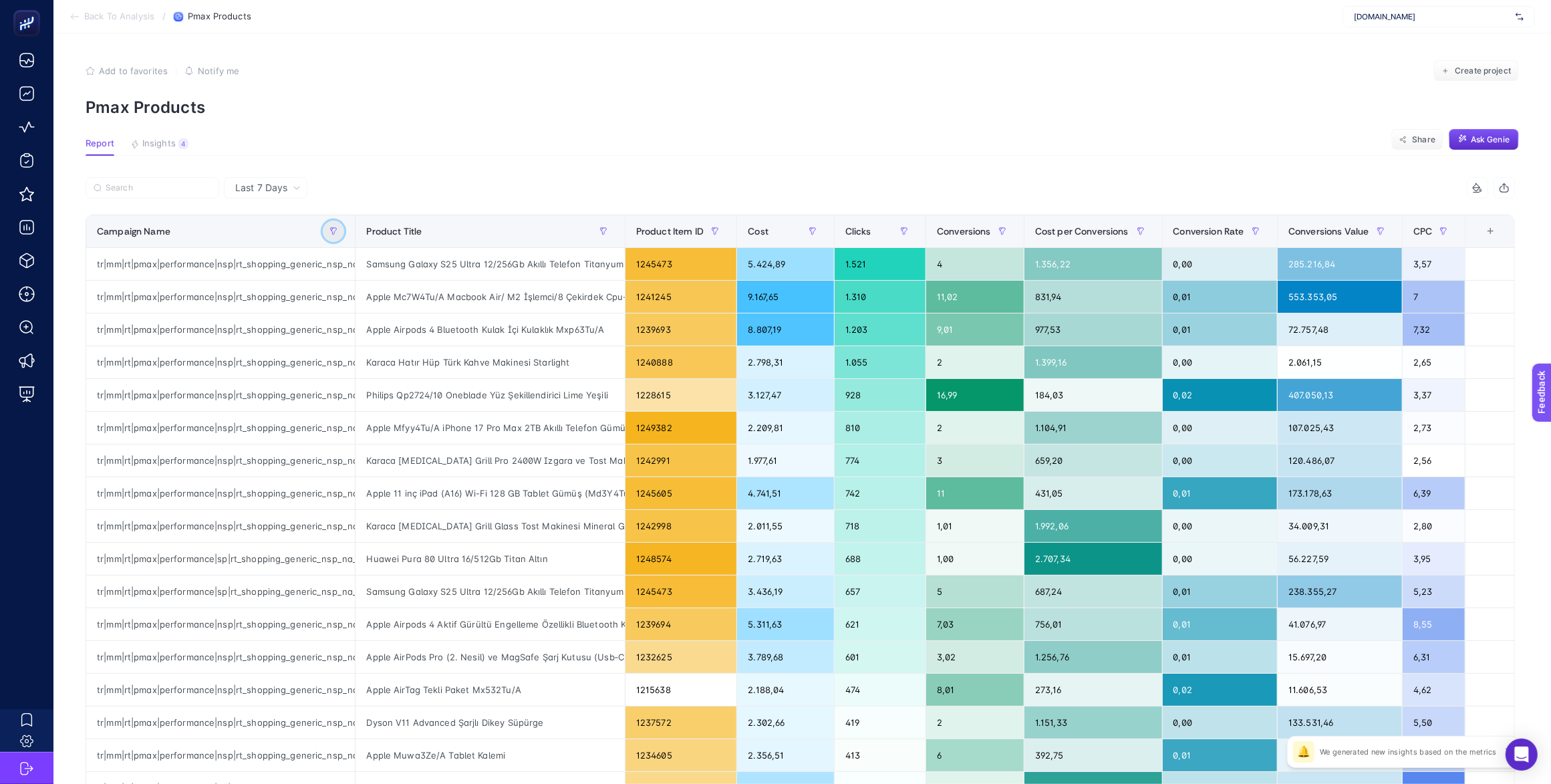
click at [337, 229] on icon "button" at bounding box center [334, 231] width 6 height 7
click at [393, 305] on span "Starts with" at bounding box center [396, 305] width 119 height 27
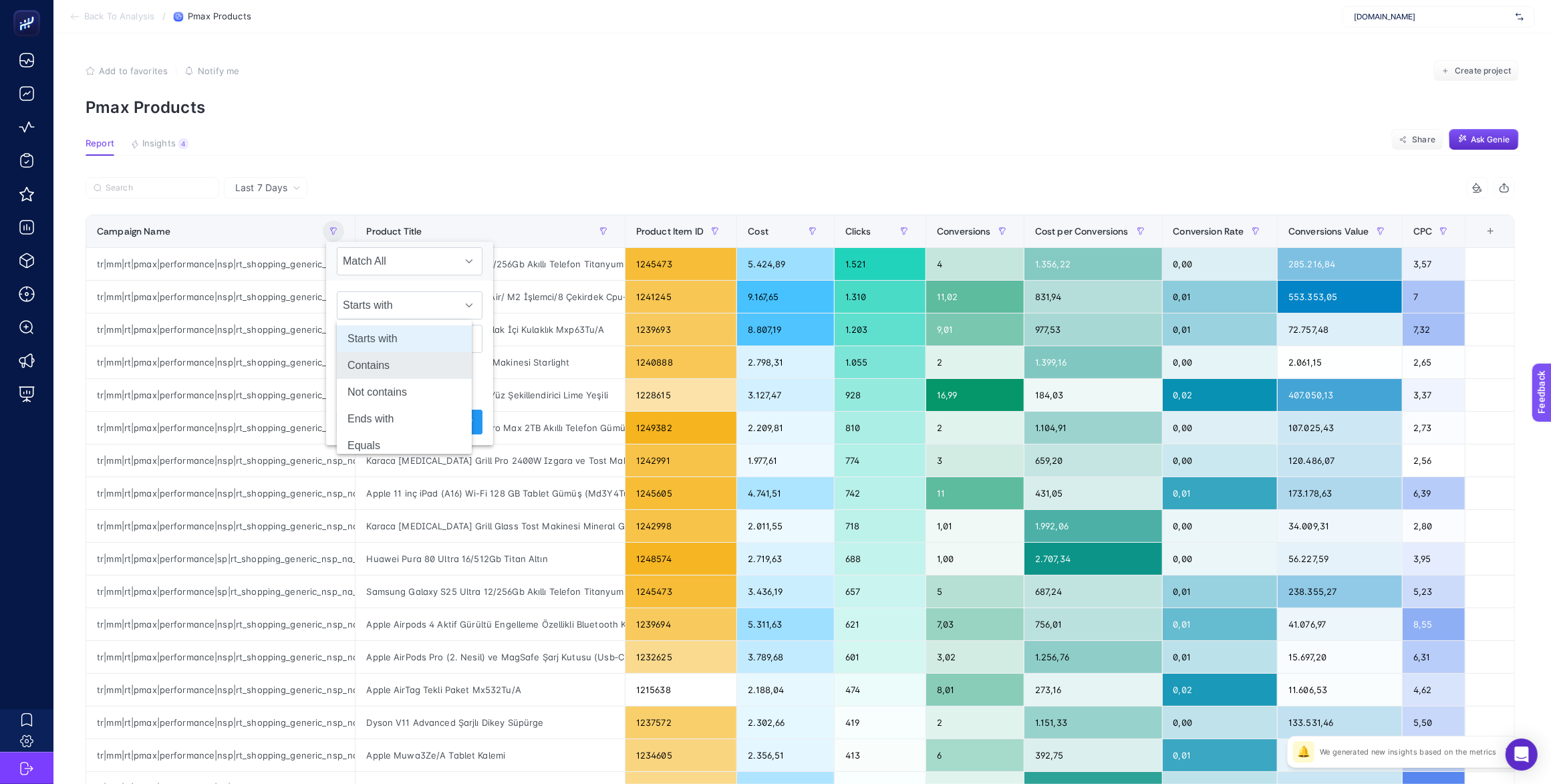
click at [406, 365] on li "Contains" at bounding box center [404, 365] width 135 height 27
click at [385, 345] on input "text" at bounding box center [410, 339] width 146 height 28
type input "akakce"
click at [449, 421] on span "Apply" at bounding box center [460, 422] width 23 height 14
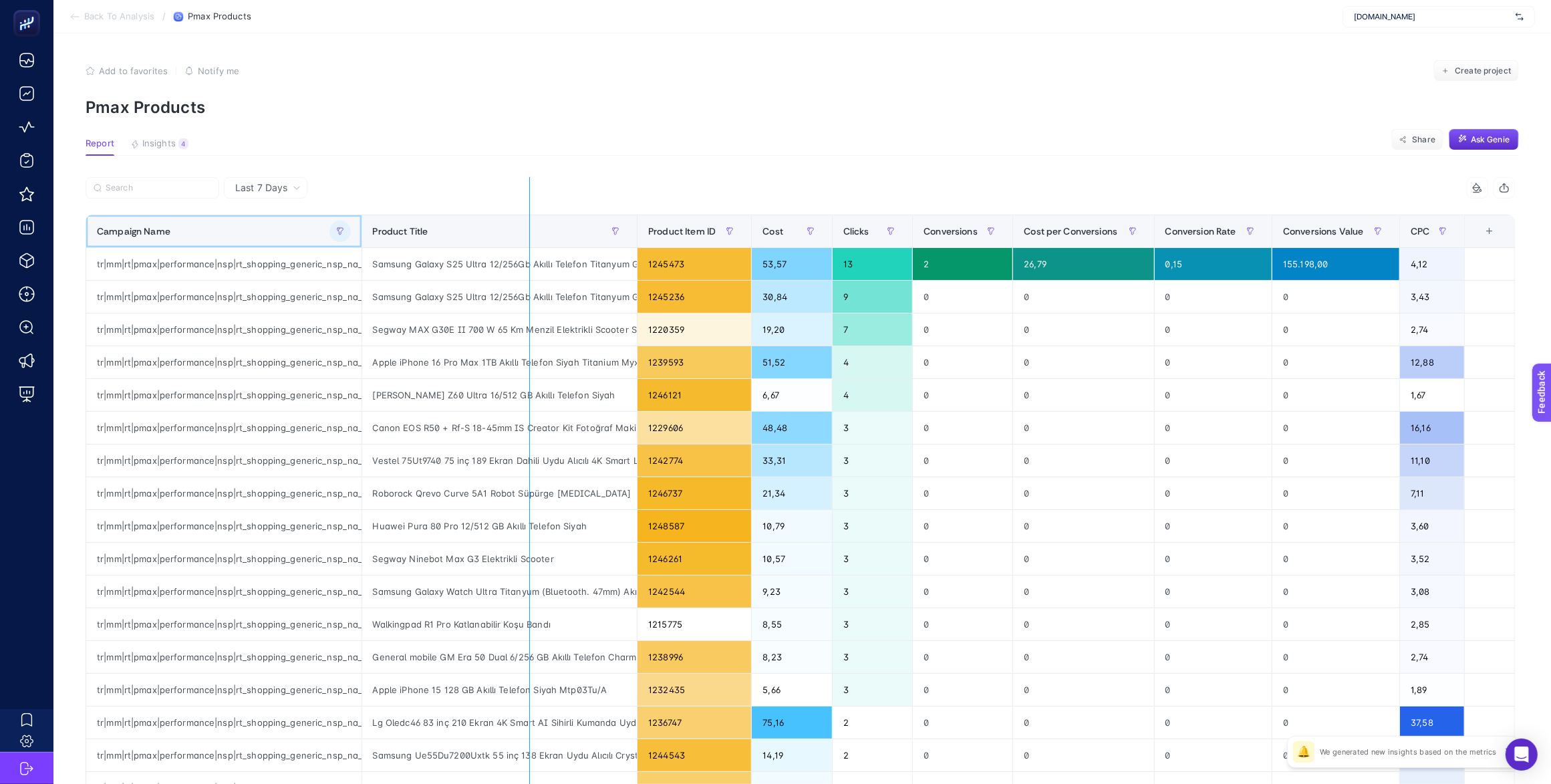
drag, startPoint x: 356, startPoint y: 227, endPoint x: 521, endPoint y: 224, distance: 165.0
click at [521, 224] on div "8 items selected Campaign Name Product Title Product Item ID Cost Clicks Conver…" at bounding box center [800, 573] width 1429 height 793
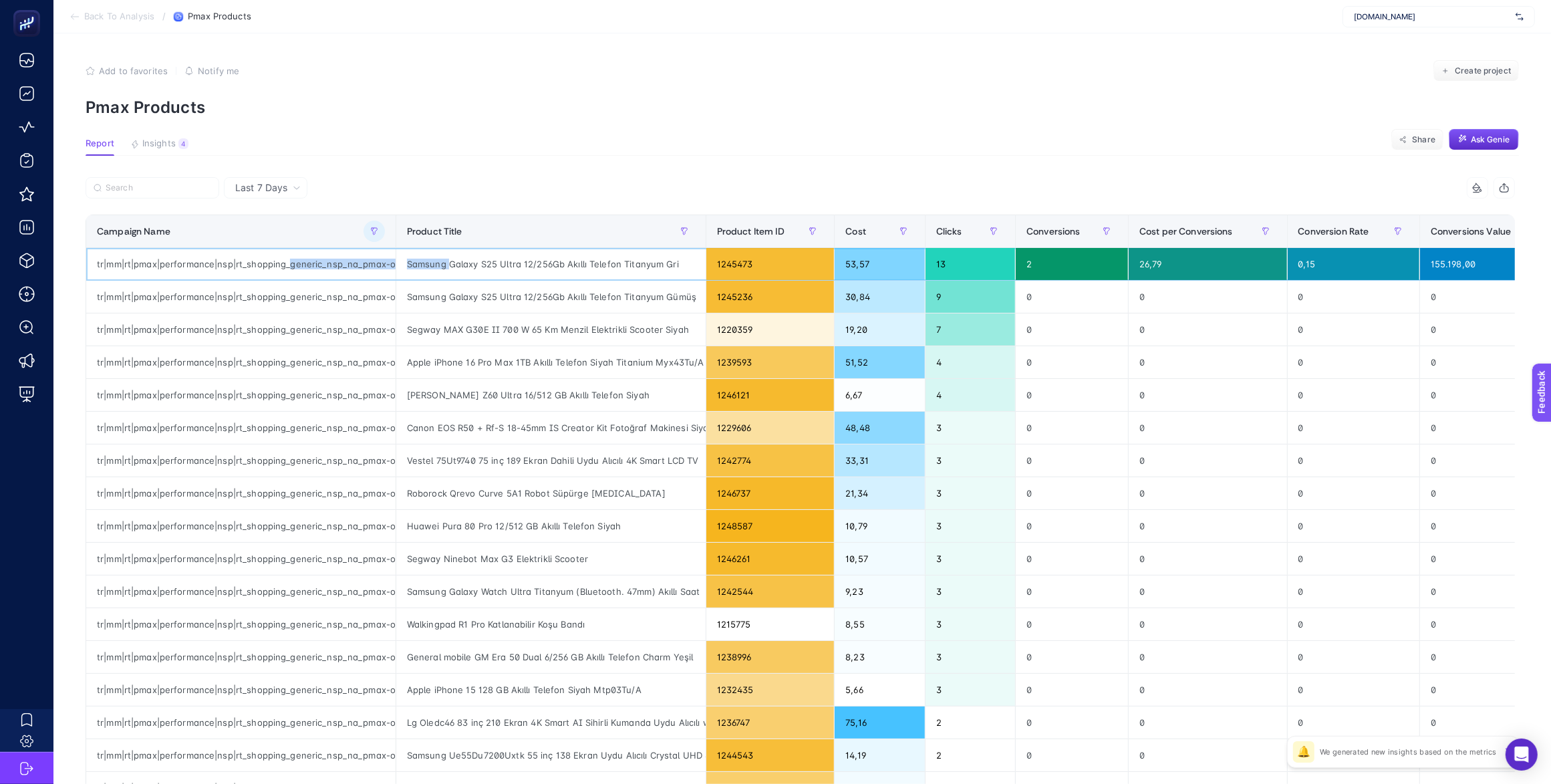
scroll to position [0, 216]
drag, startPoint x: 286, startPoint y: 261, endPoint x: 570, endPoint y: 258, distance: 284.0
click at [570, 258] on tr "tr|mm|rt|pmax|performance|nsp|rt_shopping_generic_nsp_na_pmax-other-akakce-best…" at bounding box center [889, 264] width 1606 height 33
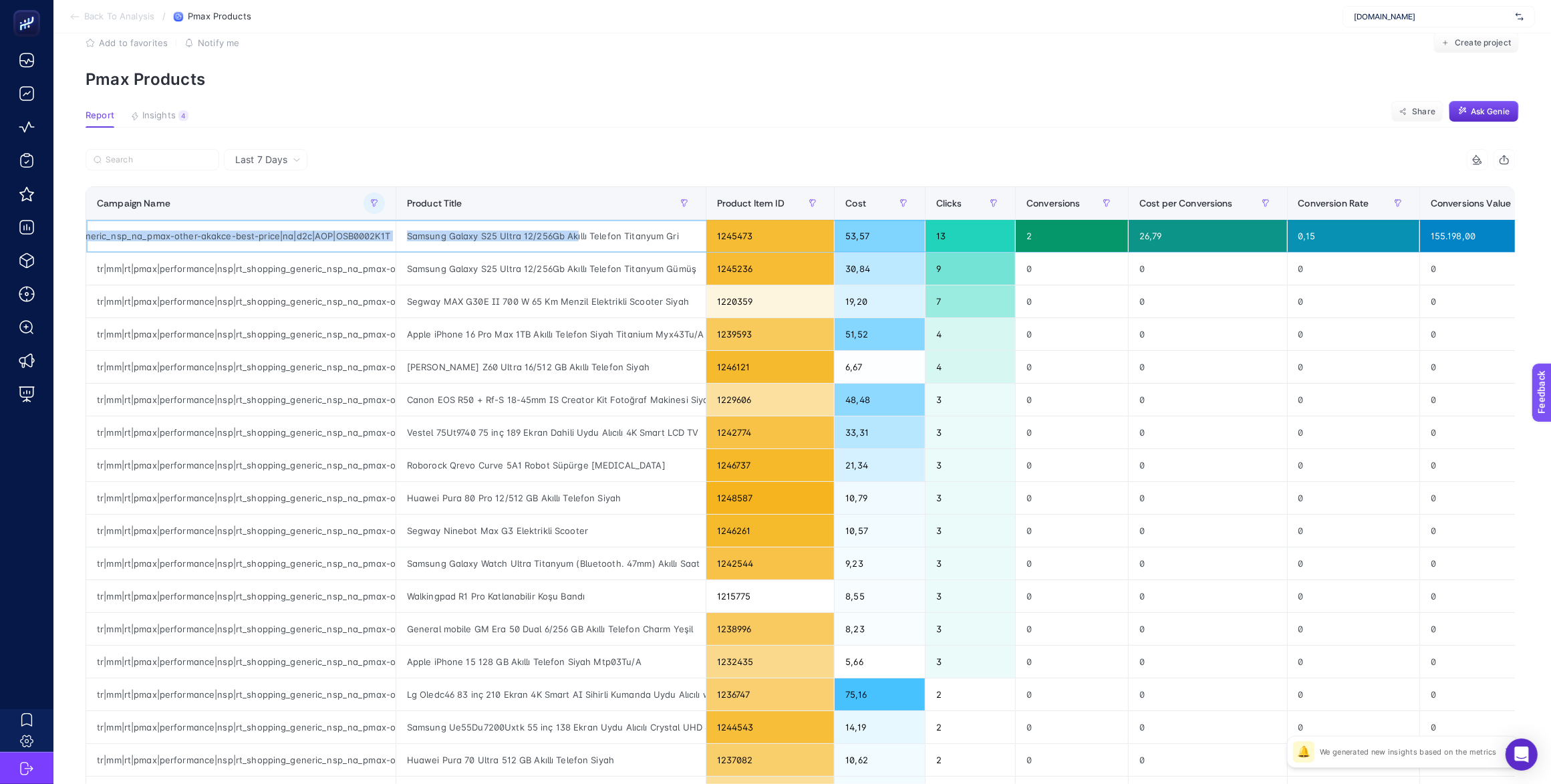
scroll to position [0, 8]
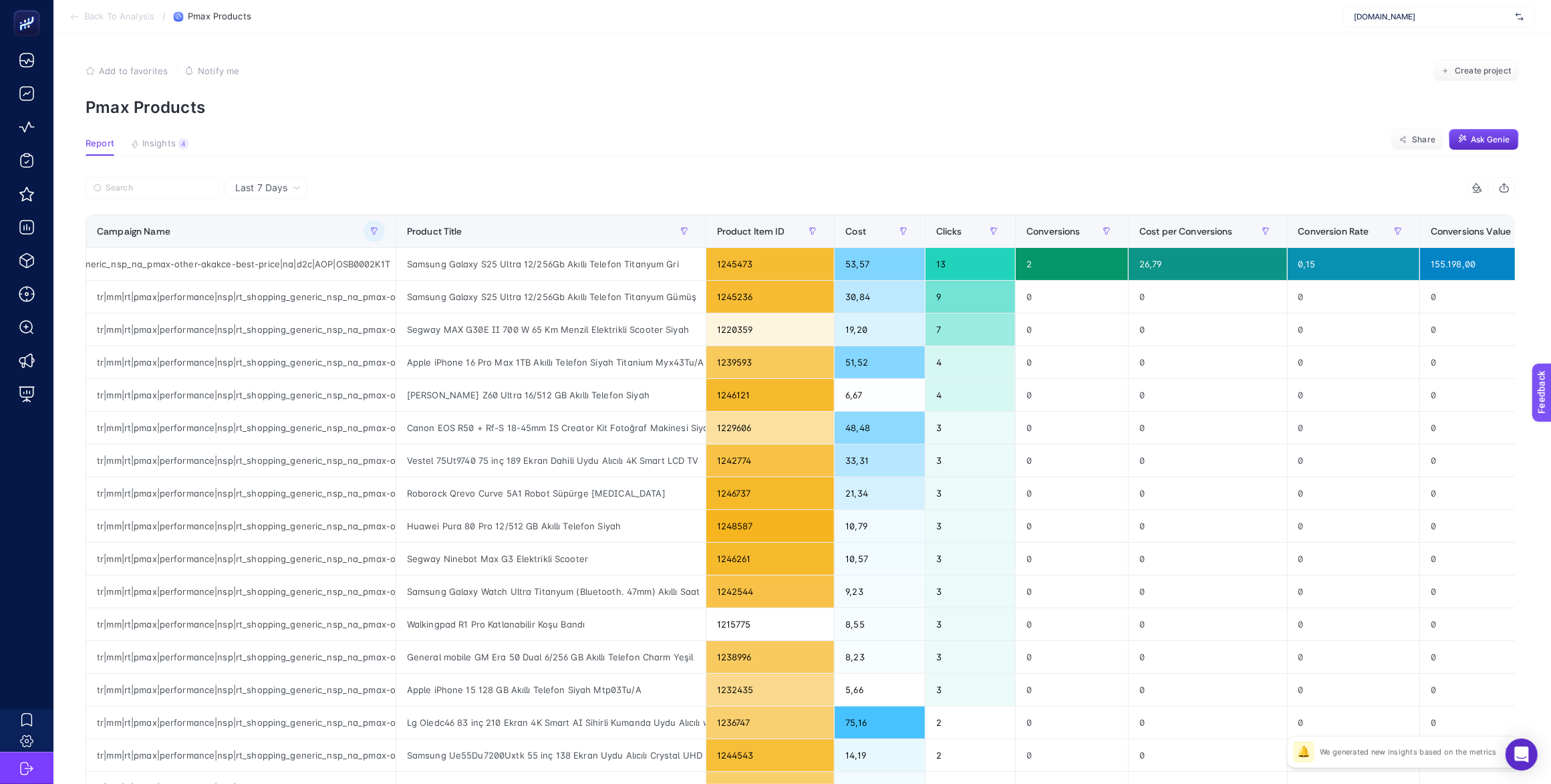
click at [793, 130] on article "Add to favorites false Notify me Create project Pmax Products Report Insights 4…" at bounding box center [802, 555] width 1497 height 1044
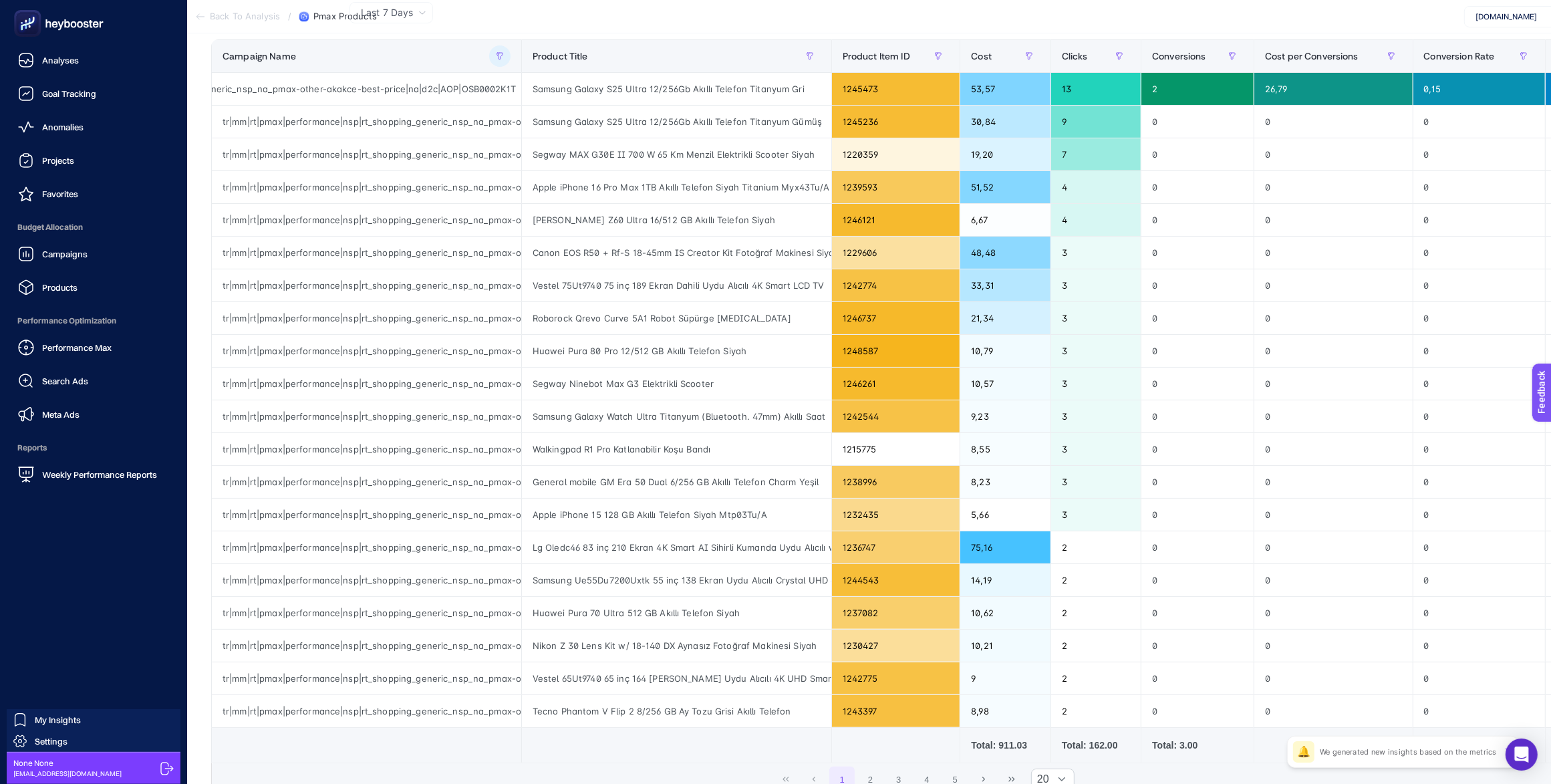
scroll to position [250, 8]
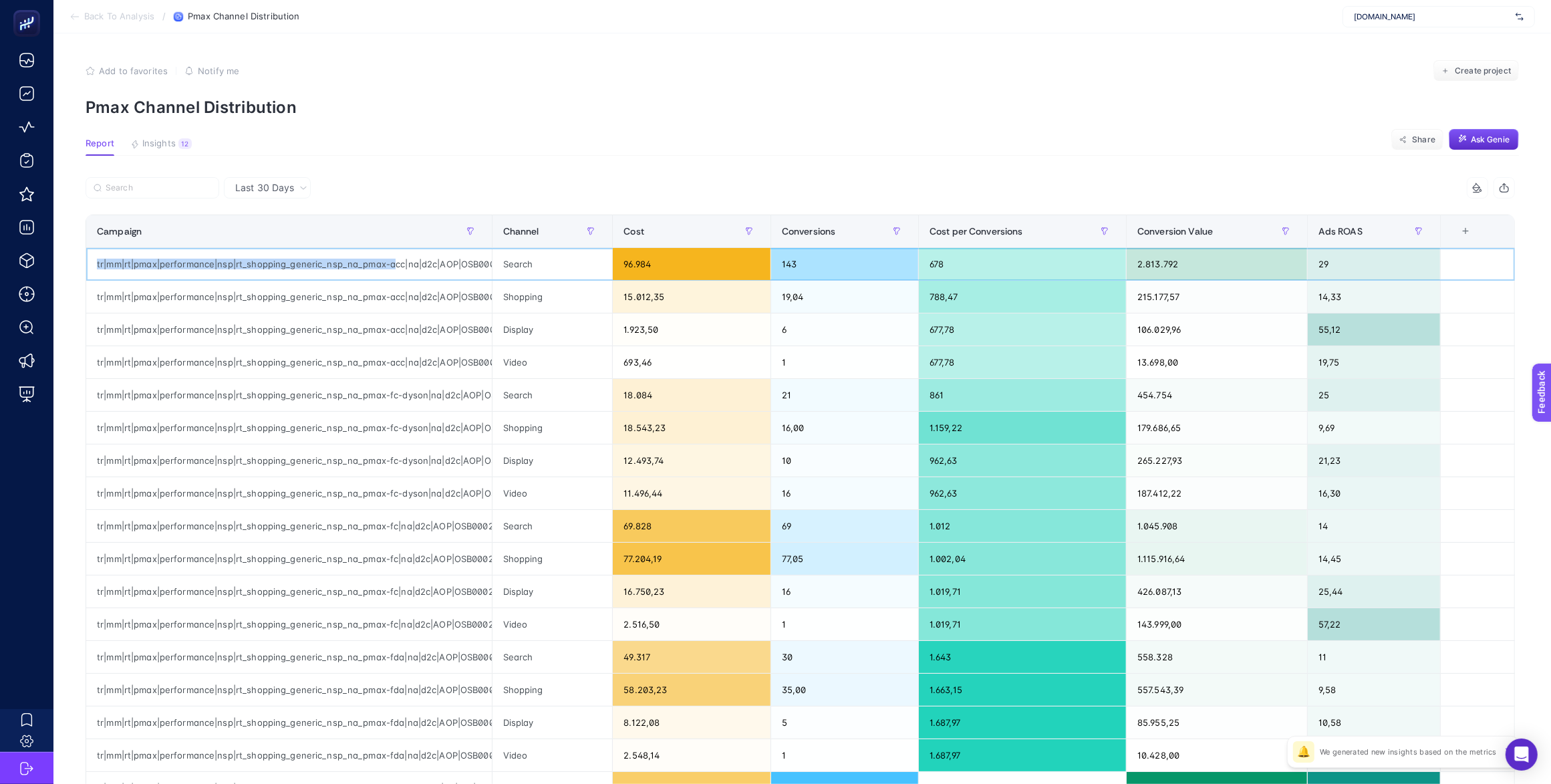
drag, startPoint x: 392, startPoint y: 257, endPoint x: 63, endPoint y: 269, distance: 329.2
click at [63, 269] on article "Add to favorites false Notify me Create project Pmax Channel Distribution Repor…" at bounding box center [802, 555] width 1497 height 1044
click at [178, 269] on div "tr|mm|rt|pmax|performance|nsp|rt_shopping_generic_nsp_na_pmax-acc|na|d2c|AOP|OS…" at bounding box center [289, 264] width 406 height 32
drag, startPoint x: 222, startPoint y: 264, endPoint x: 514, endPoint y: 258, distance: 292.1
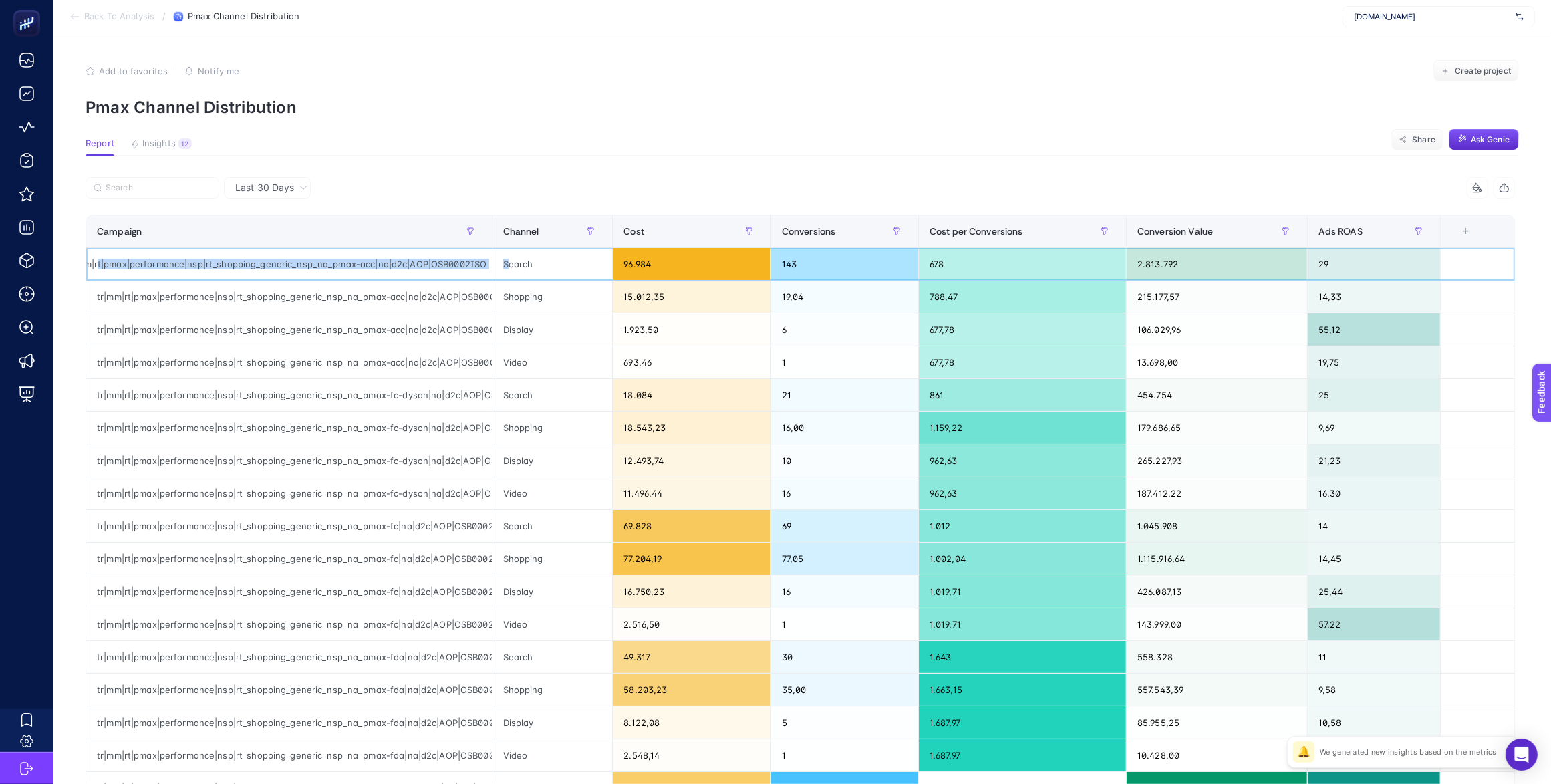
click at [514, 258] on tr "tr|mm|rt|pmax|performance|nsp|rt_shopping_generic_nsp_na_pmax-acc|na|d2c|AOP|OS…" at bounding box center [800, 264] width 1429 height 33
drag, startPoint x: 300, startPoint y: 298, endPoint x: 426, endPoint y: 297, distance: 126.0
click at [426, 297] on div "tr|mm|rt|pmax|performance|nsp|rt_shopping_generic_nsp_na_pmax-acc|na|d2c|AOP|OS…" at bounding box center [289, 296] width 406 height 32
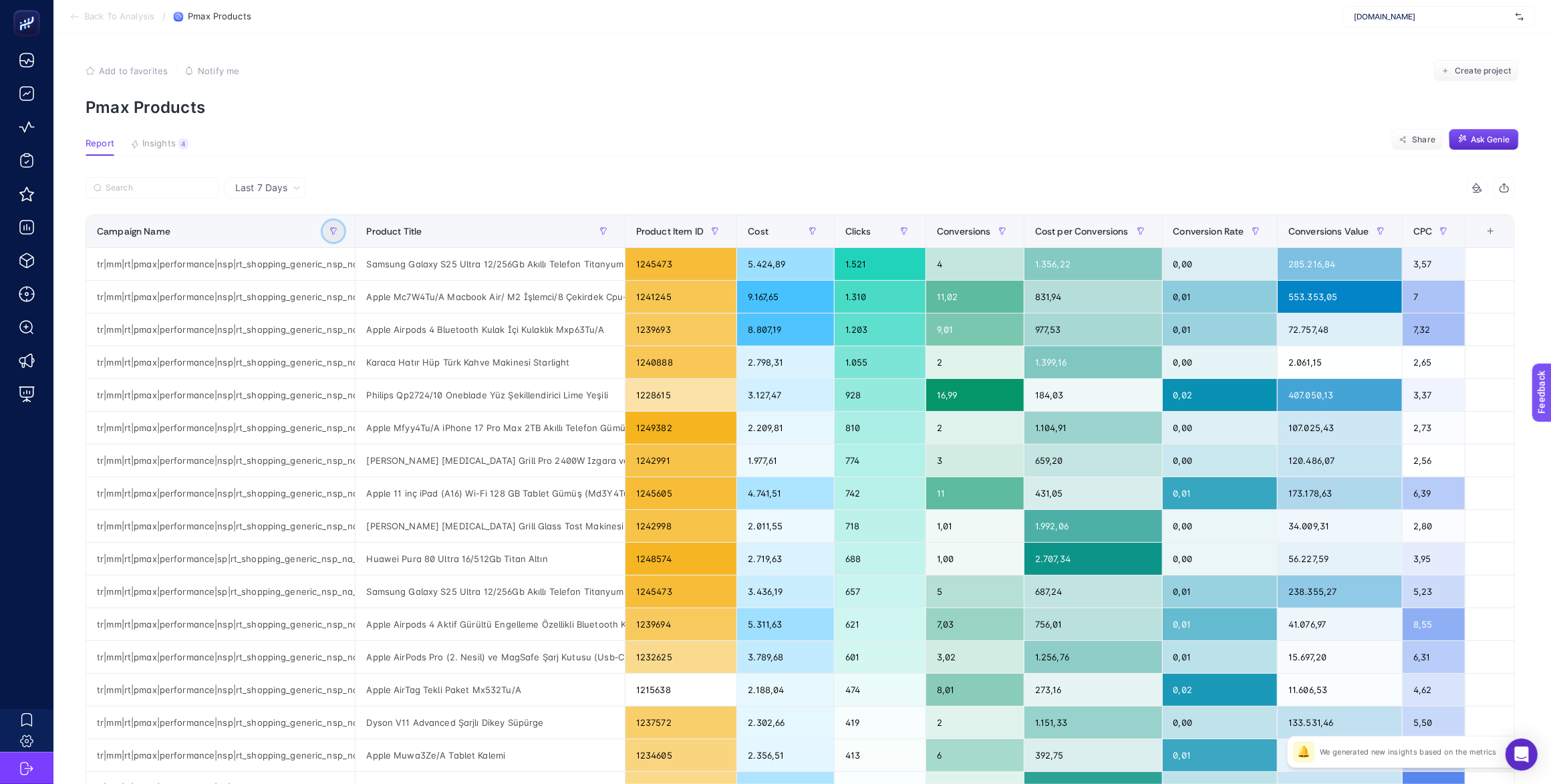
click at [337, 228] on icon "button" at bounding box center [334, 231] width 6 height 7
click at [385, 304] on span "Starts with" at bounding box center [396, 305] width 119 height 27
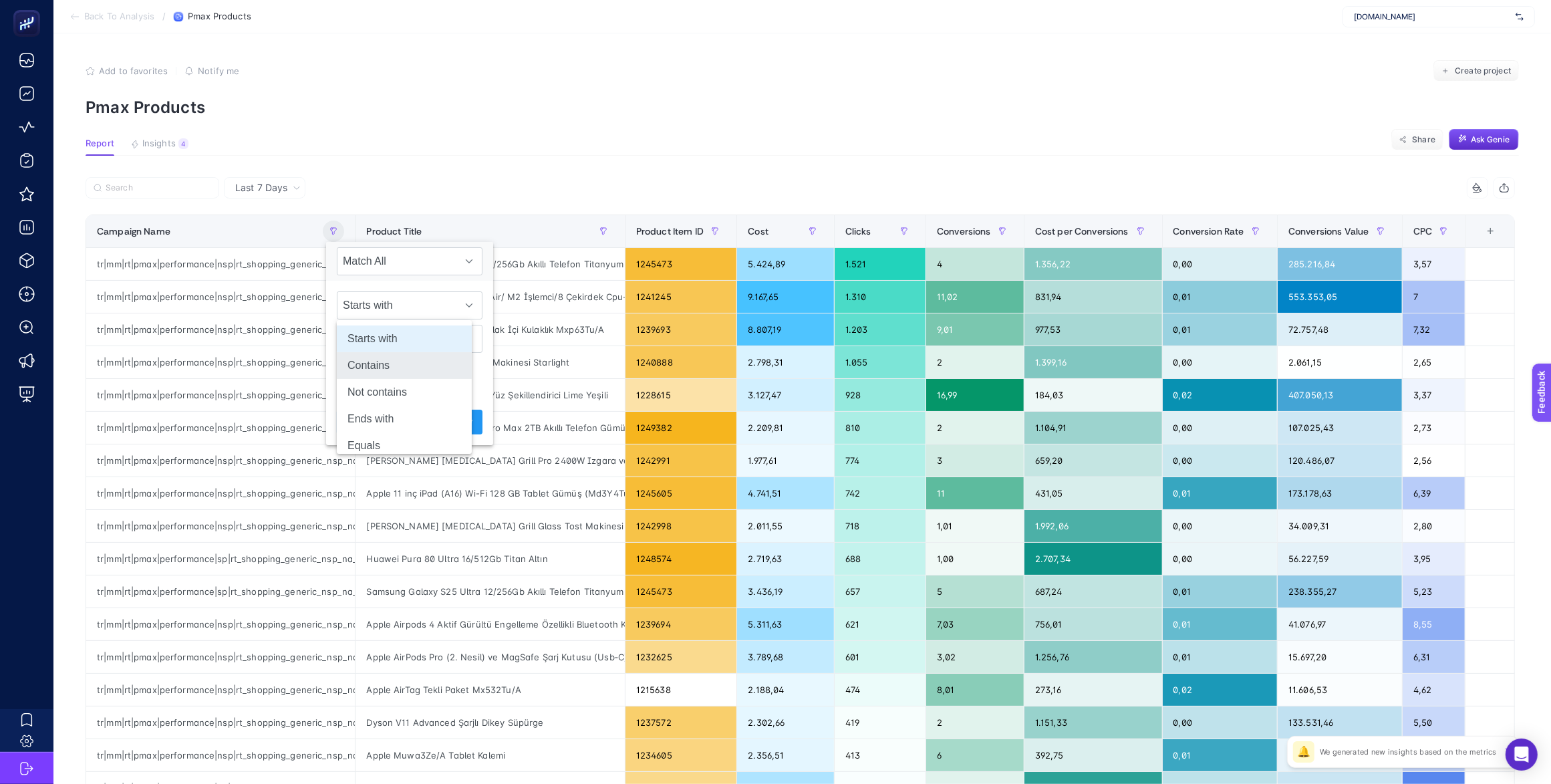
click at [408, 366] on li "Contains" at bounding box center [404, 365] width 135 height 27
click at [383, 345] on input "text" at bounding box center [410, 339] width 146 height 28
type input "akakce"
click at [449, 417] on span "Apply" at bounding box center [460, 422] width 23 height 14
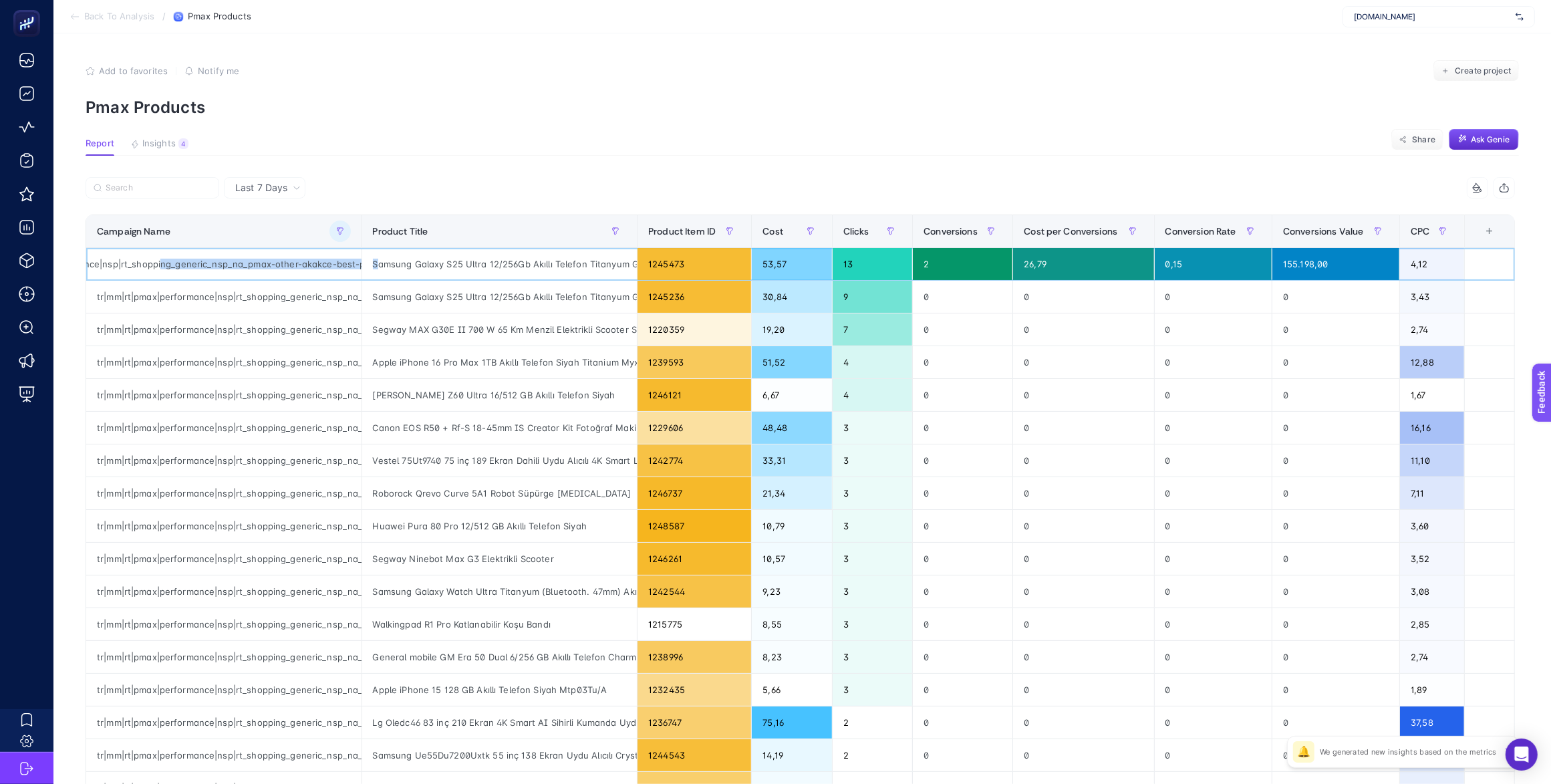
scroll to position [0, 249]
drag, startPoint x: 268, startPoint y: 265, endPoint x: 291, endPoint y: 264, distance: 23.0
click at [291, 264] on div "tr|mm|rt|pmax|performance|nsp|rt_shopping_generic_nsp_na_pmax-other-akakce-best…" at bounding box center [223, 264] width 275 height 32
drag, startPoint x: 635, startPoint y: 229, endPoint x: 736, endPoint y: 230, distance: 101.0
click at [736, 230] on div "8 items selected Campaign Name Product Title Product Item ID Cost Clicks Conver…" at bounding box center [800, 573] width 1429 height 793
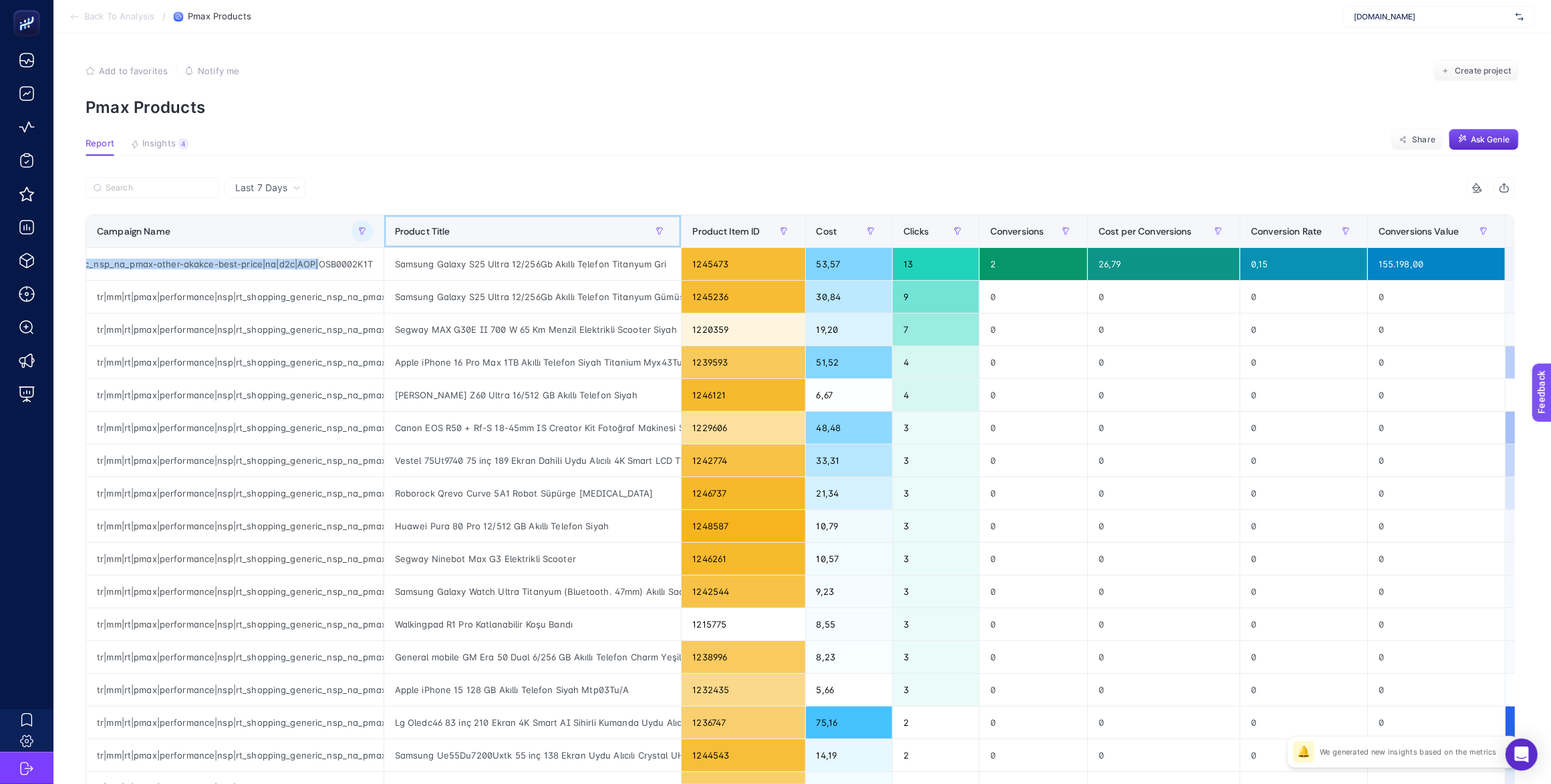
scroll to position [0, 229]
